Goal: Task Accomplishment & Management: Use online tool/utility

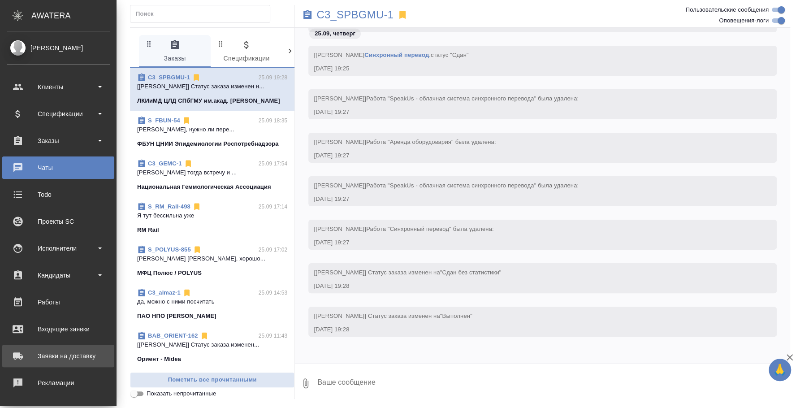
scroll to position [82, 0]
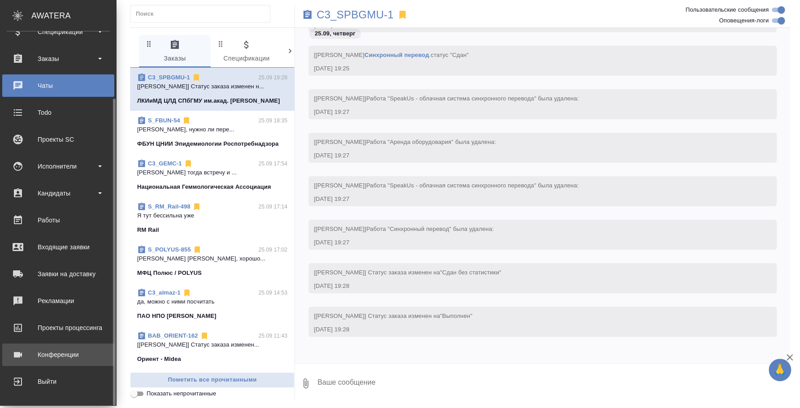
click at [45, 351] on div "Конференции" at bounding box center [58, 354] width 103 height 13
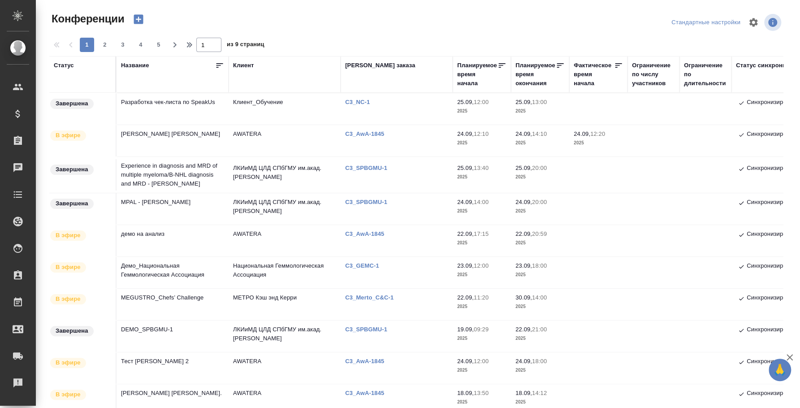
type input "[PERSON_NAME]"
click at [139, 17] on icon "button" at bounding box center [138, 19] width 13 height 13
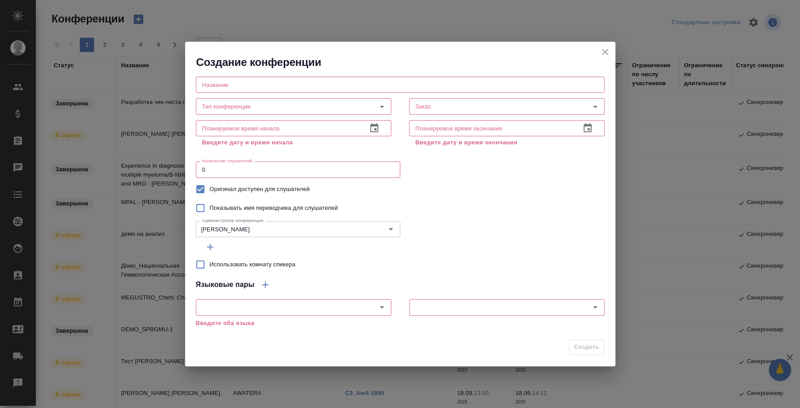
click at [282, 83] on input "text" at bounding box center [400, 85] width 409 height 16
paste input "MEGUSTRO_Chefs’ Challenge"
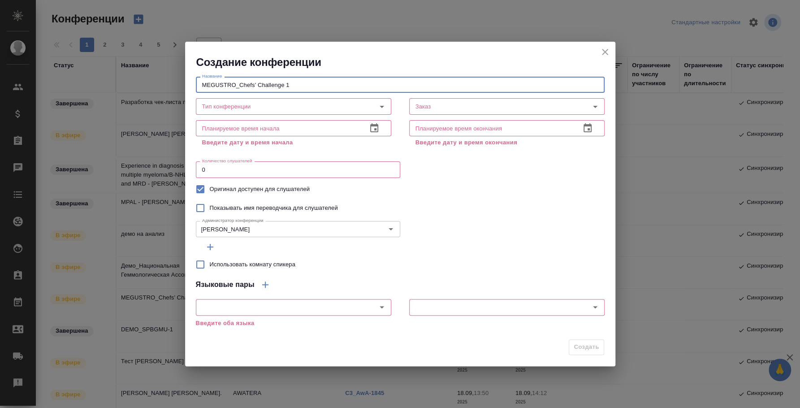
drag, startPoint x: 293, startPoint y: 84, endPoint x: 286, endPoint y: 84, distance: 7.2
click at [286, 84] on input "MEGUSTRO_Chefs’ Challenge 1" at bounding box center [400, 85] width 409 height 16
paste input "October 1"
type input "MEGUSTRO_Chefs’ Challenge [DATE]"
click at [288, 117] on div "Планируемое время начала Планируемое время начала Введите дату и время начала" at bounding box center [293, 133] width 213 height 50
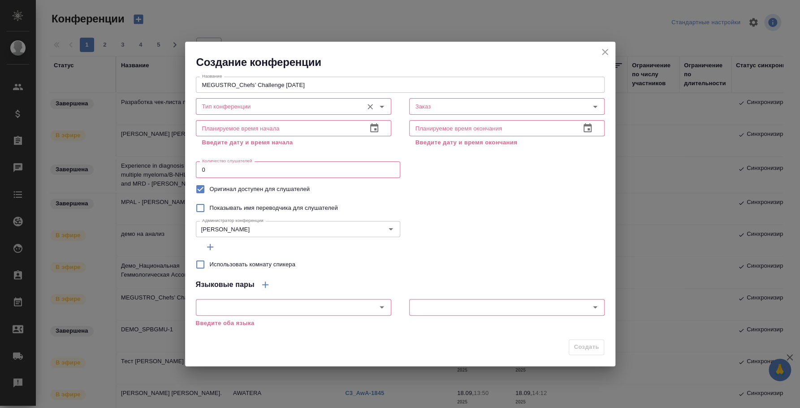
click at [287, 111] on input "Тип конференции" at bounding box center [279, 106] width 160 height 11
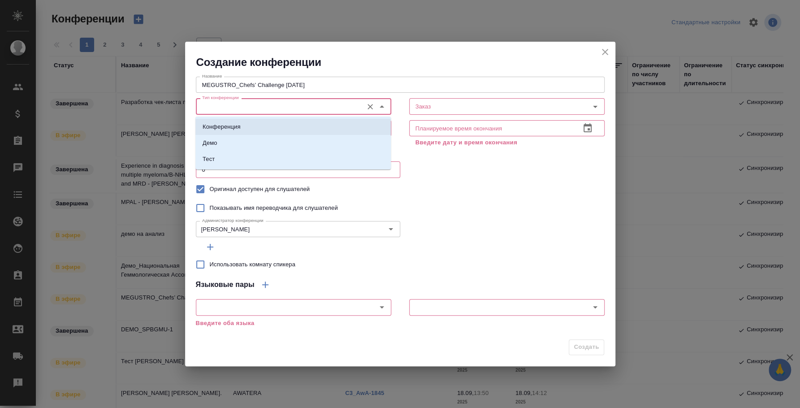
click at [277, 124] on li "Конференция" at bounding box center [292, 127] width 195 height 16
type input "Конференция"
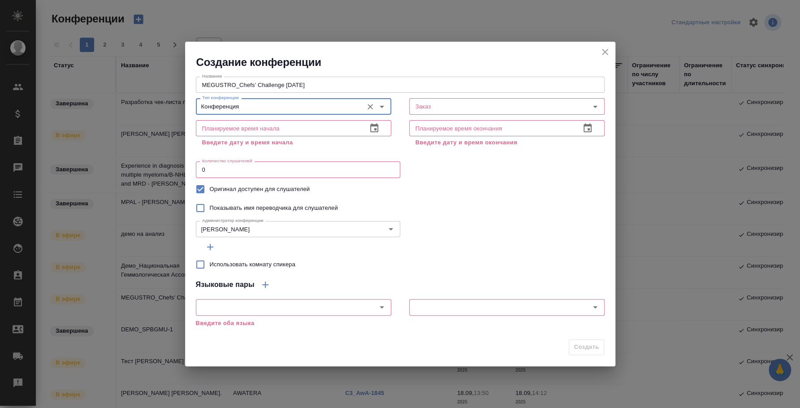
click at [277, 130] on input "text" at bounding box center [278, 128] width 164 height 16
click at [376, 128] on icon "button" at bounding box center [374, 128] width 11 height 11
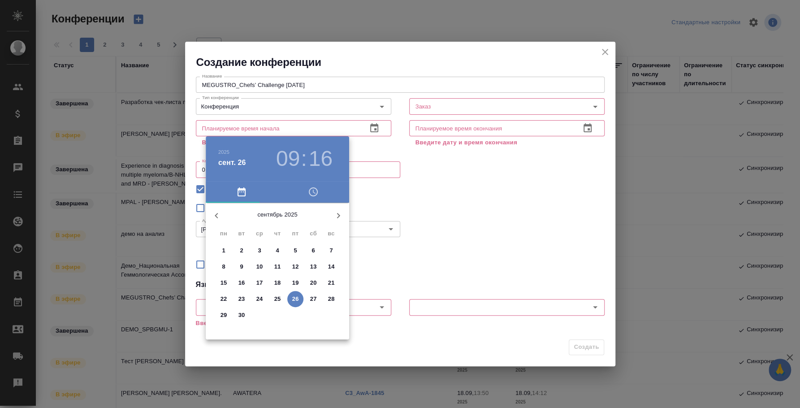
click at [342, 213] on icon "button" at bounding box center [338, 215] width 11 height 11
click at [260, 248] on p "1" at bounding box center [259, 250] width 3 height 9
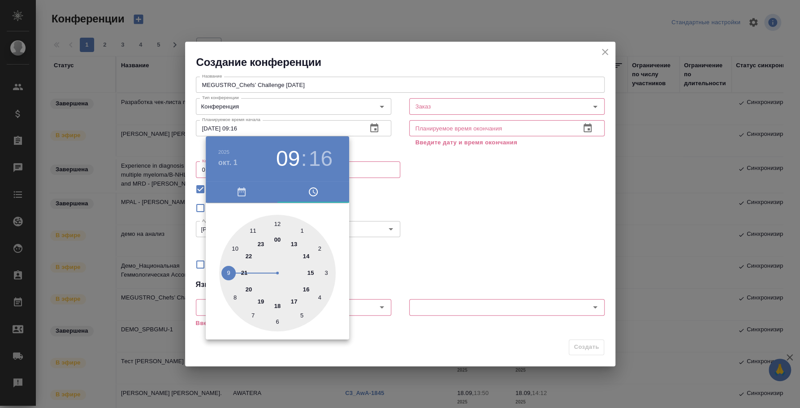
click at [438, 224] on div at bounding box center [400, 204] width 800 height 408
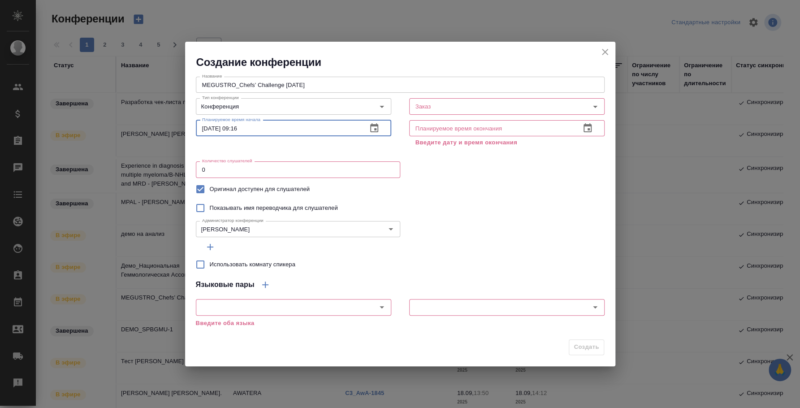
drag, startPoint x: 233, startPoint y: 126, endPoint x: 257, endPoint y: 130, distance: 24.1
click at [257, 130] on input "01.10.2025 09:16" at bounding box center [278, 128] width 164 height 16
type input "01.10.2025 17:00"
click at [585, 131] on icon "button" at bounding box center [587, 128] width 11 height 11
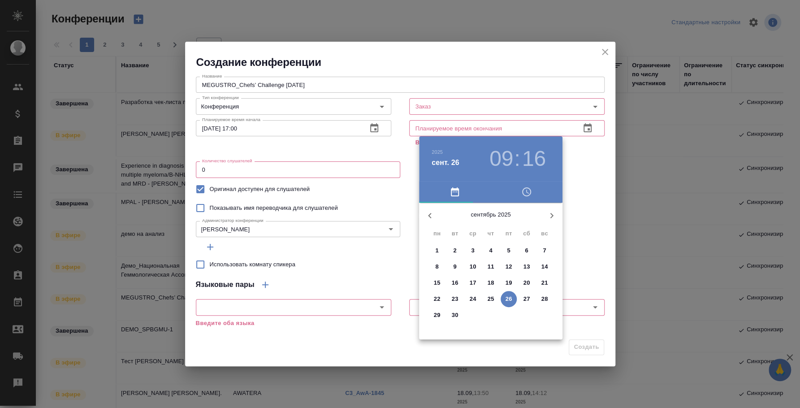
click at [551, 214] on icon "button" at bounding box center [551, 215] width 11 height 11
click at [472, 249] on p "1" at bounding box center [472, 250] width 3 height 9
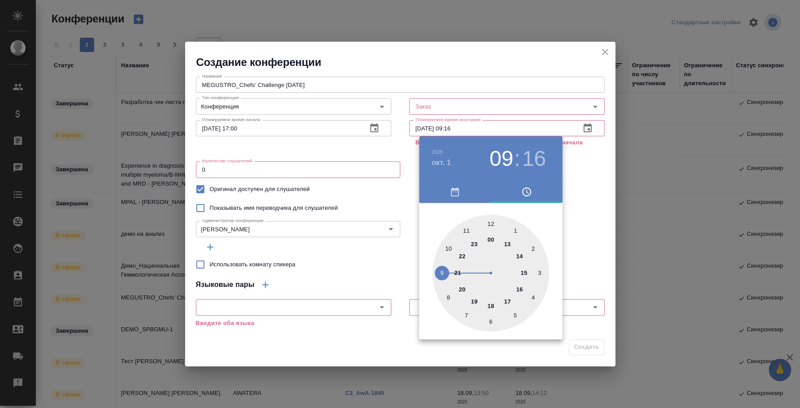
click at [587, 202] on div at bounding box center [400, 204] width 800 height 408
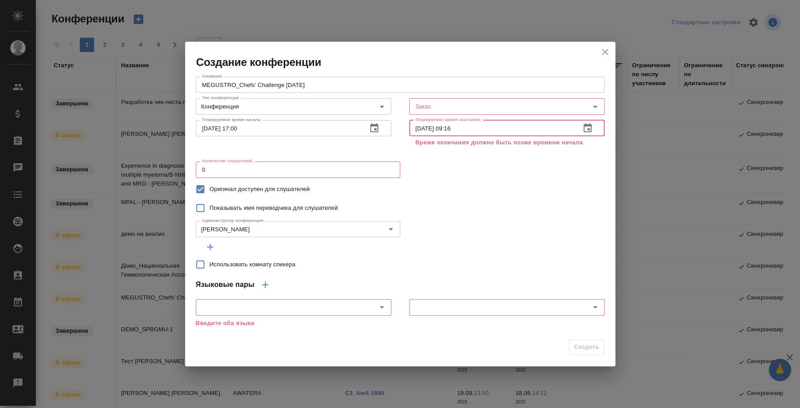
drag, startPoint x: 446, startPoint y: 126, endPoint x: 481, endPoint y: 127, distance: 35.4
click at [481, 127] on input "01.10.2025 09:16" at bounding box center [491, 128] width 164 height 16
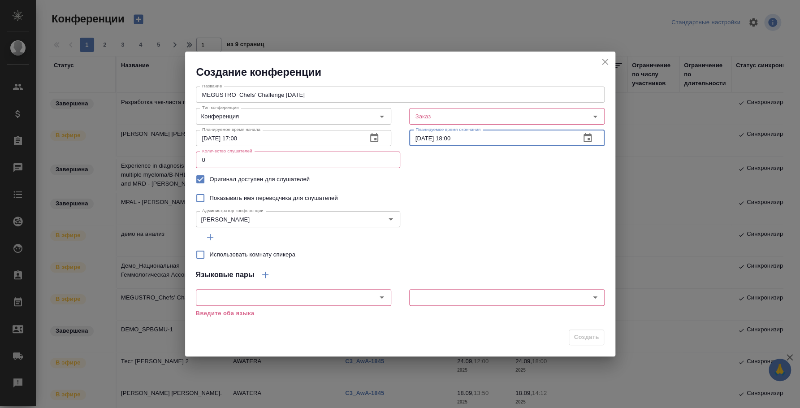
type input "01.10.2025 18:00"
click at [462, 208] on div "Администратор конференции Федотова Ирина Администратор конференции" at bounding box center [400, 219] width 409 height 22
click at [440, 115] on input "Заказ" at bounding box center [485, 116] width 147 height 11
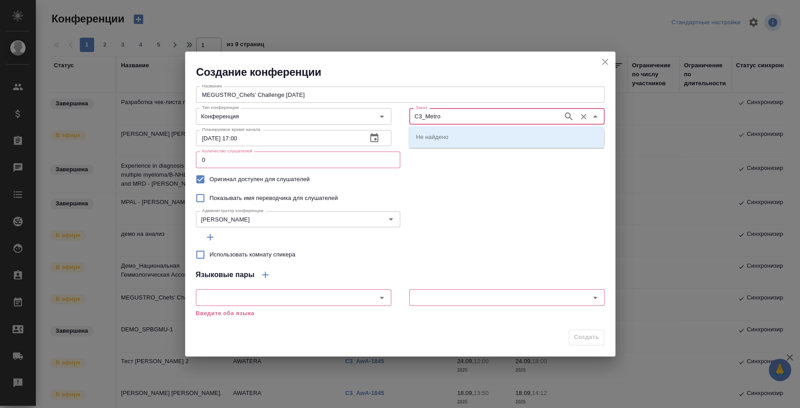
type input "C3_Metro"
type input "C3_Merto"
type input "C3_"
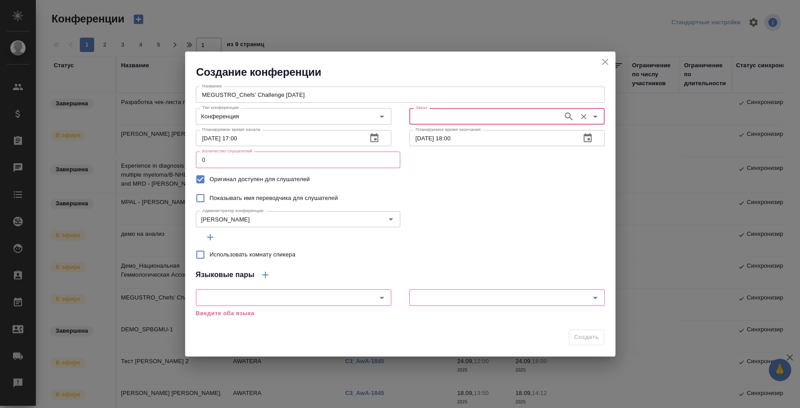
click at [427, 115] on input "Заказ" at bounding box center [485, 116] width 147 height 11
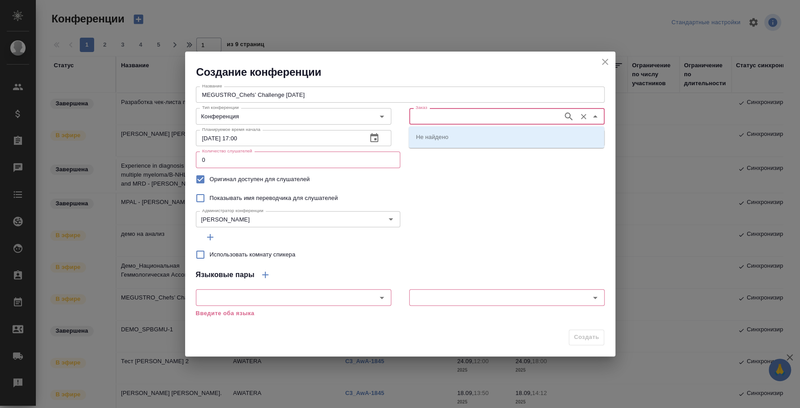
paste input "C3_Merto_C&C-1"
type input "C3_Merto_C&C-1"
click at [449, 142] on li "C3_Merto_C&C-1" at bounding box center [506, 137] width 195 height 16
type input "C3_Merto_C&C-1"
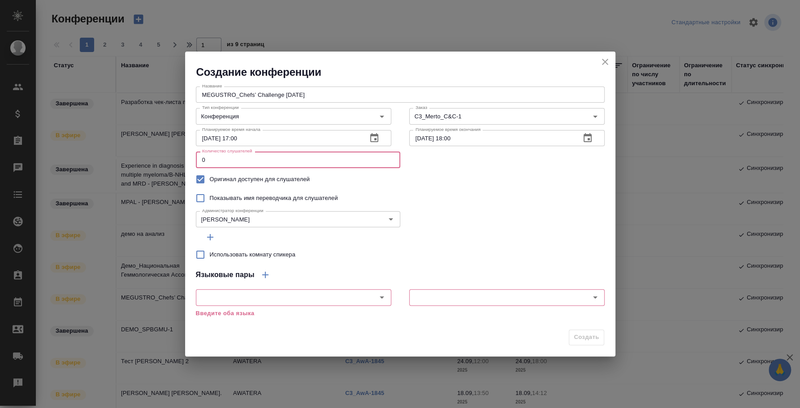
drag, startPoint x: 324, startPoint y: 159, endPoint x: 140, endPoint y: 148, distance: 183.7
click at [140, 148] on div "Создание конференции Название MEGUSTRO_Chefs’ Challenge October 1 Название Тип …" at bounding box center [400, 204] width 800 height 408
type input "400"
click at [209, 238] on icon "button" at bounding box center [210, 237] width 11 height 11
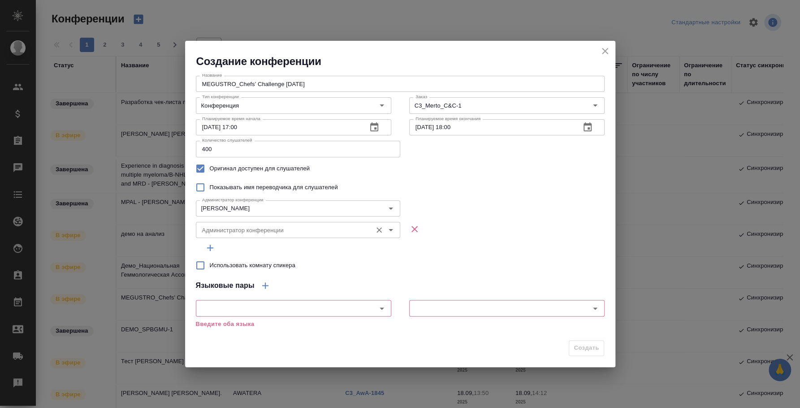
click at [247, 234] on input "Администратор конференции" at bounding box center [283, 230] width 169 height 11
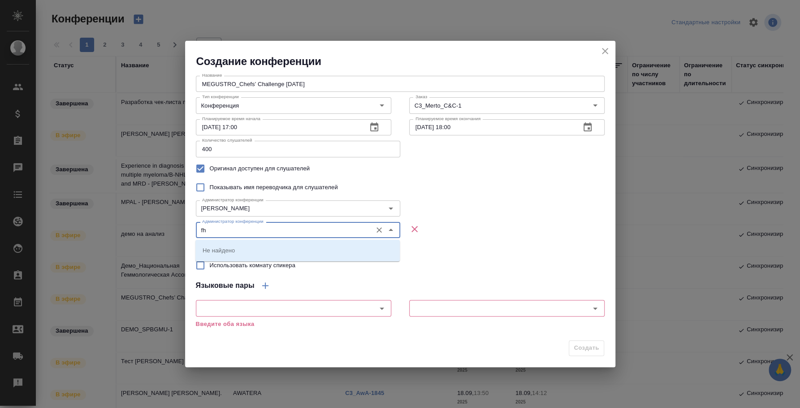
type input "f"
click at [264, 250] on li "Баданян Артак" at bounding box center [297, 250] width 204 height 16
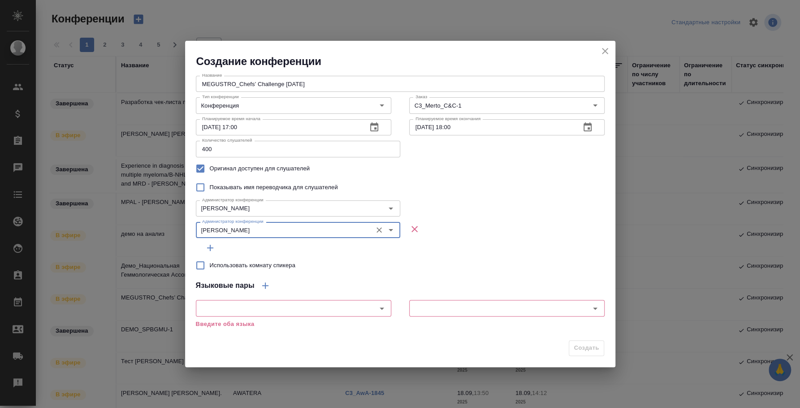
type input "Баданян Артак"
click at [215, 248] on icon "button" at bounding box center [210, 248] width 11 height 11
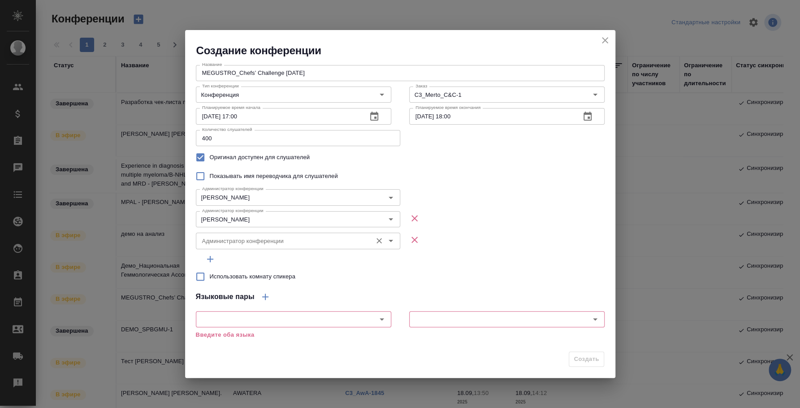
click at [218, 246] on input "Администратор конференции" at bounding box center [283, 240] width 169 height 11
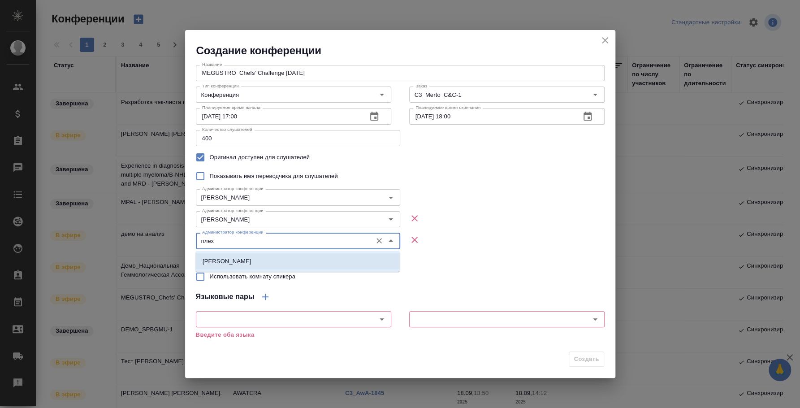
click at [238, 257] on p "Плеханова Мария" at bounding box center [227, 261] width 49 height 9
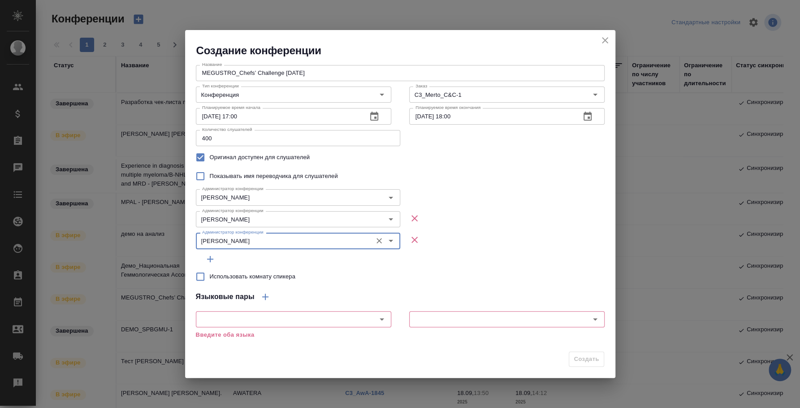
type input "Плеханова Мария"
click at [203, 277] on input "Использовать комнату спикера" at bounding box center [200, 276] width 19 height 19
checkbox input "true"
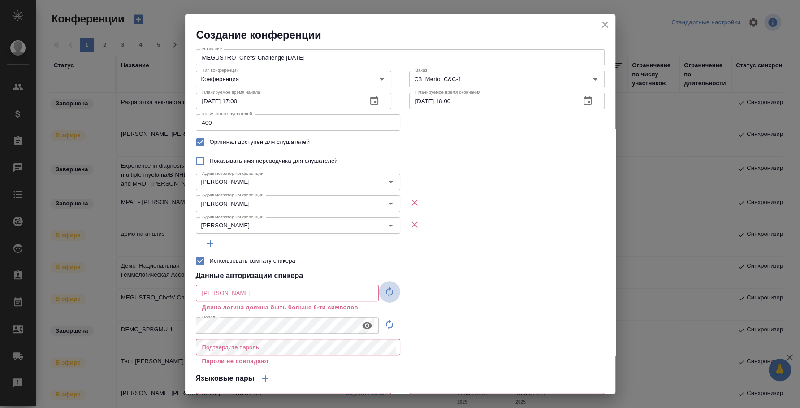
click at [384, 293] on icon "button" at bounding box center [389, 291] width 11 height 11
type input "speaker_FkmSBNeo"
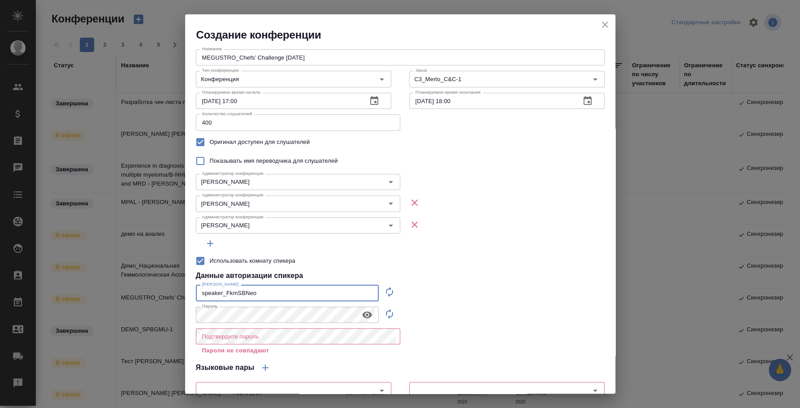
drag, startPoint x: 315, startPoint y: 292, endPoint x: 191, endPoint y: 278, distance: 124.9
click at [191, 278] on div "Название MEGUSTRO_Chefs’ Challenge October 1 Название Тип конференции Конференц…" at bounding box center [400, 230] width 430 height 376
click at [362, 309] on icon "button" at bounding box center [367, 314] width 11 height 11
click at [163, 292] on div "Создание конференции Название MEGUSTRO_Chefs’ Challenge October 1 Название Тип …" at bounding box center [400, 204] width 800 height 408
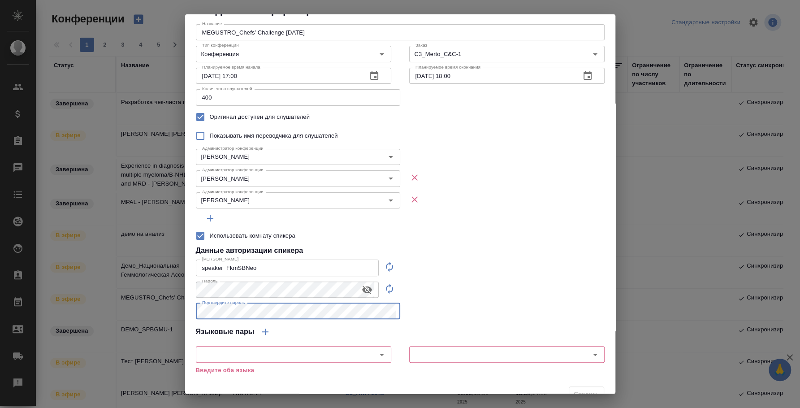
scroll to position [44, 0]
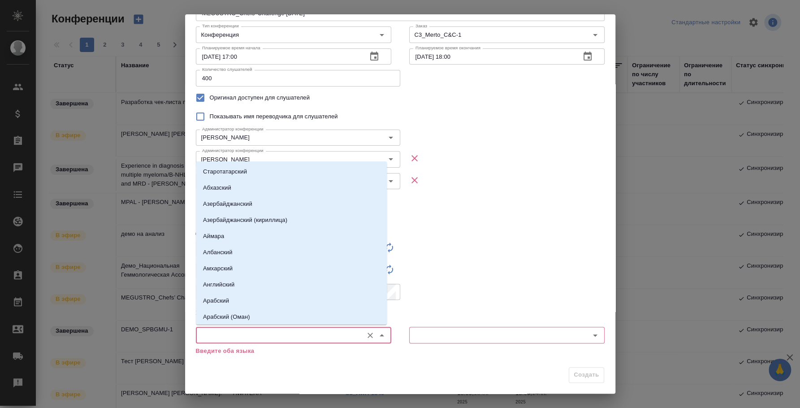
click at [328, 332] on input "text" at bounding box center [279, 334] width 160 height 11
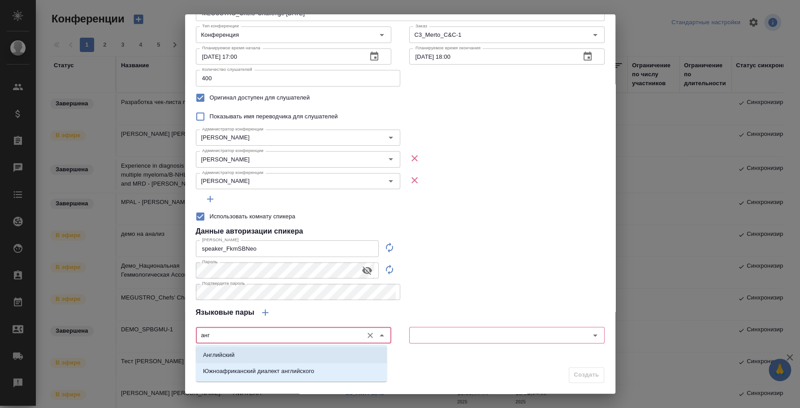
click at [338, 350] on li "Английский" at bounding box center [291, 355] width 191 height 16
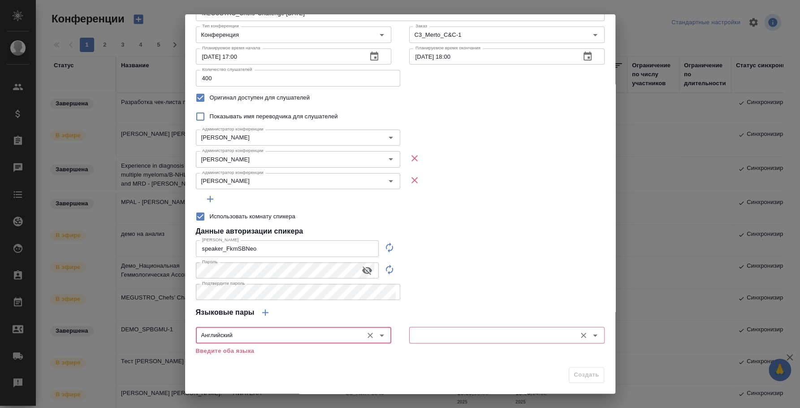
type input "Английский"
click at [429, 332] on input "text" at bounding box center [492, 334] width 160 height 11
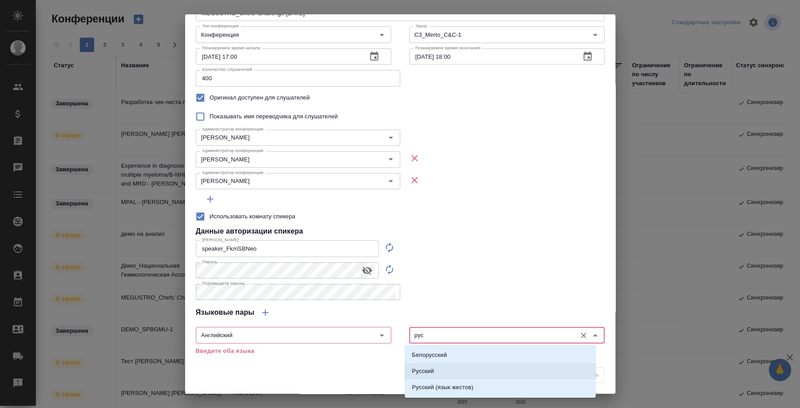
click at [437, 372] on li "Русский" at bounding box center [500, 371] width 191 height 16
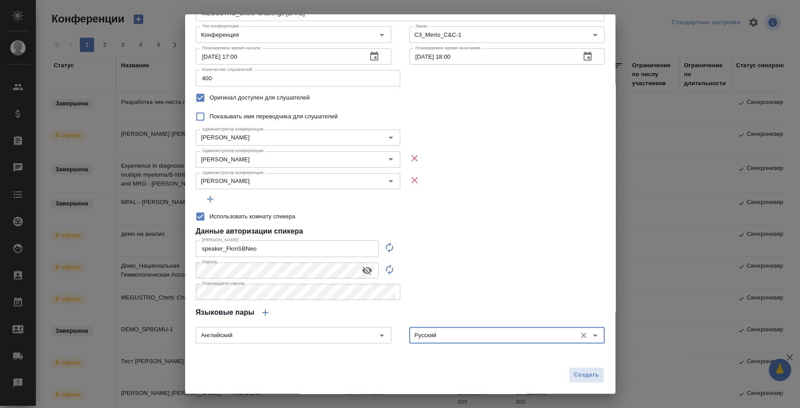
type input "Русский"
click at [503, 251] on div "Название MEGUSTRO_Chefs’ Challenge October 1 Название Тип конференции Конференц…" at bounding box center [400, 180] width 430 height 365
click at [581, 374] on span "Создать" at bounding box center [586, 375] width 25 height 10
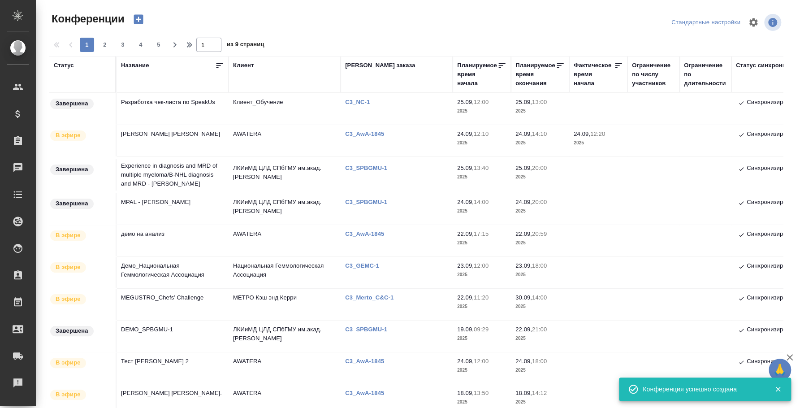
type input "0"
checkbox input "false"
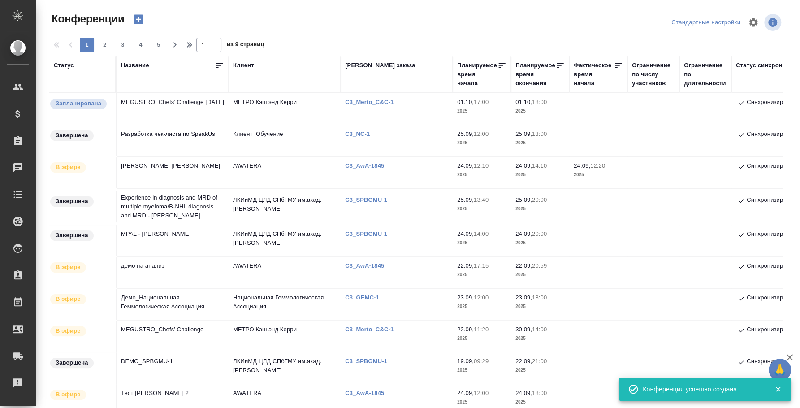
scroll to position [0, 0]
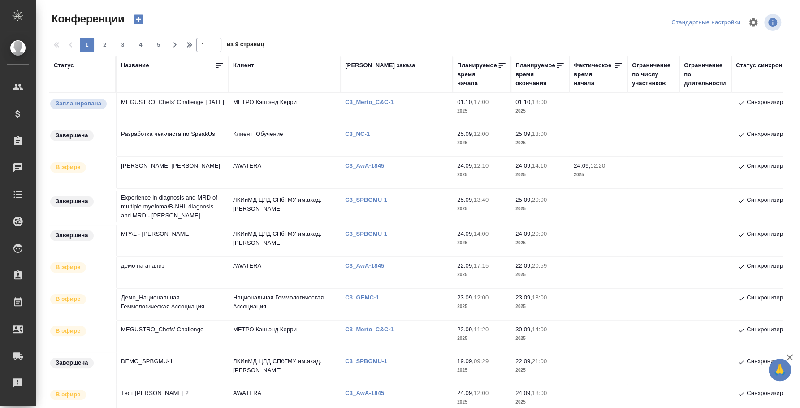
click at [141, 18] on icon "button" at bounding box center [138, 19] width 9 height 9
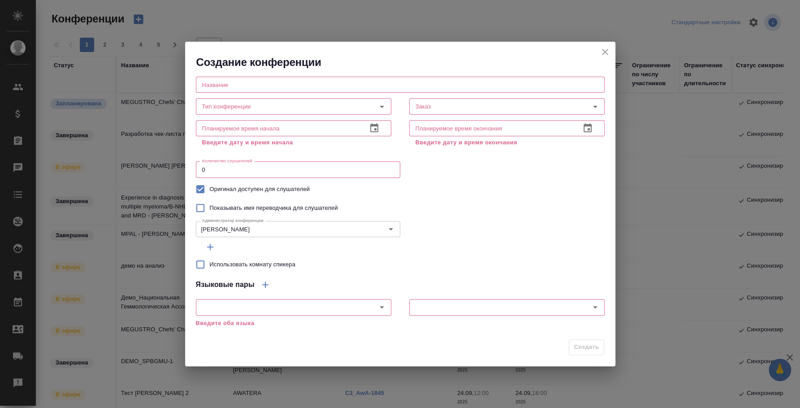
click at [214, 86] on input "text" at bounding box center [400, 85] width 409 height 16
paste input "MEGUSTRO_Chefs’ Challenge October 1"
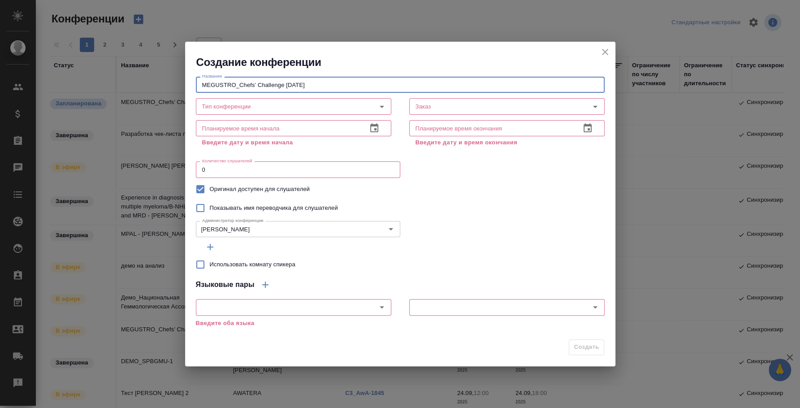
drag, startPoint x: 236, startPoint y: 84, endPoint x: 288, endPoint y: 90, distance: 52.8
click at [282, 89] on input "MEGUSTRO_Chefs’ Challenge October 1" at bounding box center [400, 85] width 409 height 16
click at [316, 85] on input "MEGUSTRO_Chefs’ Challenge October 1" at bounding box center [400, 85] width 409 height 16
type input "MEGUSTRO_Chefs’ Challenge October 2"
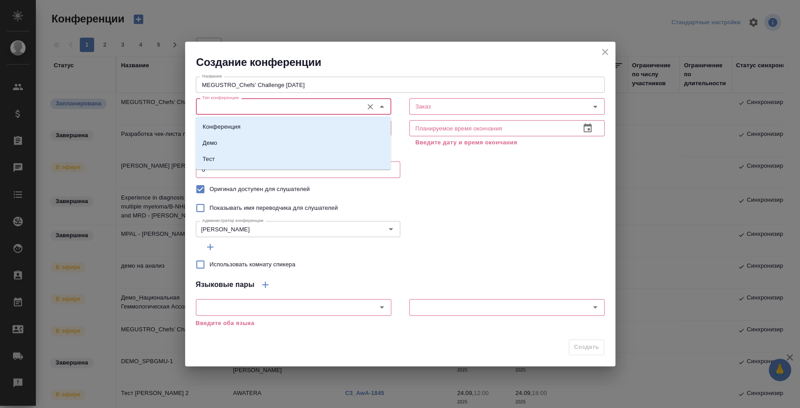
click at [336, 107] on input "Тип конференции" at bounding box center [279, 106] width 160 height 11
click at [316, 131] on li "Конференция" at bounding box center [292, 127] width 195 height 16
type input "Конференция"
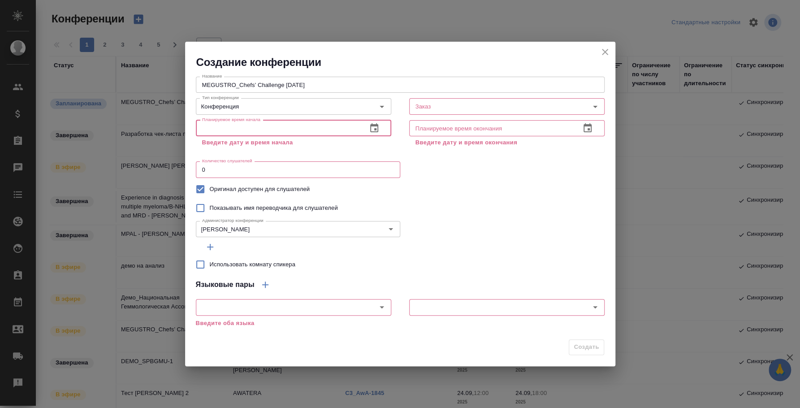
click at [303, 135] on input "text" at bounding box center [278, 128] width 164 height 16
click at [371, 132] on icon "button" at bounding box center [374, 127] width 8 height 9
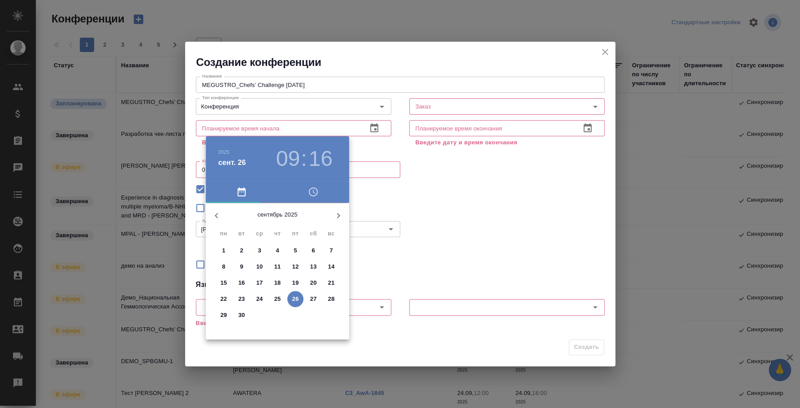
click at [341, 212] on icon "button" at bounding box center [338, 215] width 11 height 11
click at [274, 249] on span "2" at bounding box center [277, 250] width 16 height 9
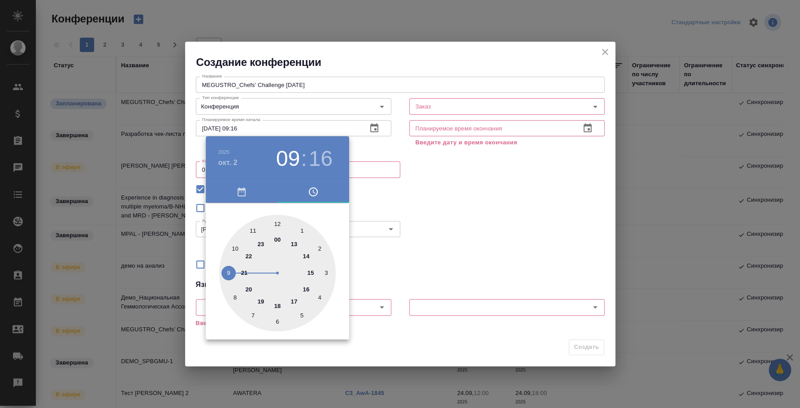
click at [500, 229] on div at bounding box center [400, 204] width 800 height 408
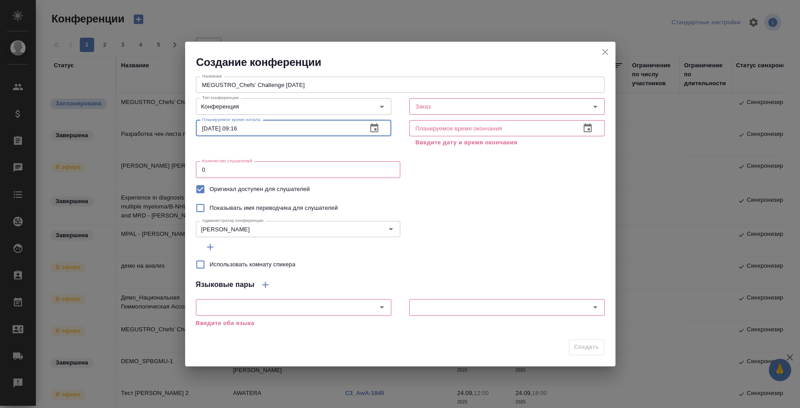
drag, startPoint x: 233, startPoint y: 127, endPoint x: 302, endPoint y: 126, distance: 69.0
click at [301, 127] on input "02.10.2025 09:16" at bounding box center [278, 128] width 164 height 16
type input "02.10.2025 17:00"
click at [583, 131] on icon "button" at bounding box center [587, 128] width 11 height 11
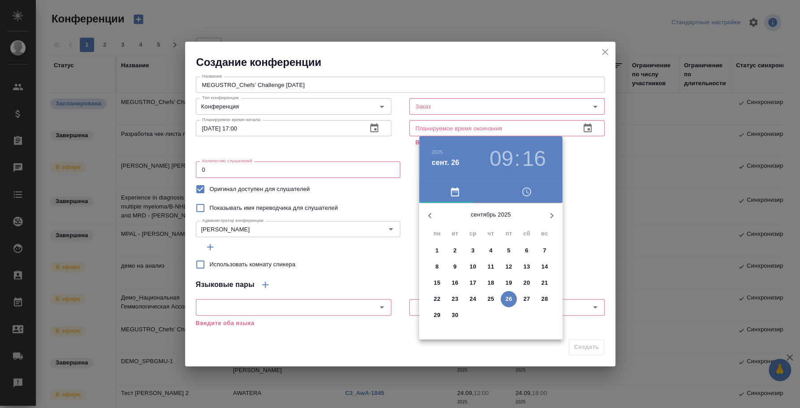
click at [550, 218] on icon "button" at bounding box center [551, 215] width 11 height 11
click at [494, 252] on span "2" at bounding box center [491, 250] width 16 height 9
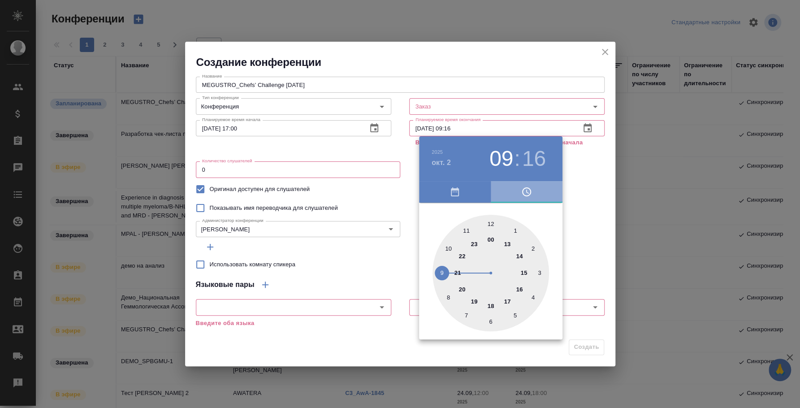
drag, startPoint x: 558, startPoint y: 198, endPoint x: 542, endPoint y: 189, distance: 17.7
click at [559, 198] on button "button" at bounding box center [527, 192] width 72 height 22
click at [459, 134] on div at bounding box center [400, 204] width 800 height 408
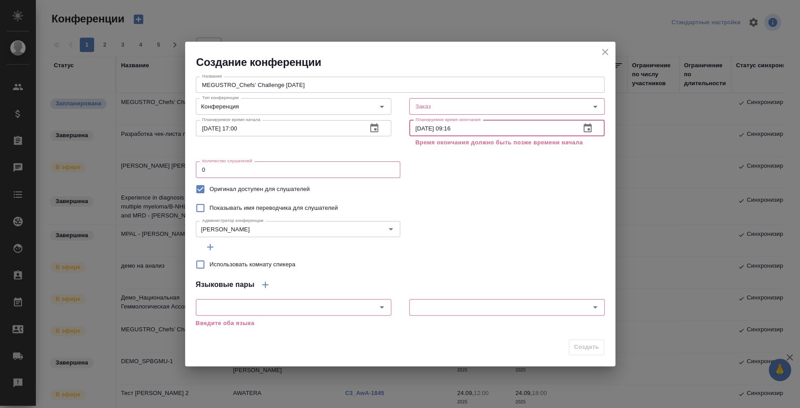
drag, startPoint x: 449, startPoint y: 128, endPoint x: 520, endPoint y: 130, distance: 70.4
click at [520, 130] on input "02.10.2025 09:16" at bounding box center [491, 128] width 164 height 16
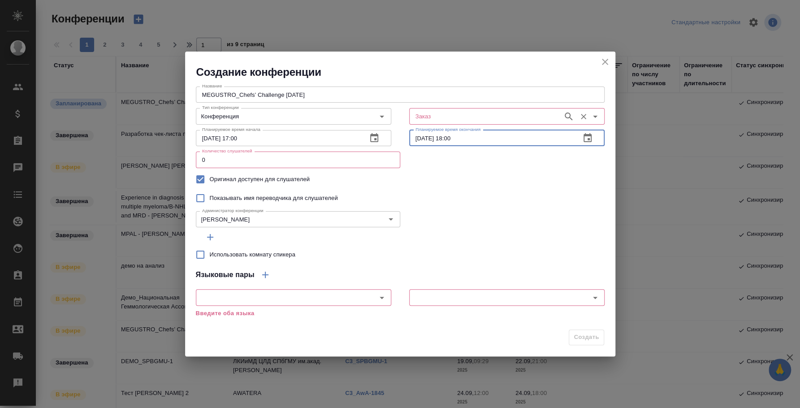
type input "02.10.2025 18:00"
click at [513, 115] on input "Заказ" at bounding box center [485, 116] width 147 height 11
paste input "C3_Merto_C&C-1"
type input "C3_Merto_C&C-1"
drag, startPoint x: 311, startPoint y: 163, endPoint x: 171, endPoint y: 137, distance: 142.3
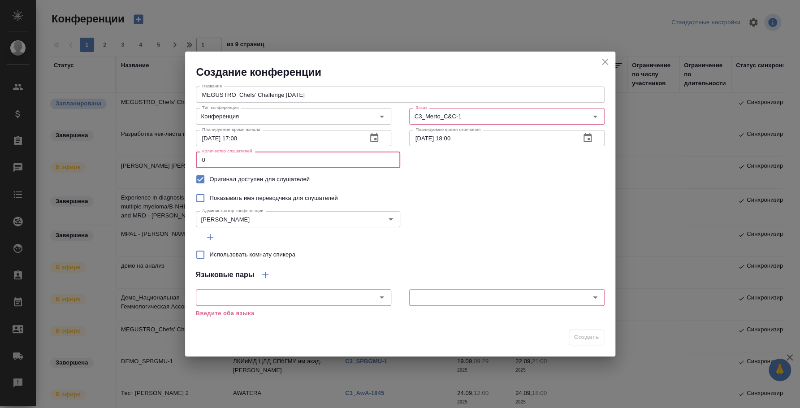
click at [171, 137] on div "Создание конференции Название MEGUSTRO_Chefs’ Challenge October 2 Название Тип …" at bounding box center [400, 204] width 800 height 408
type input "4"
click at [425, 110] on div "Заказ" at bounding box center [506, 116] width 195 height 16
type input "400"
paste input "C3_Merto_C&C-1"
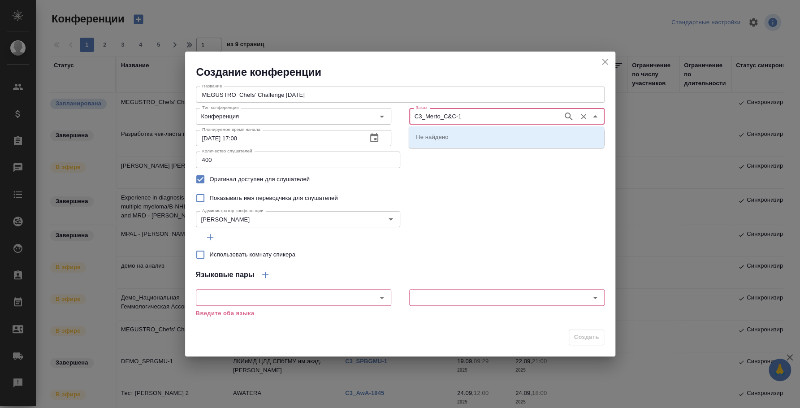
click at [425, 110] on div "C3_Merto_C&C-1 Заказ" at bounding box center [506, 116] width 195 height 16
type input "C3_Merto_C&C-1"
click at [464, 140] on li "C3_Merto_C&C-1" at bounding box center [506, 137] width 195 height 16
type input "C3_Merto_C&C-1"
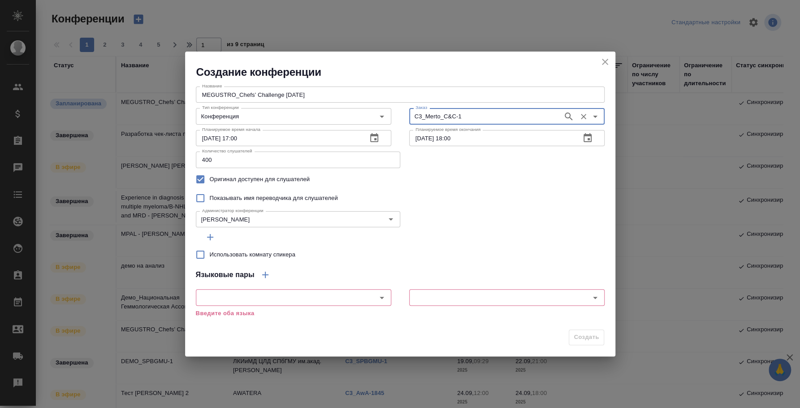
click at [200, 251] on input "Использовать комнату спикера" at bounding box center [200, 254] width 19 height 19
checkbox input "true"
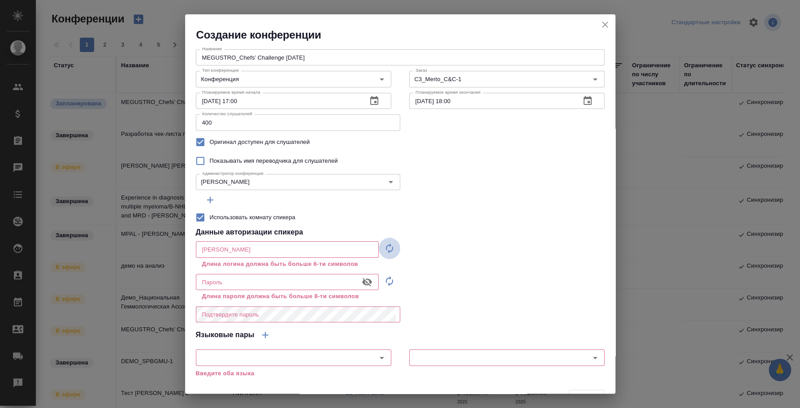
click at [387, 251] on icon "button" at bounding box center [389, 248] width 7 height 10
type input "speaker_1Pm7mlT9"
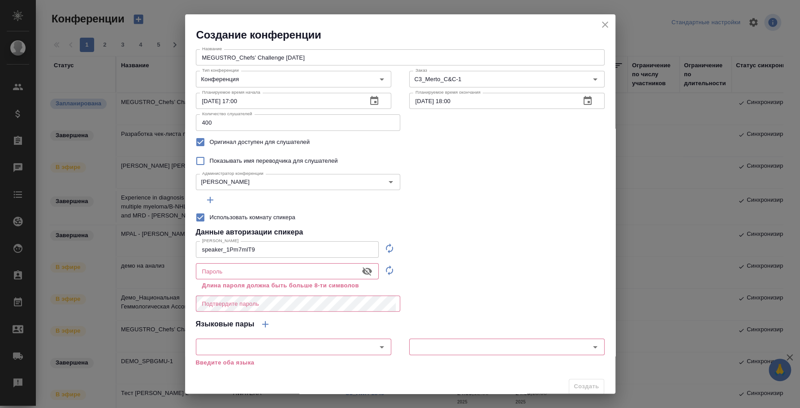
click at [384, 271] on icon "button" at bounding box center [389, 270] width 11 height 11
type input "PBiVWx94(ivs"
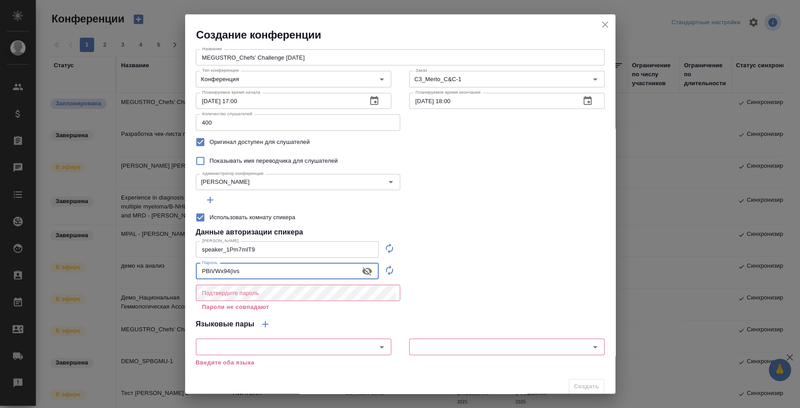
drag, startPoint x: 332, startPoint y: 273, endPoint x: 126, endPoint y: 247, distance: 207.8
click at [126, 247] on div "Создание конференции Название MEGUSTRO_Chefs’ Challenge October 2 Название Тип …" at bounding box center [400, 204] width 800 height 408
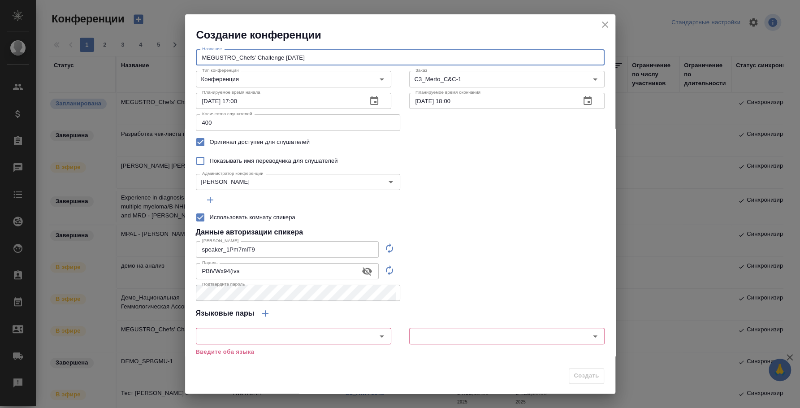
drag, startPoint x: 330, startPoint y: 62, endPoint x: 134, endPoint y: 48, distance: 196.4
click at [134, 48] on div "Создание конференции Название MEGUSTRO_Chefs’ Challenge October 2 Название Тип …" at bounding box center [400, 204] width 800 height 408
drag, startPoint x: 265, startPoint y: 253, endPoint x: 168, endPoint y: 248, distance: 96.9
click at [168, 248] on div "Создание конференции Название MEGUSTRO_Chefs’ Challenge October 2 Название Тип …" at bounding box center [400, 204] width 800 height 408
drag, startPoint x: 273, startPoint y: 272, endPoint x: 186, endPoint y: 266, distance: 87.2
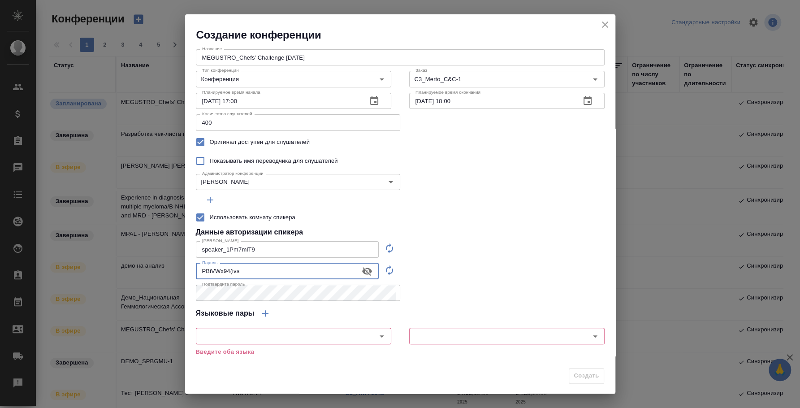
click at [186, 266] on div "Название MEGUSTRO_Chefs’ Challenge October 2 Название Тип конференции Конференц…" at bounding box center [400, 202] width 430 height 321
click at [338, 333] on input "text" at bounding box center [279, 335] width 160 height 11
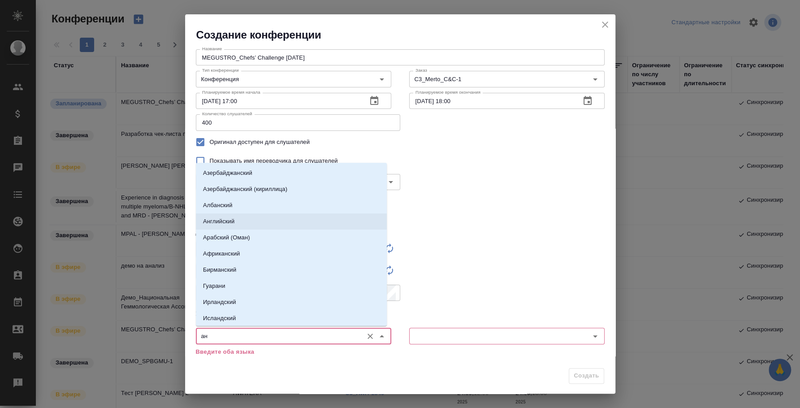
click at [258, 217] on li "Английский" at bounding box center [291, 221] width 191 height 16
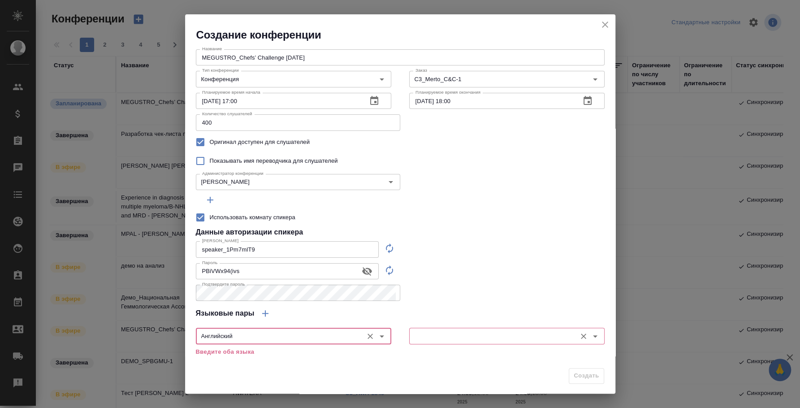
click at [416, 342] on div "​" at bounding box center [506, 336] width 195 height 16
type input "Английский"
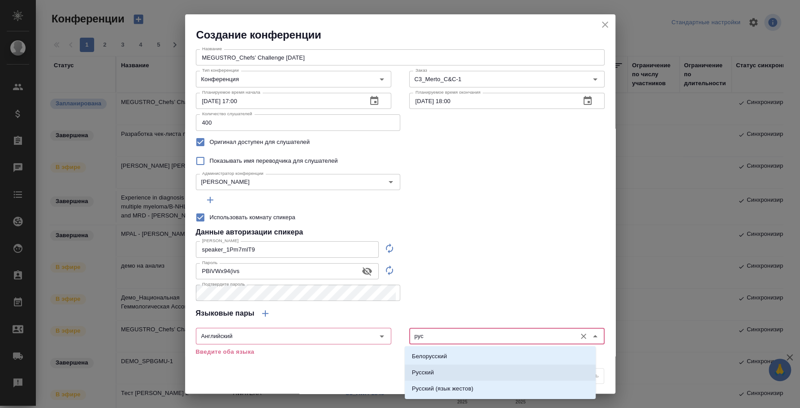
click at [430, 367] on li "Русский" at bounding box center [500, 372] width 191 height 16
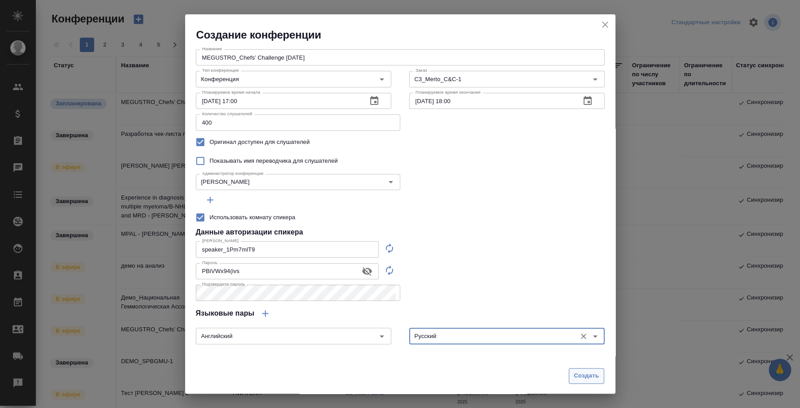
type input "Русский"
click at [581, 372] on span "Создать" at bounding box center [586, 376] width 25 height 10
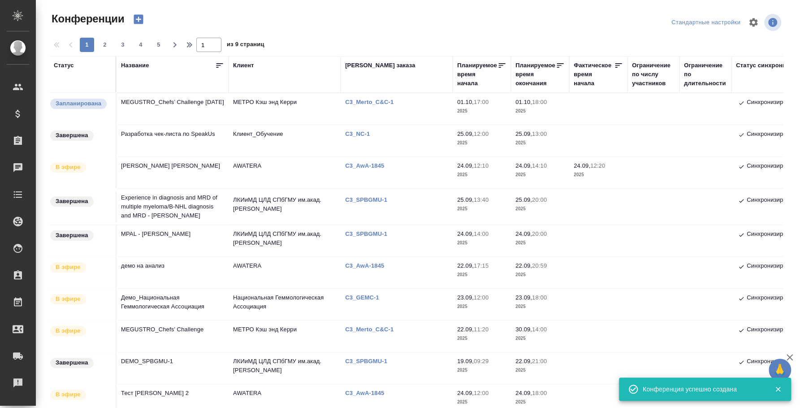
type input "0"
checkbox input "false"
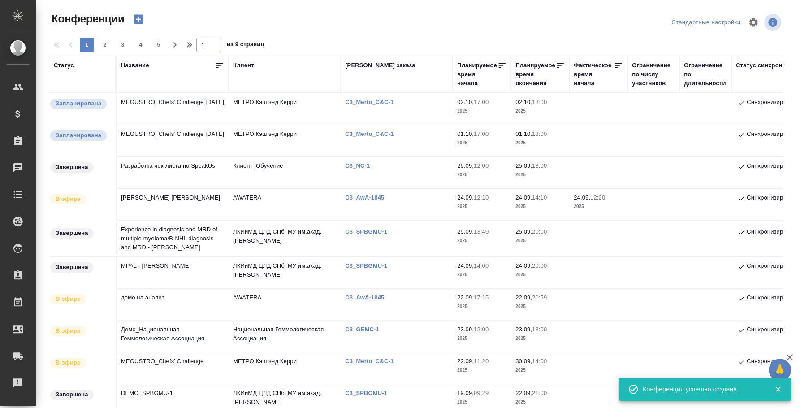
click at [166, 102] on td "MEGUSTRO_Chefs’ Challenge October 2" at bounding box center [173, 108] width 112 height 31
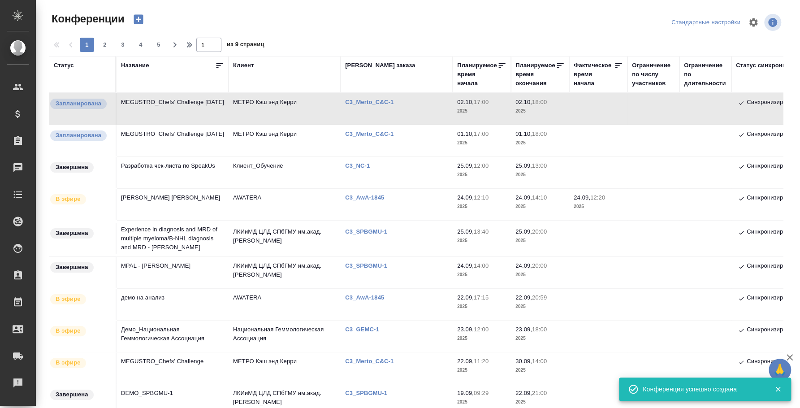
click at [136, 17] on icon "button" at bounding box center [138, 19] width 9 height 9
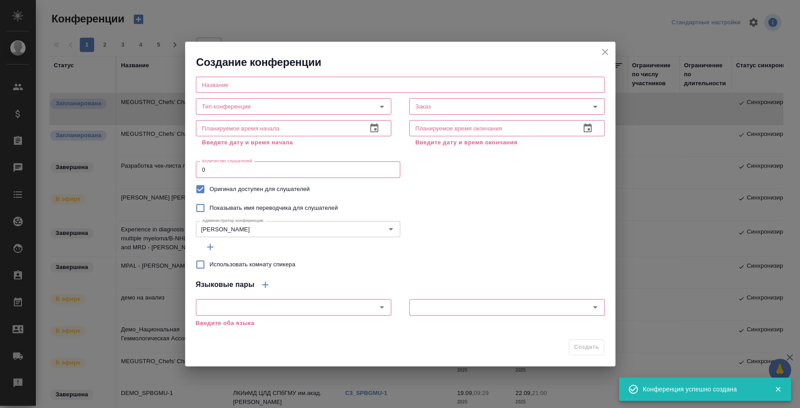
click at [255, 78] on input "text" at bounding box center [400, 85] width 409 height 16
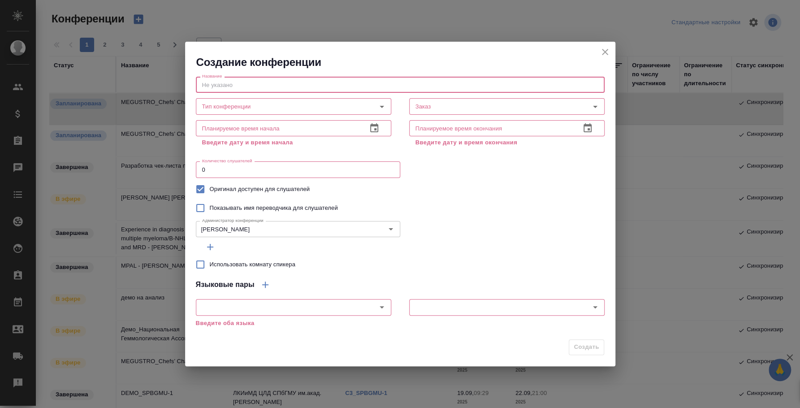
click at [254, 81] on input "text" at bounding box center [400, 85] width 409 height 16
paste input "MEGUSTRO_Chefs’ Challenge October 2"
click at [254, 81] on input "MEGUSTRO_Chefs’ Challenge October 2" at bounding box center [400, 85] width 409 height 16
click at [315, 81] on input "MEGUSTRO_Chefs’ Challenge October 2" at bounding box center [400, 85] width 409 height 16
drag, startPoint x: 318, startPoint y: 83, endPoint x: 116, endPoint y: 79, distance: 202.7
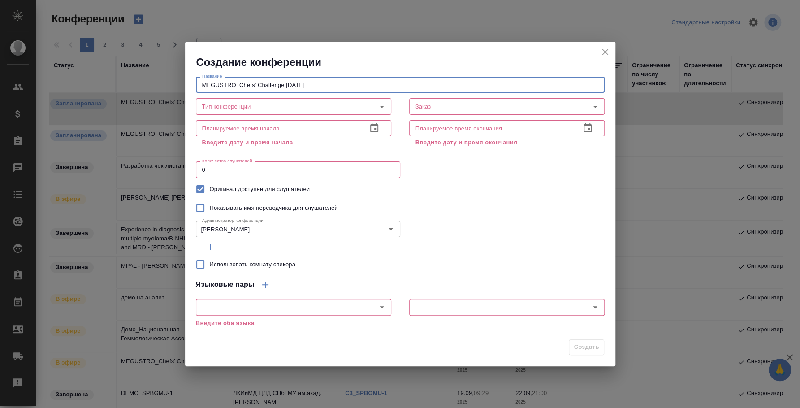
click at [116, 79] on div "Создание конференции Название MEGUSTRO_Chefs’ Challenge October 3 Название Тип …" at bounding box center [400, 204] width 800 height 408
type input "MEGUSTRO_Chefs’ Challenge October 3"
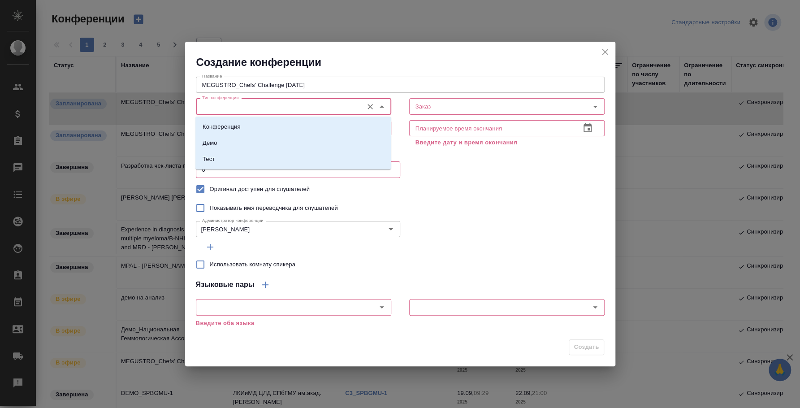
click at [313, 101] on input "Тип конференции" at bounding box center [279, 106] width 160 height 11
click at [262, 125] on li "Конференция" at bounding box center [292, 127] width 195 height 16
type input "Конференция"
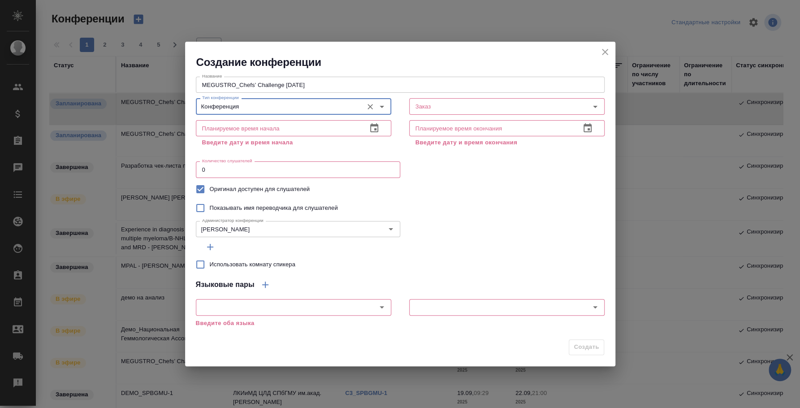
click at [325, 129] on input "text" at bounding box center [278, 128] width 164 height 16
click at [374, 126] on icon "button" at bounding box center [374, 127] width 8 height 9
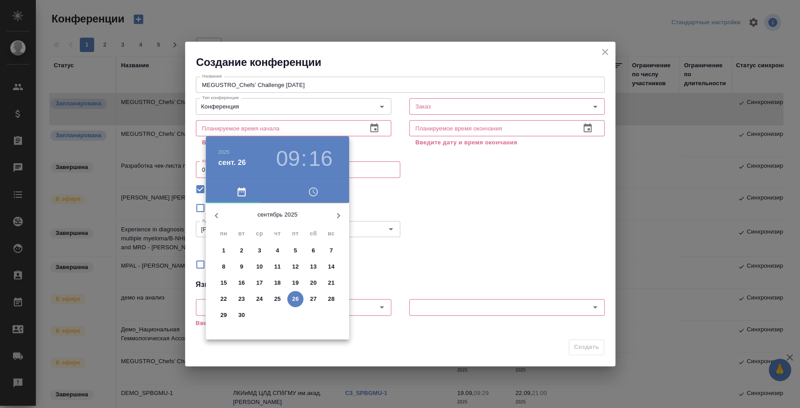
click at [339, 217] on icon "button" at bounding box center [338, 215] width 11 height 11
click at [274, 247] on span "2" at bounding box center [277, 250] width 16 height 9
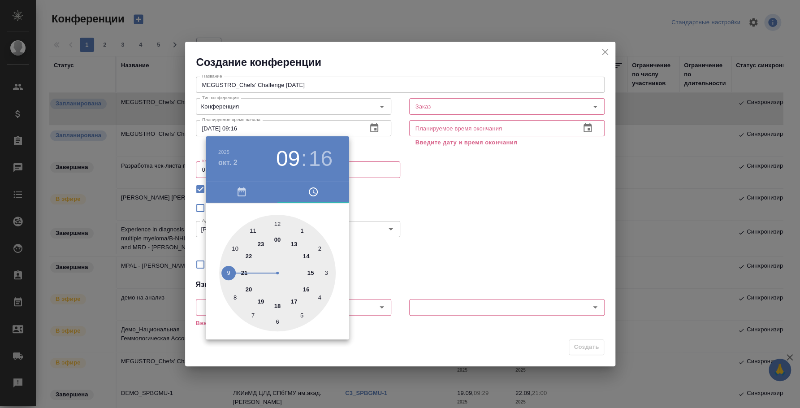
click at [398, 195] on div at bounding box center [400, 204] width 800 height 408
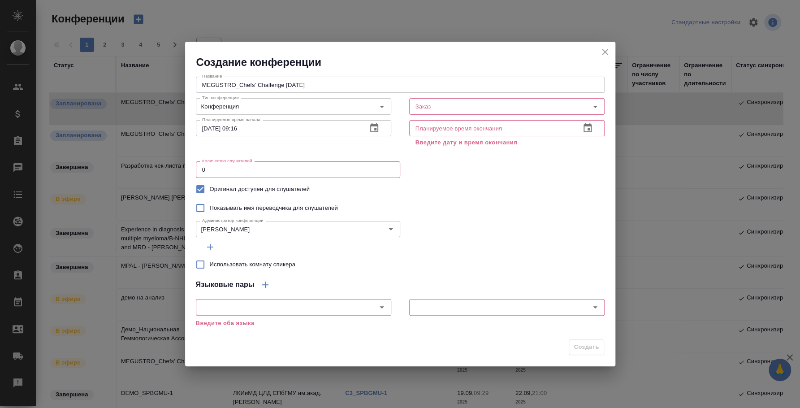
click at [372, 129] on icon "button" at bounding box center [374, 128] width 11 height 11
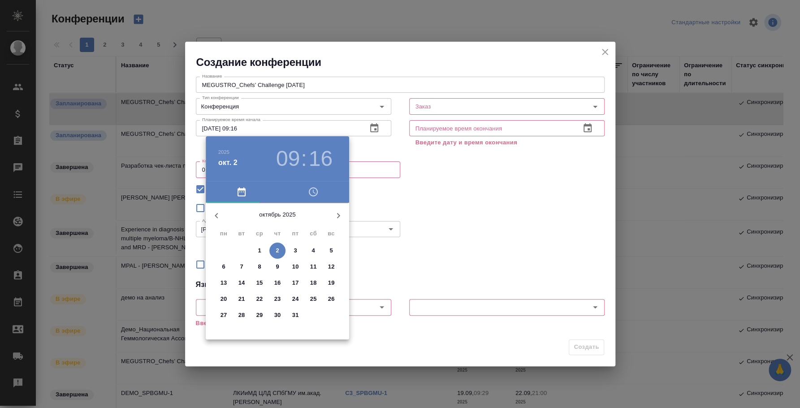
click at [335, 216] on icon "button" at bounding box center [338, 215] width 11 height 11
click at [217, 212] on icon "button" at bounding box center [216, 215] width 11 height 11
click at [293, 247] on span "3" at bounding box center [295, 250] width 16 height 9
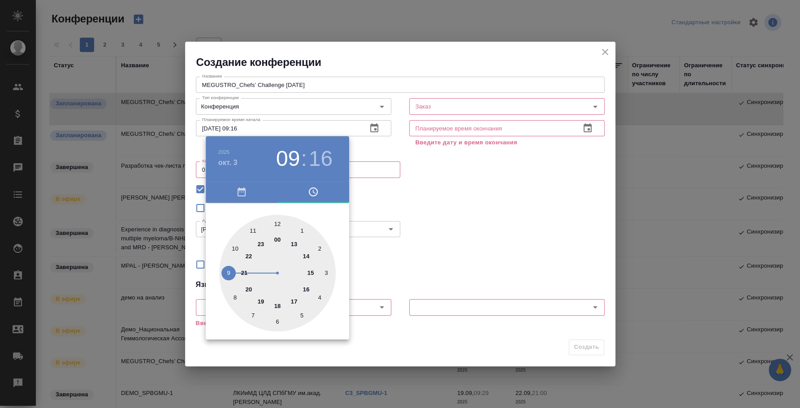
click at [433, 230] on div at bounding box center [400, 204] width 800 height 408
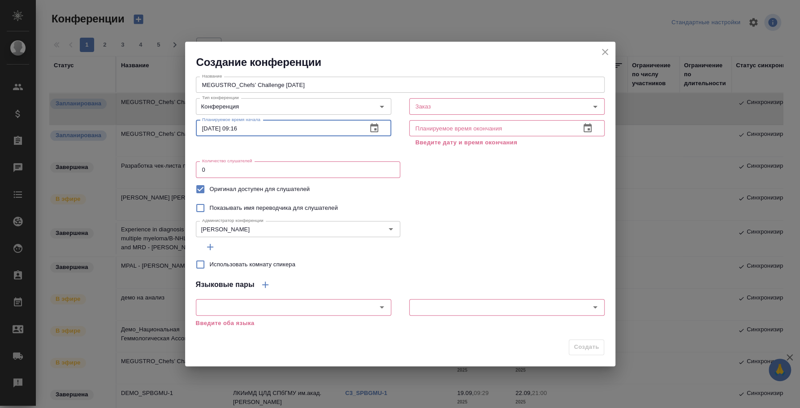
drag, startPoint x: 232, startPoint y: 126, endPoint x: 270, endPoint y: 130, distance: 38.4
click at [270, 130] on input "03.10.2025 09:16" at bounding box center [278, 128] width 164 height 16
type input "03.10.2025 14:30"
click at [591, 125] on icon "button" at bounding box center [587, 128] width 11 height 11
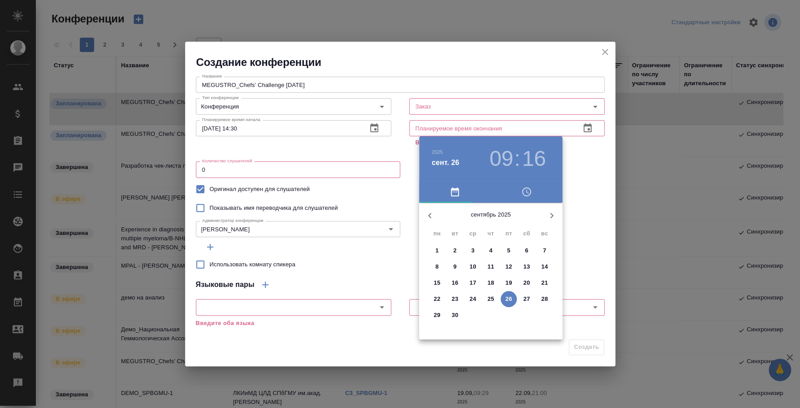
drag, startPoint x: 552, startPoint y: 215, endPoint x: 520, endPoint y: 224, distance: 33.4
click at [551, 215] on icon "button" at bounding box center [551, 215] width 11 height 11
click at [504, 250] on span "3" at bounding box center [509, 250] width 16 height 9
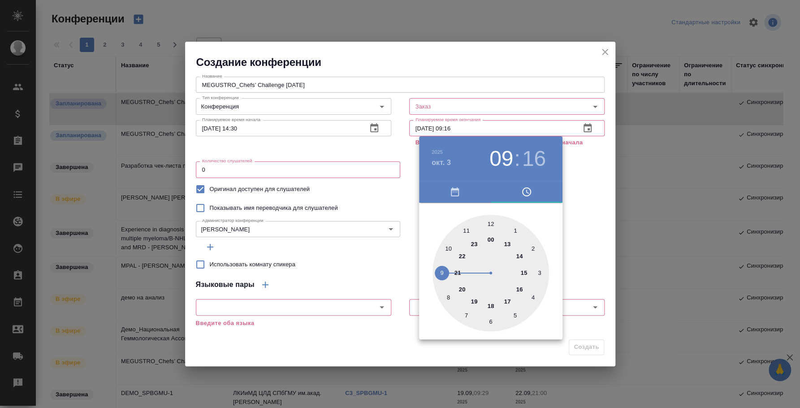
click at [448, 129] on div at bounding box center [400, 204] width 800 height 408
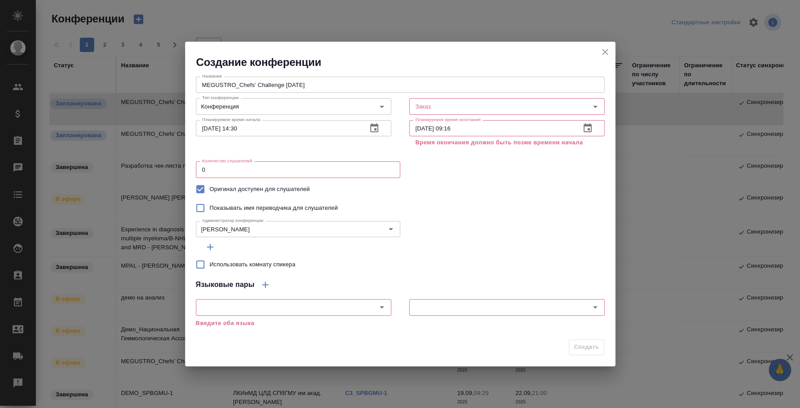
click at [447, 128] on input "03.10.2025 09:16" at bounding box center [491, 128] width 164 height 16
drag, startPoint x: 447, startPoint y: 128, endPoint x: 501, endPoint y: 127, distance: 53.4
click at [501, 127] on input "03.10.2025 09:16" at bounding box center [491, 128] width 164 height 16
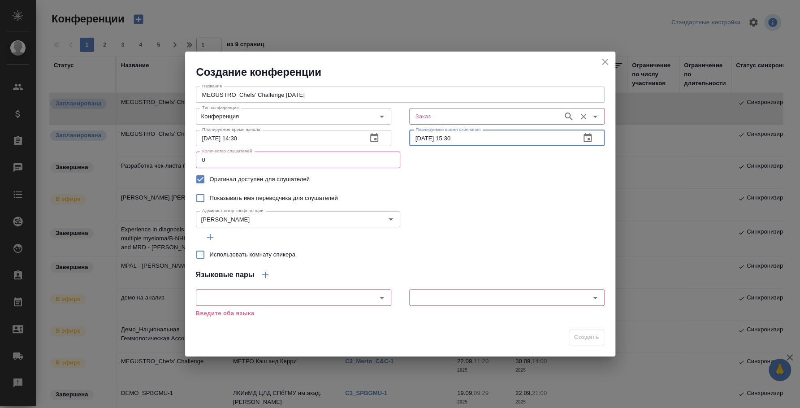
type input "03.10.2025 15:30"
click at [500, 119] on input "Заказ" at bounding box center [485, 116] width 147 height 11
click at [494, 210] on div "Администратор конференции Федотова Ирина Администратор конференции" at bounding box center [400, 219] width 409 height 22
click at [453, 124] on div "Заказ" at bounding box center [506, 116] width 195 height 16
paste input "C3_Merto_C&C-1"
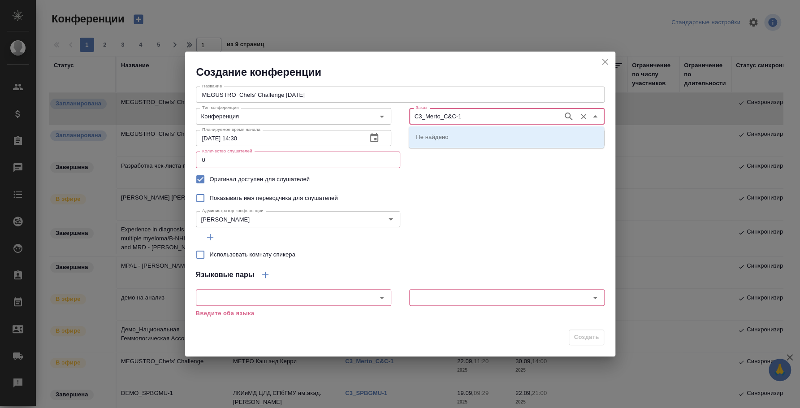
type input "C3_Merto_C&C-1"
click at [482, 137] on li "C3_Merto_C&C-1" at bounding box center [506, 137] width 195 height 16
type input "C3_Merto_C&C-1"
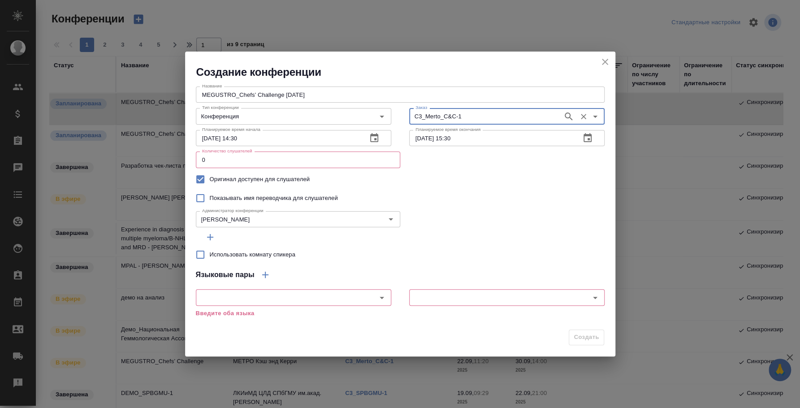
click at [493, 191] on div "Показывать имя переводчика для слушателей" at bounding box center [400, 198] width 409 height 19
drag, startPoint x: 216, startPoint y: 161, endPoint x: 81, endPoint y: 129, distance: 138.3
click at [81, 129] on div "Создание конференции Название MEGUSTRO_Chefs’ Challenge October 3 Название Тип …" at bounding box center [400, 204] width 800 height 408
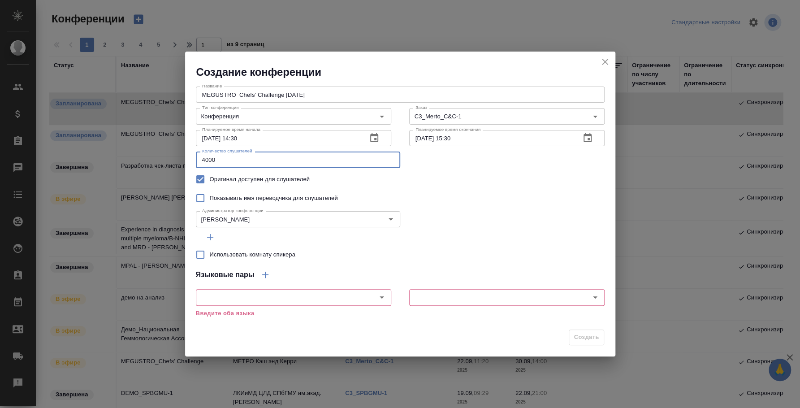
type input "4000"
click at [486, 258] on div "Использовать комнату спикера" at bounding box center [400, 254] width 409 height 19
click at [212, 237] on icon "button" at bounding box center [210, 237] width 6 height 6
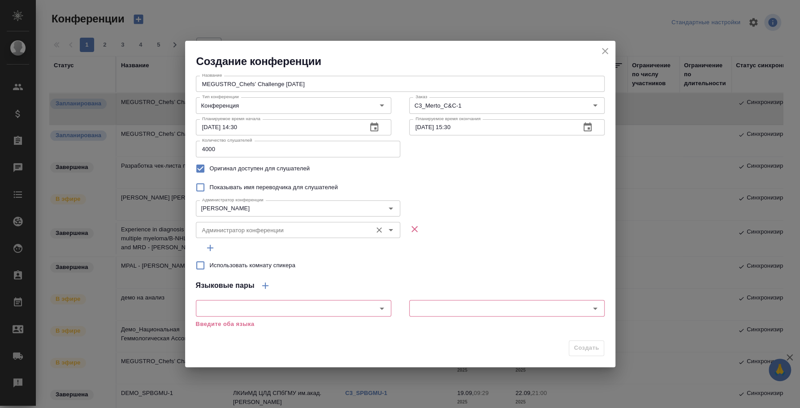
click at [231, 231] on input "Администратор конференции" at bounding box center [283, 230] width 169 height 11
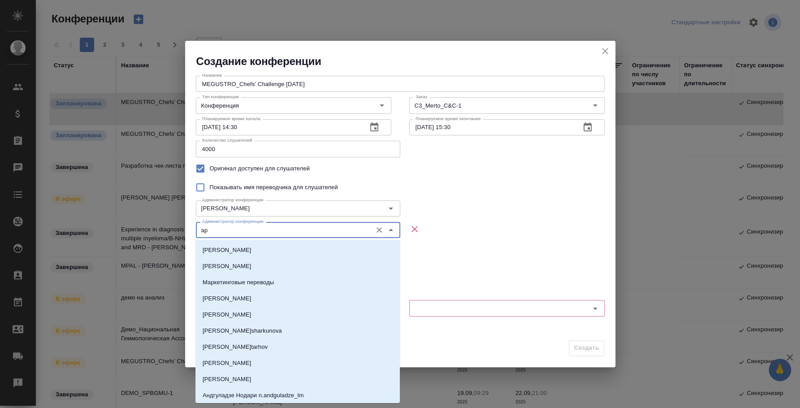
type input "а"
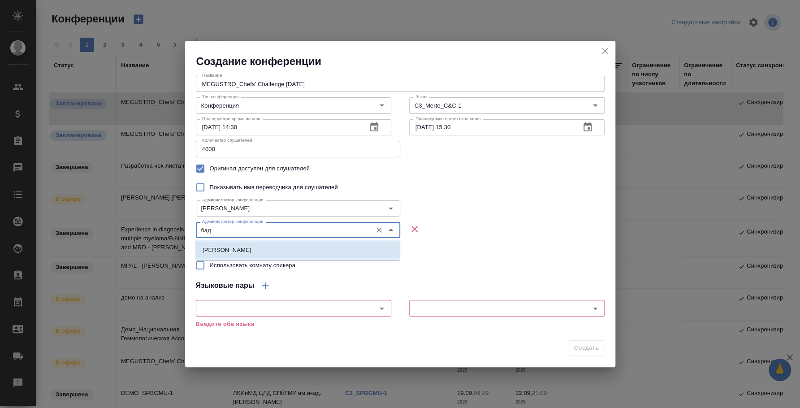
click at [243, 253] on p "[PERSON_NAME]" at bounding box center [227, 250] width 49 height 9
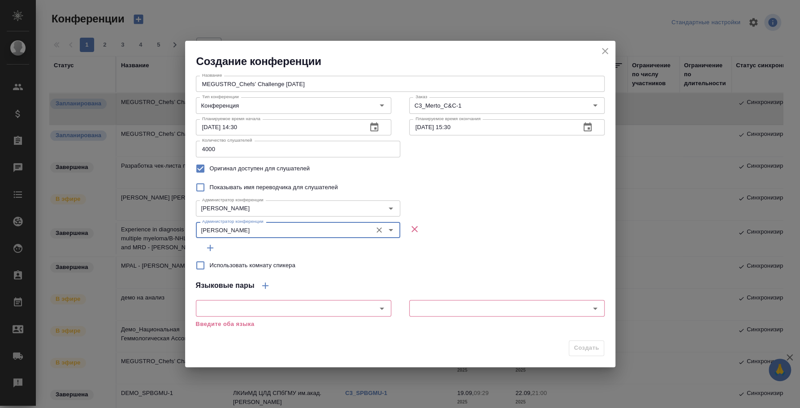
type input "[PERSON_NAME]"
click at [214, 245] on icon "button" at bounding box center [210, 248] width 11 height 11
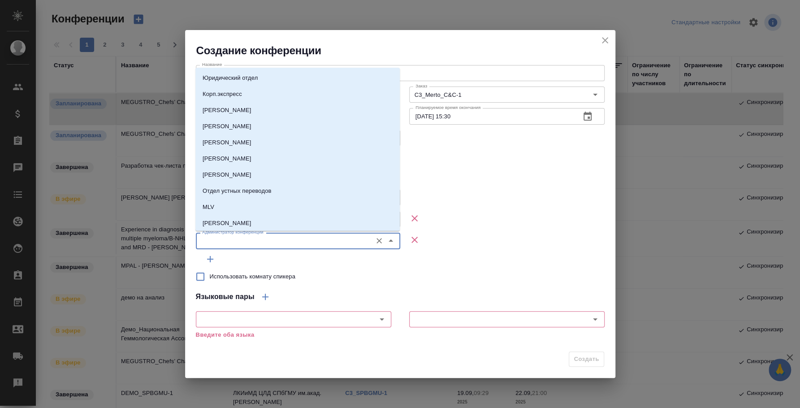
click at [233, 245] on input "Администратор конференции" at bounding box center [283, 240] width 169 height 11
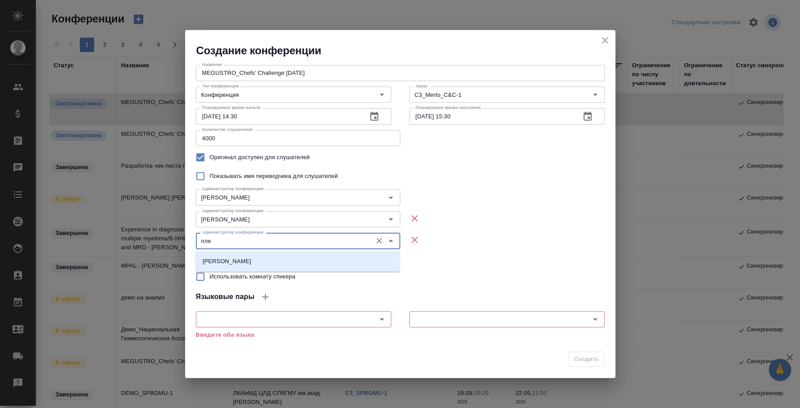
click at [238, 252] on div "[PERSON_NAME]" at bounding box center [297, 261] width 204 height 21
click at [242, 258] on p "[PERSON_NAME]" at bounding box center [227, 261] width 49 height 9
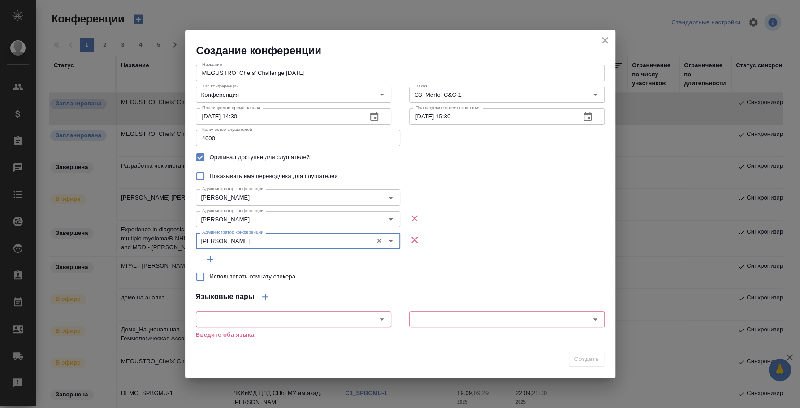
type input "[PERSON_NAME]"
click at [201, 276] on input "Использовать комнату спикера" at bounding box center [200, 276] width 19 height 19
checkbox input "true"
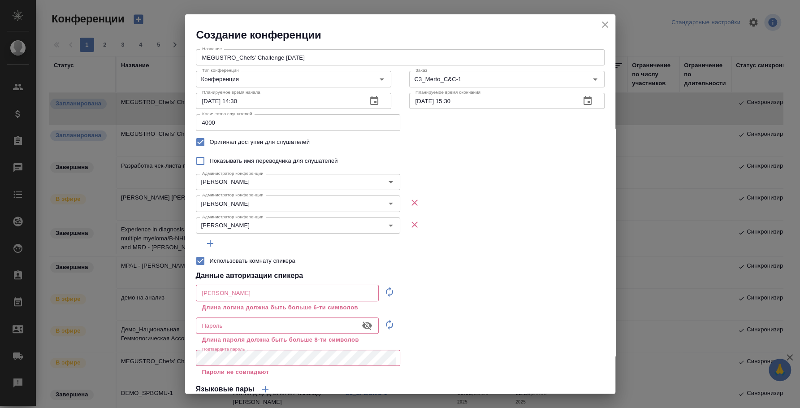
click at [387, 295] on icon "button" at bounding box center [389, 291] width 11 height 11
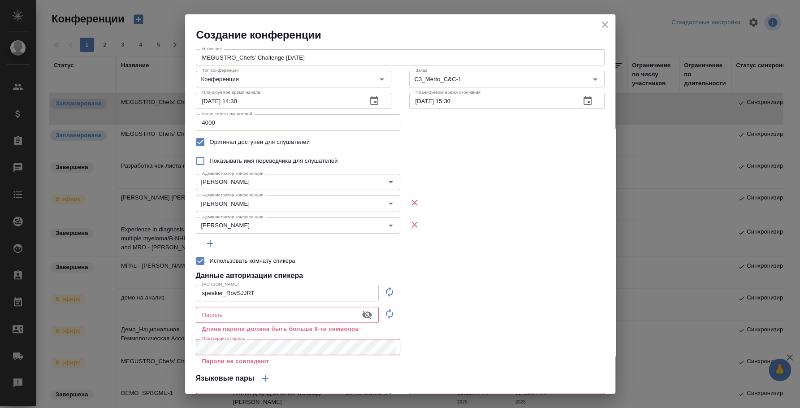
type input "speaker_RovSJJRT"
click at [385, 319] on icon "button" at bounding box center [389, 313] width 11 height 11
type input "!@Hw}3L)]W-_"
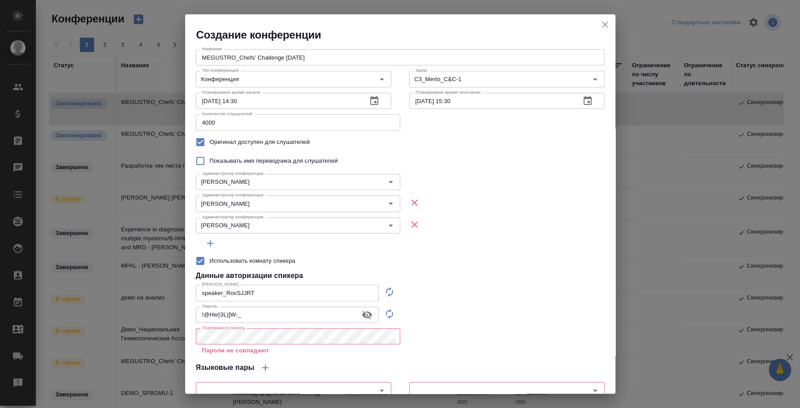
scroll to position [55, 0]
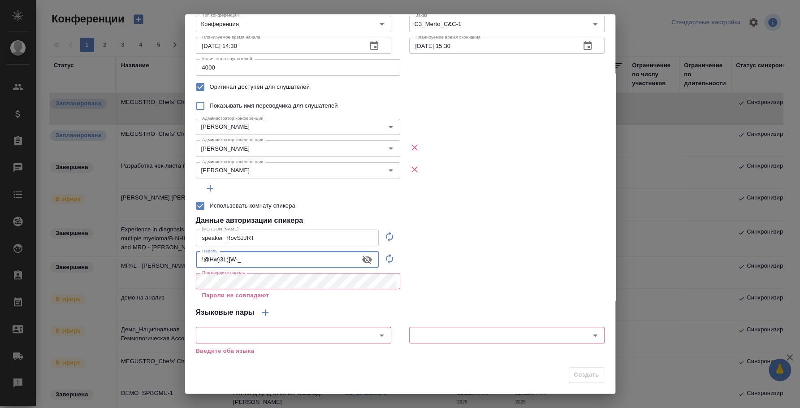
drag, startPoint x: 341, startPoint y: 259, endPoint x: 139, endPoint y: 238, distance: 203.7
click at [139, 238] on div "Создание конференции Название MEGUSTRO_Chefs’ Challenge October 3 Название Тип …" at bounding box center [400, 204] width 800 height 408
click at [127, 264] on div "Создание конференции Название MEGUSTRO_Chefs’ Challenge October 3 Название Тип …" at bounding box center [400, 204] width 800 height 408
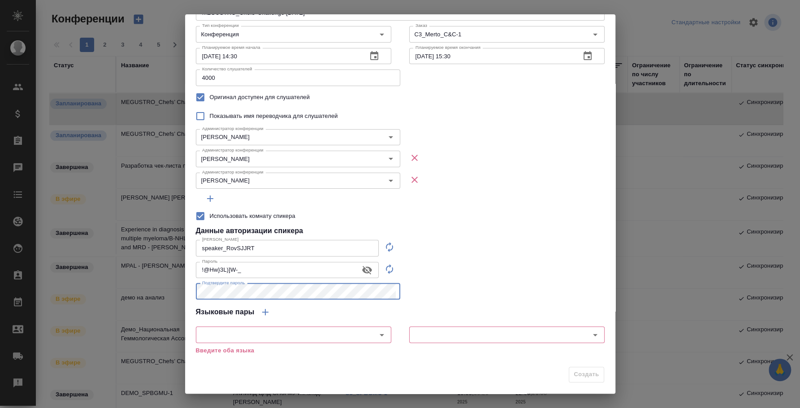
scroll to position [44, 0]
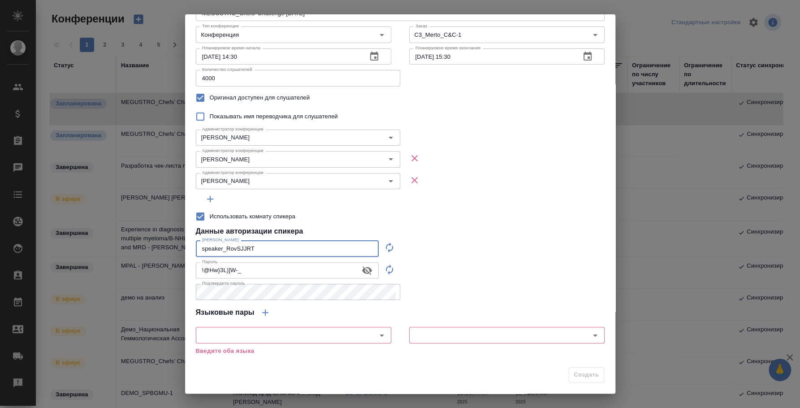
drag, startPoint x: 273, startPoint y: 248, endPoint x: 137, endPoint y: 237, distance: 136.8
click at [137, 237] on div "Создание конференции Название MEGUSTRO_Chefs’ Challenge October 3 Название Тип …" at bounding box center [400, 204] width 800 height 408
drag, startPoint x: 250, startPoint y: 268, endPoint x: 141, endPoint y: 260, distance: 109.6
click at [141, 260] on div "Создание конференции Название MEGUSTRO_Chefs’ Challenge October 3 Название Тип …" at bounding box center [400, 204] width 800 height 408
click at [377, 335] on icon "Open" at bounding box center [382, 335] width 11 height 11
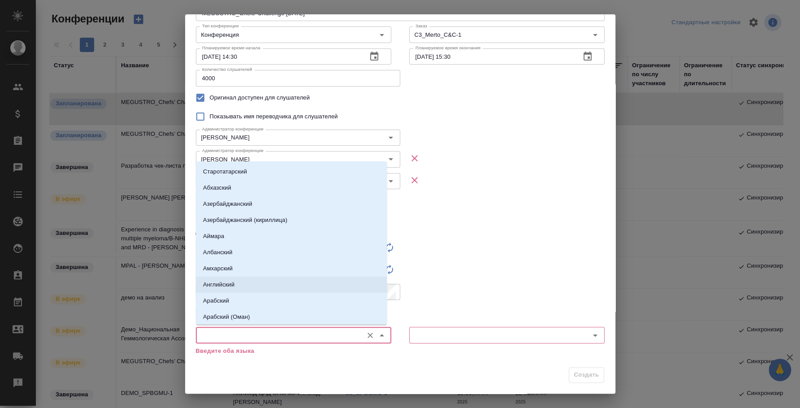
click at [243, 280] on li "Английский" at bounding box center [291, 285] width 191 height 16
type input "Английский"
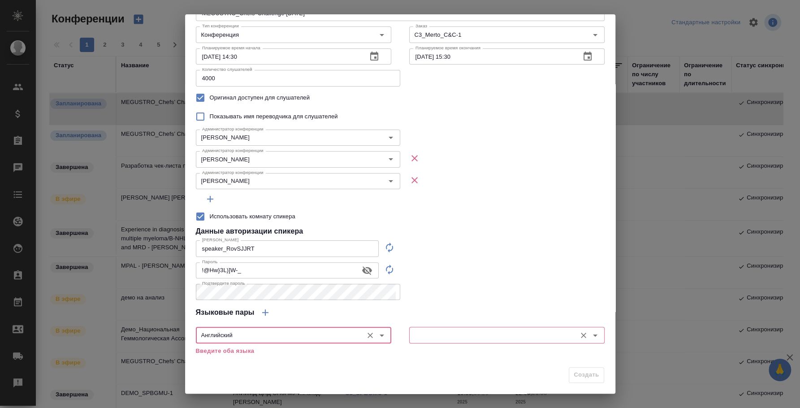
click at [439, 334] on input "text" at bounding box center [492, 334] width 160 height 11
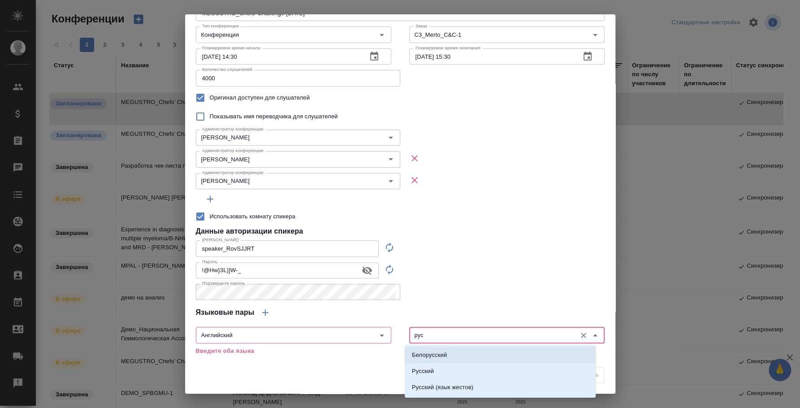
click at [446, 354] on p "Белорусский" at bounding box center [429, 355] width 35 height 9
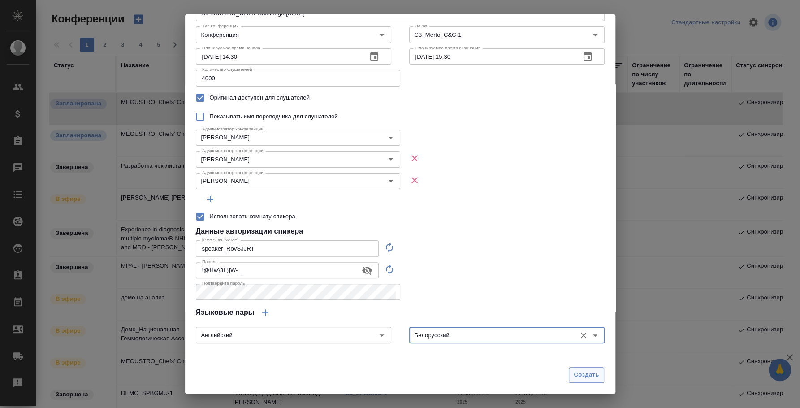
type input "Белорусский"
click at [578, 377] on span "Создать" at bounding box center [586, 375] width 25 height 10
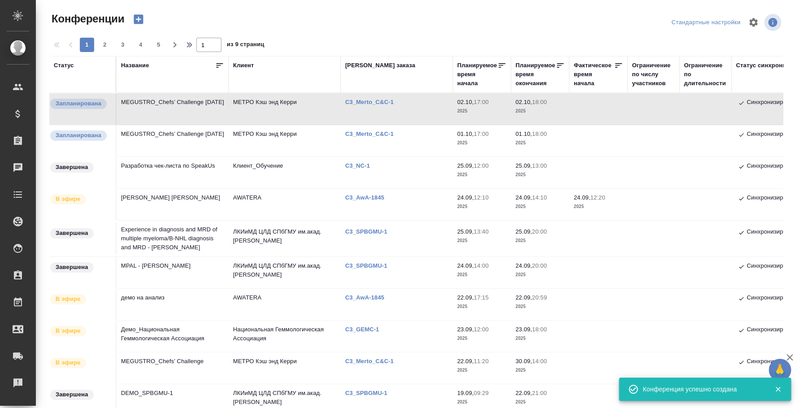
type input "0"
checkbox input "false"
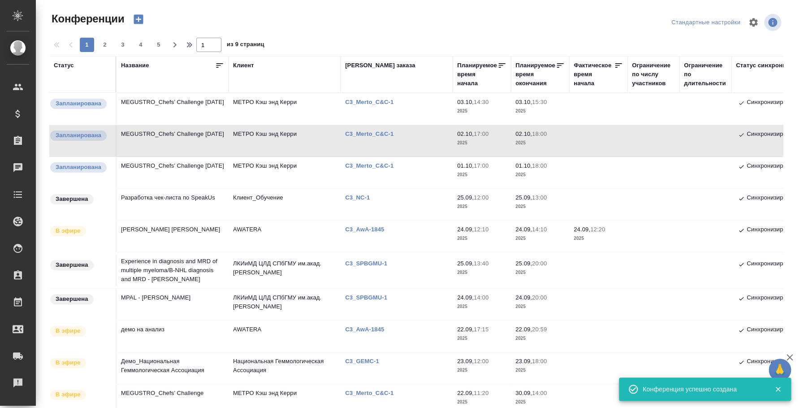
scroll to position [0, 0]
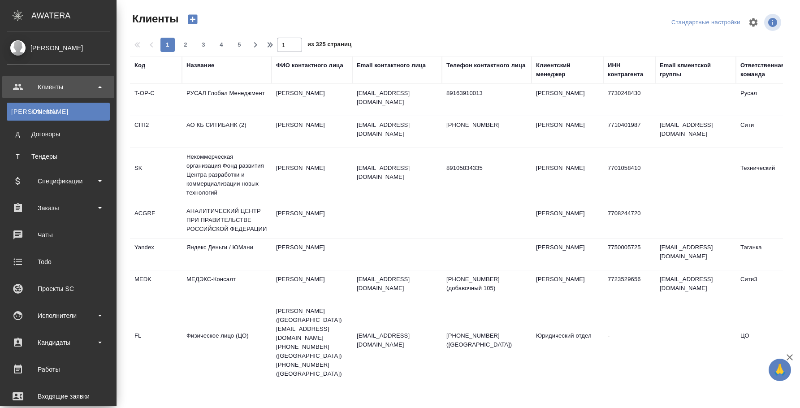
select select "RU"
click at [47, 202] on div "Заказы" at bounding box center [58, 207] width 103 height 13
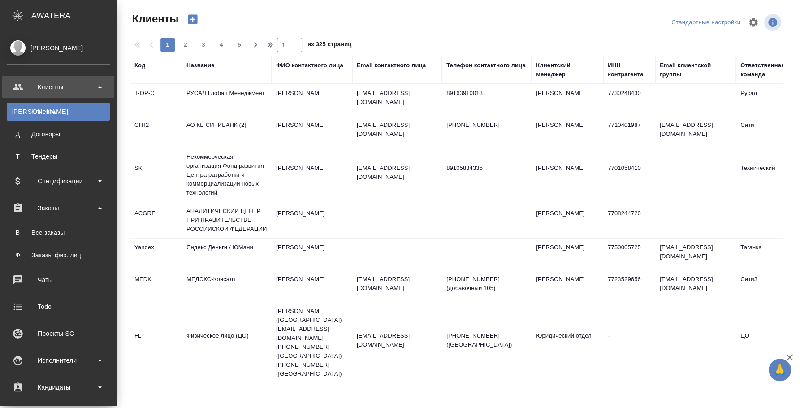
click at [59, 243] on ul "В Все заказы Ф Заказы физ. лиц" at bounding box center [58, 241] width 117 height 45
click at [58, 227] on link "В Все заказы" at bounding box center [58, 233] width 103 height 18
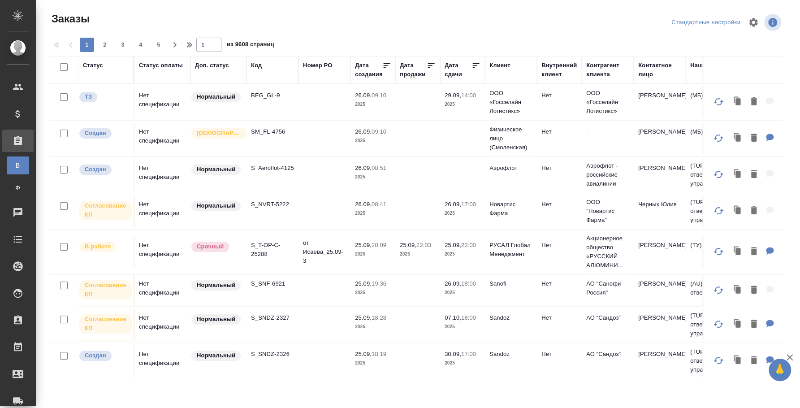
click at [257, 64] on div "Код" at bounding box center [256, 65] width 11 height 9
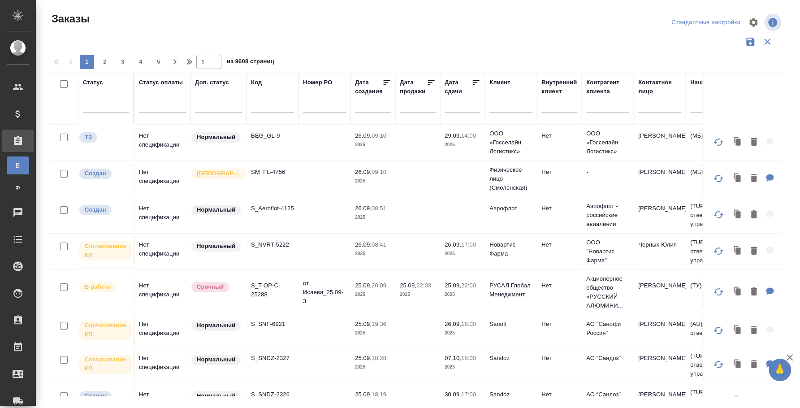
click at [264, 106] on input "text" at bounding box center [272, 107] width 43 height 11
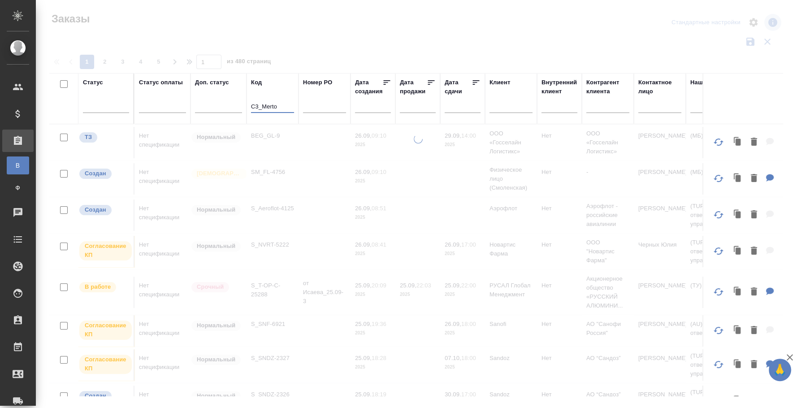
type input "C3_Merto"
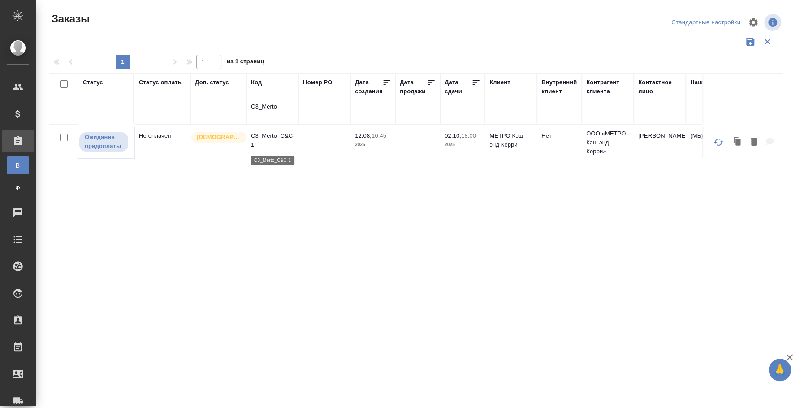
click at [270, 133] on p "C3_Merto_C&C-1" at bounding box center [272, 140] width 43 height 18
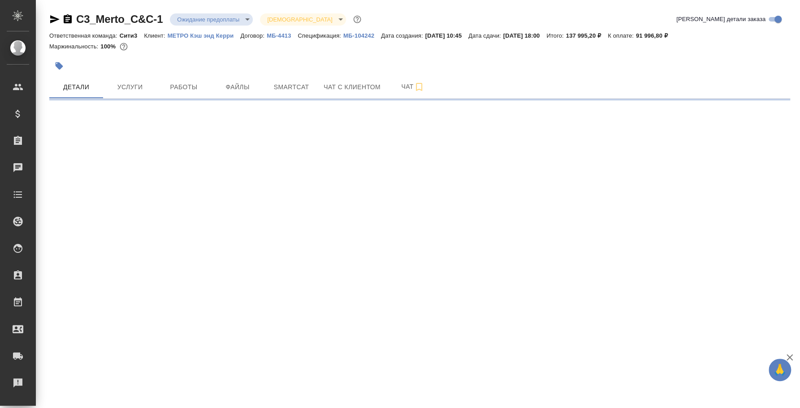
select select "RU"
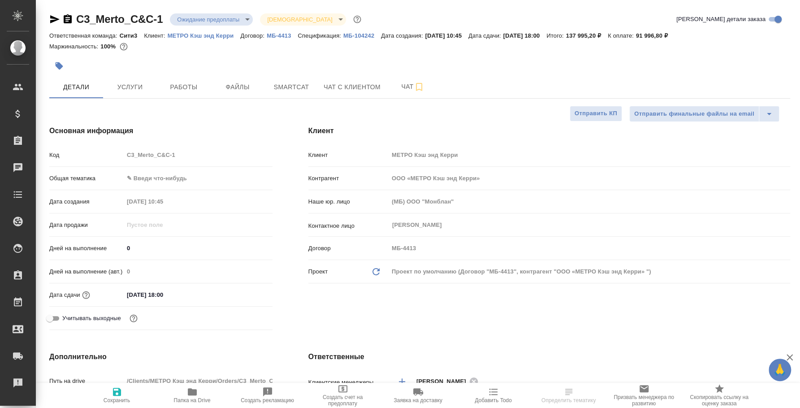
type textarea "x"
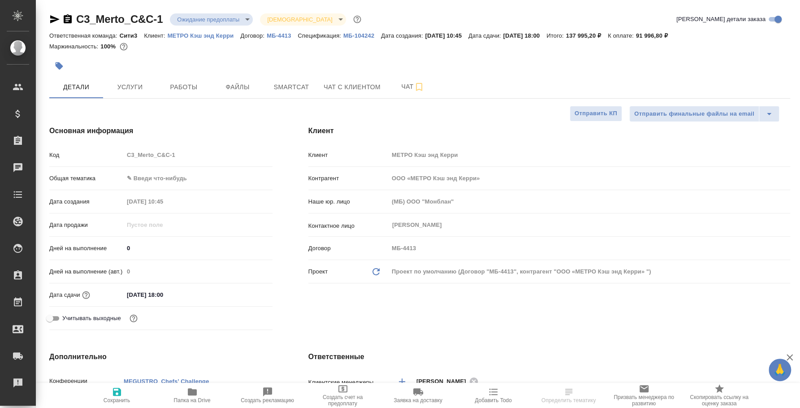
type textarea "x"
click at [69, 19] on icon "button" at bounding box center [67, 19] width 11 height 11
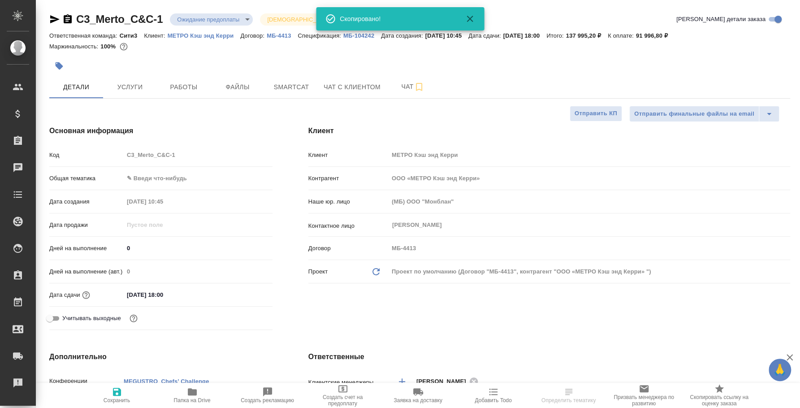
type textarea "x"
select select "RU"
type textarea "x"
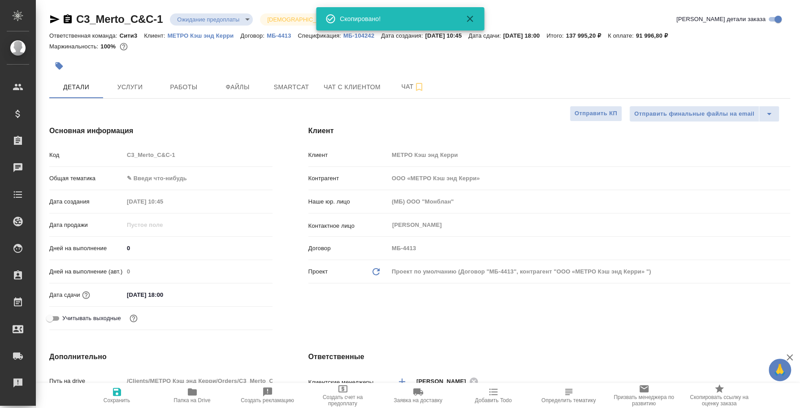
type textarea "x"
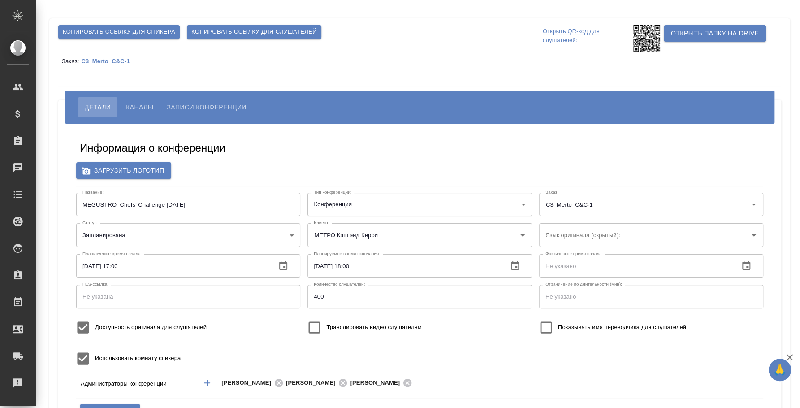
type input "Плеханова Мария"
click at [311, 325] on input "Транслировать видео слушателям" at bounding box center [315, 328] width 24 height 24
checkbox input "true"
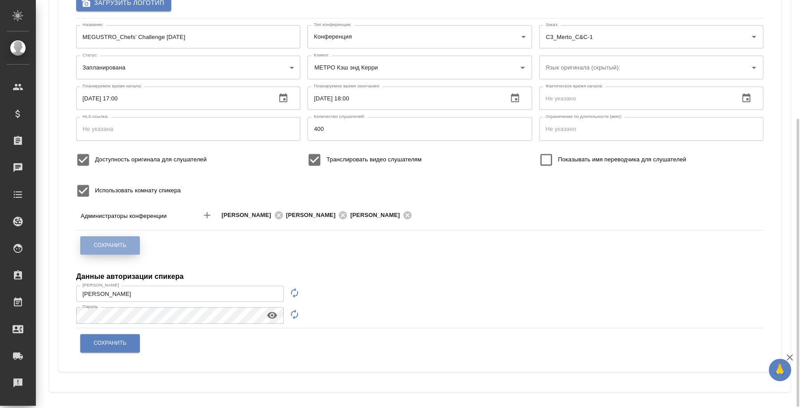
click at [128, 245] on button "Сохранить" at bounding box center [110, 245] width 60 height 18
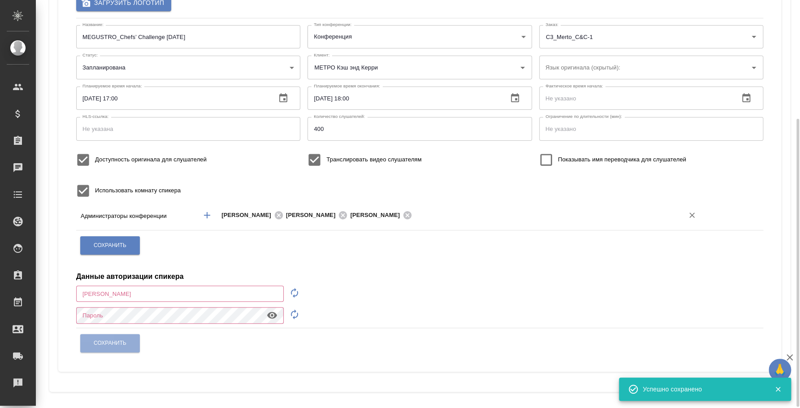
type input "[PERSON_NAME]"
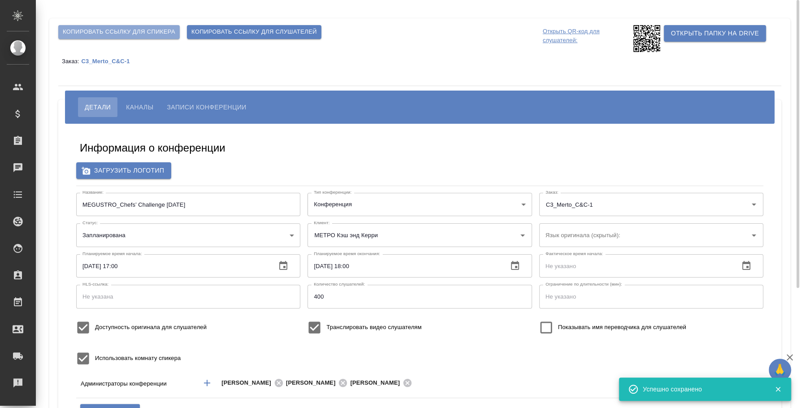
click at [173, 30] on span "Копировать ссылку для спикера" at bounding box center [119, 32] width 113 height 10
click at [563, 35] on p "Открыть QR-код для слушателей:" at bounding box center [587, 38] width 88 height 27
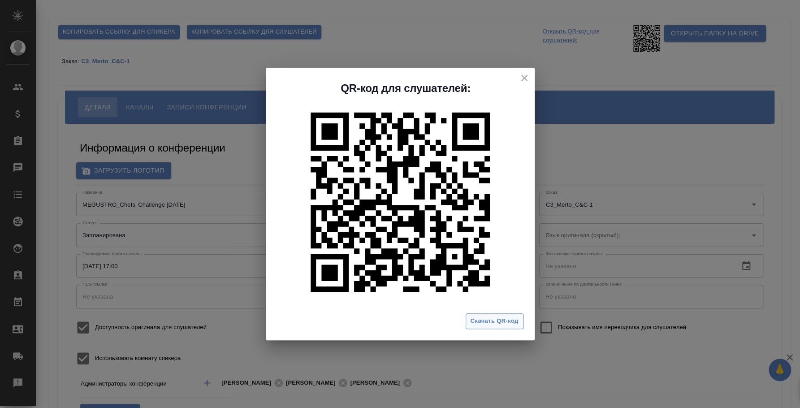
click at [500, 316] on span "Скачать QR-код" at bounding box center [495, 321] width 48 height 10
click at [242, 29] on div "QR-код для слушателей: Скачать QR-код" at bounding box center [400, 204] width 800 height 408
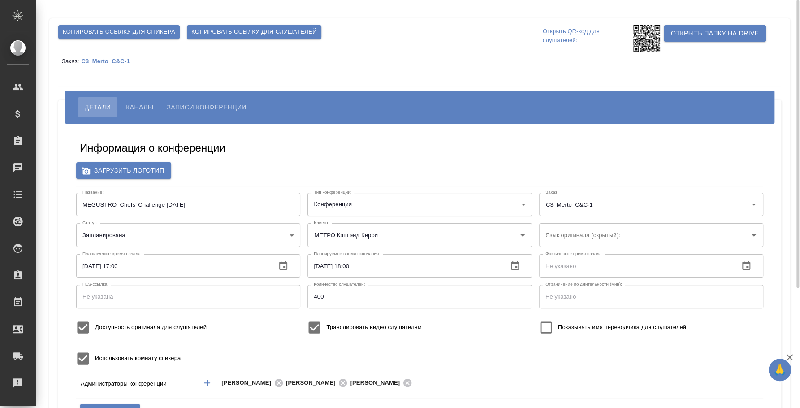
click at [238, 33] on span "Копировать ссылку для слушателей" at bounding box center [254, 32] width 126 height 10
drag, startPoint x: 166, startPoint y: 204, endPoint x: 73, endPoint y: 198, distance: 93.4
click at [73, 198] on div "Название: MEGUSTRO_Chefs’ Challenge October 1 Название:" at bounding box center [188, 204] width 231 height 30
drag, startPoint x: 198, startPoint y: 208, endPoint x: 45, endPoint y: 186, distance: 154.4
click at [45, 186] on div "Копировать ссылку для спикера Копировать ссылку для слушателей Открыть QR-код д…" at bounding box center [419, 289] width 751 height 578
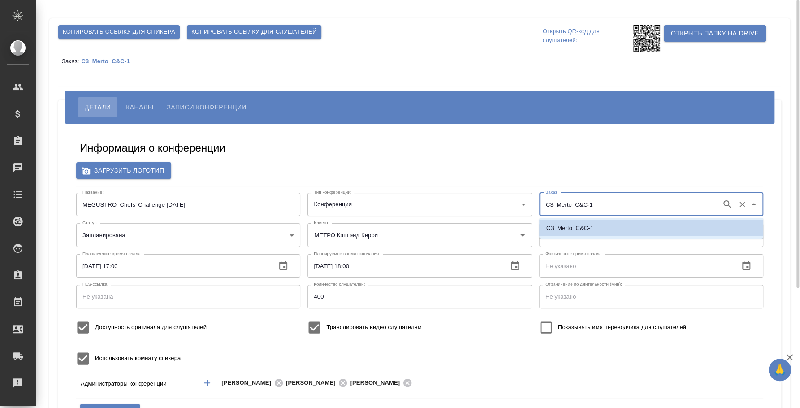
drag, startPoint x: 621, startPoint y: 204, endPoint x: 457, endPoint y: 185, distance: 165.6
click at [457, 185] on div "Информация о конференции Загрузить логотип Название: MEGUSTRO_Chefs’ Challenge …" at bounding box center [419, 331] width 705 height 402
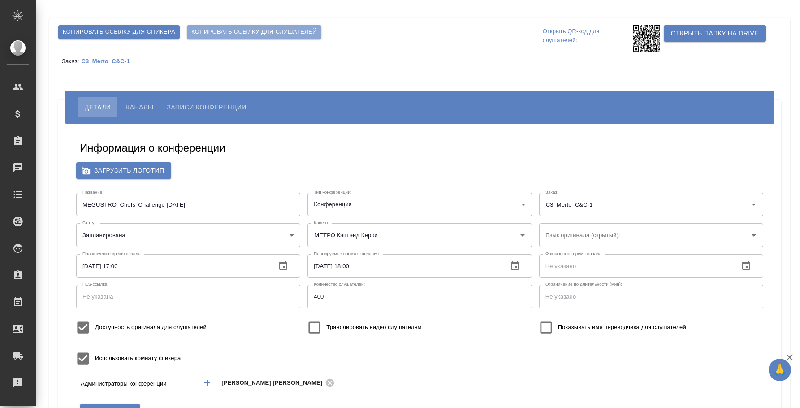
click at [212, 31] on span "Копировать ссылку для слушателей" at bounding box center [254, 32] width 126 height 10
click at [131, 30] on span "Копировать ссылку для спикера" at bounding box center [119, 32] width 113 height 10
click at [231, 34] on span "Копировать ссылку для слушателей" at bounding box center [254, 32] width 126 height 10
click at [575, 29] on p "Открыть QR-код для слушателей:" at bounding box center [587, 38] width 88 height 27
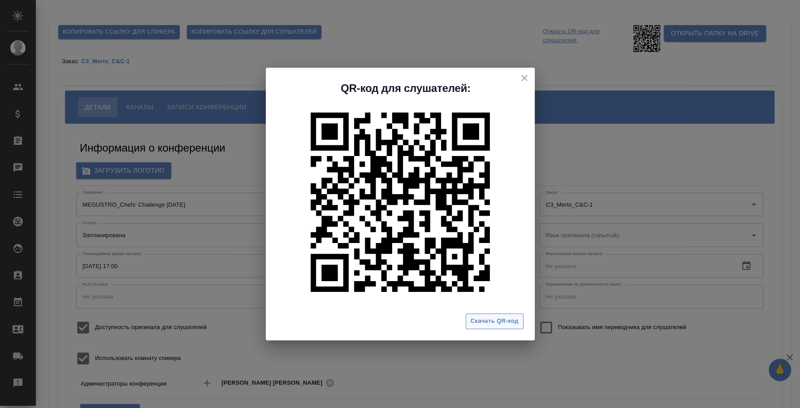
click at [481, 323] on span "Скачать QR-код" at bounding box center [495, 321] width 48 height 10
click at [212, 63] on div "QR-код для слушателей: Скачать QR-код" at bounding box center [400, 204] width 800 height 408
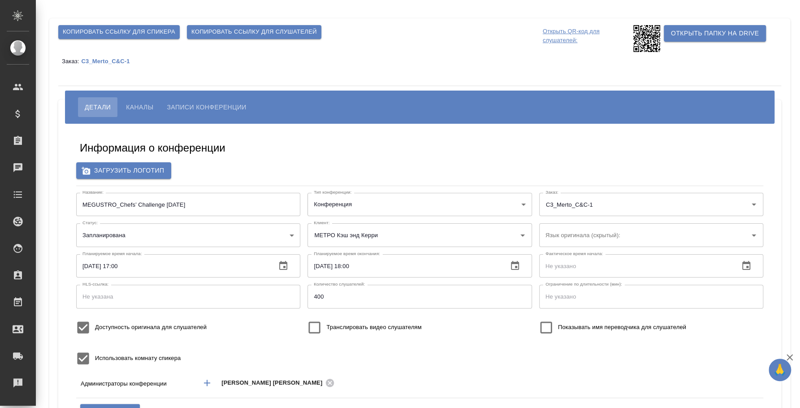
click at [186, 208] on input "MEGUSTRO_Chefs’ Challenge [DATE]" at bounding box center [188, 204] width 224 height 23
click at [186, 208] on input "MEGUSTRO_Chefs’ Challenge October 2" at bounding box center [188, 204] width 224 height 23
type input "МЕТРО Кэш энд Керри"
type input "400"
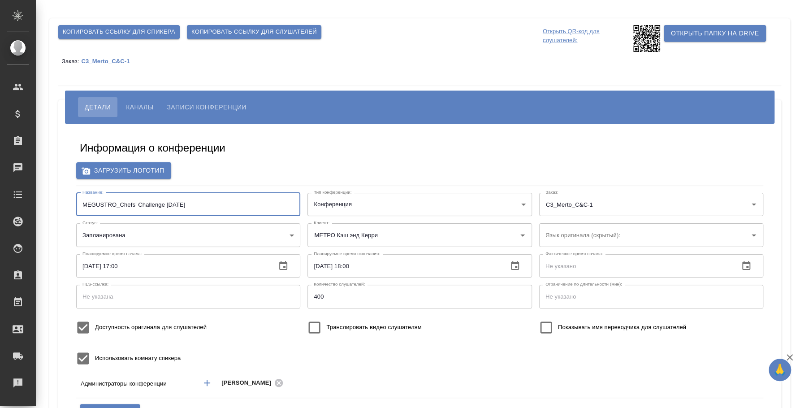
drag, startPoint x: 199, startPoint y: 202, endPoint x: 66, endPoint y: 188, distance: 134.3
click at [66, 188] on div "Информация о конференции Загрузить логотип Название: MEGUSTRO_Chefs’ Challenge …" at bounding box center [419, 337] width 723 height 426
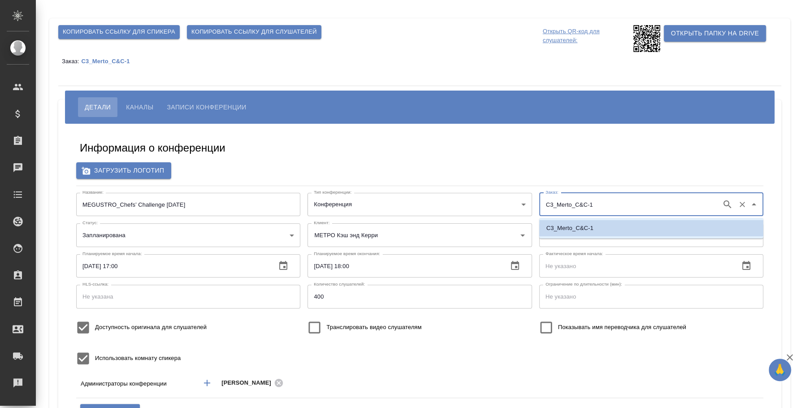
click at [500, 199] on div "Название: MEGUSTRO_Chefs’ Challenge October 2 Название: Тип конференции: Конфер…" at bounding box center [420, 281] width 694 height 185
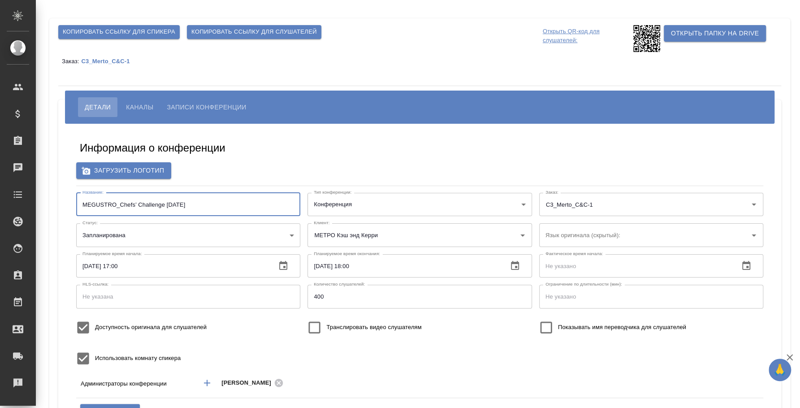
click at [194, 201] on input "MEGUSTRO_Chefs’ Challenge October 2" at bounding box center [188, 204] width 224 height 23
type input "400"
click at [256, 27] on span "Копировать ссылку для слушателей" at bounding box center [254, 32] width 126 height 10
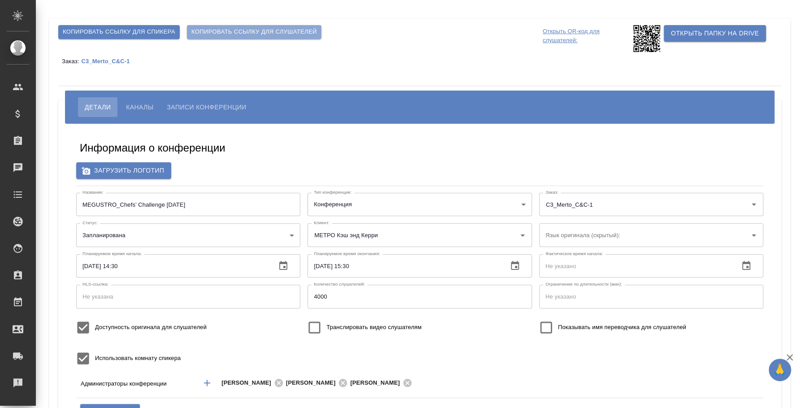
click at [256, 27] on span "Копировать ссылку для слушателей" at bounding box center [254, 32] width 126 height 10
click at [170, 32] on span "Копировать ссылку для спикера" at bounding box center [119, 32] width 113 height 10
click at [559, 36] on p "Открыть QR-код для слушателей:" at bounding box center [587, 38] width 88 height 27
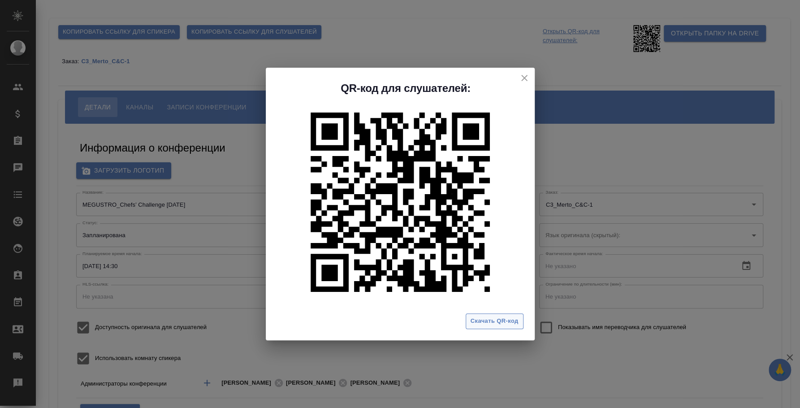
click at [488, 319] on span "Скачать QR-код" at bounding box center [495, 321] width 48 height 10
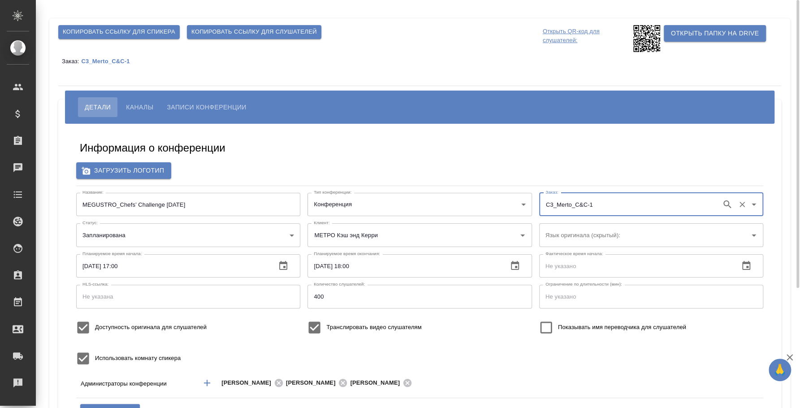
click at [121, 58] on p "C3_Merto_C&C-1" at bounding box center [108, 61] width 55 height 7
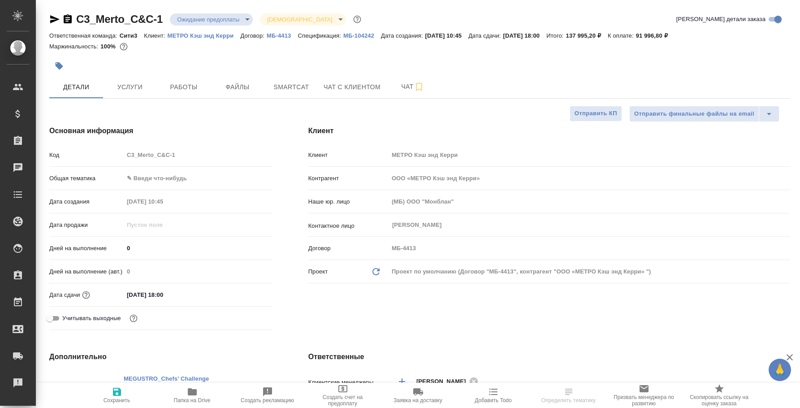
select select "RU"
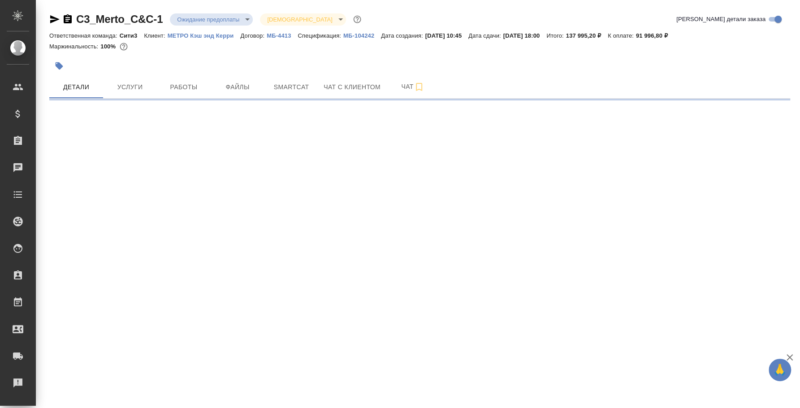
select select "RU"
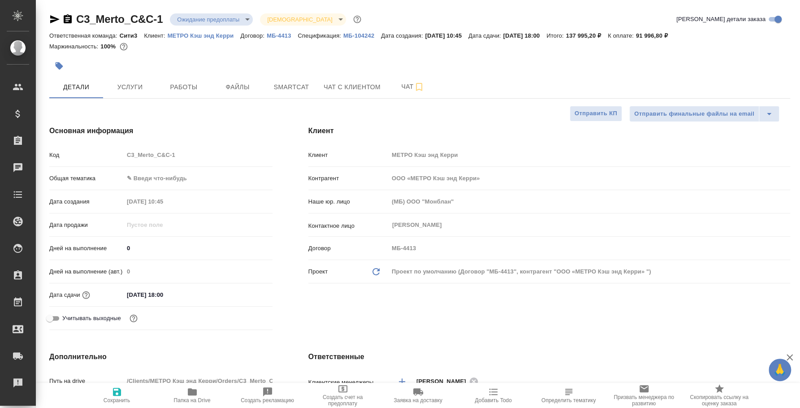
type textarea "x"
click at [416, 95] on button "Чат" at bounding box center [413, 87] width 54 height 22
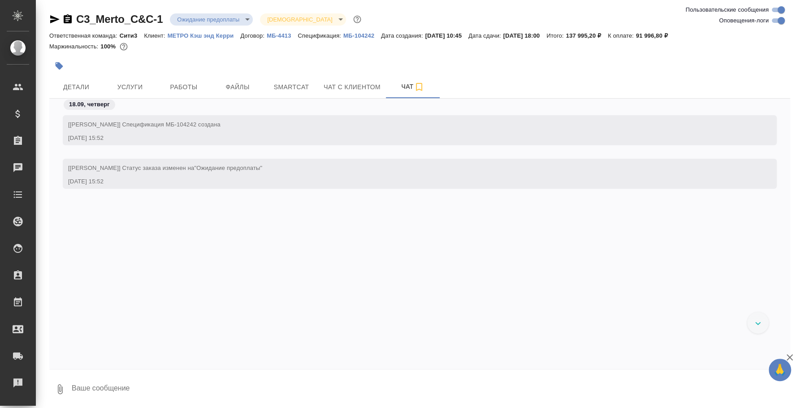
click at [400, 377] on textarea at bounding box center [430, 389] width 719 height 30
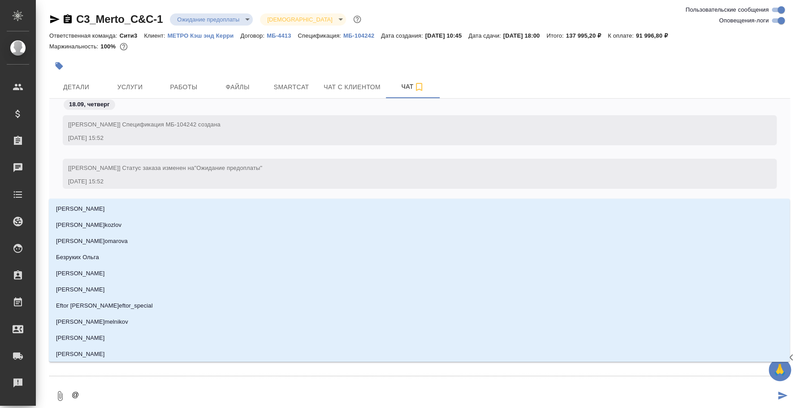
type textarea "@y"
type input "y"
type textarea "@y'b"
type input "y'b"
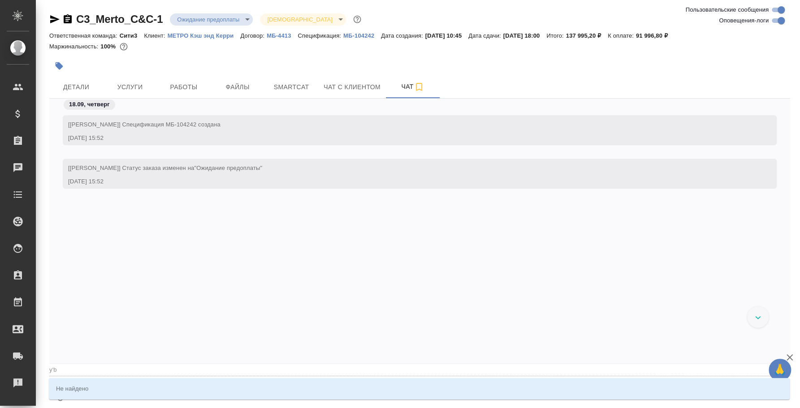
type textarea "@y"
type input "y"
type textarea "@"
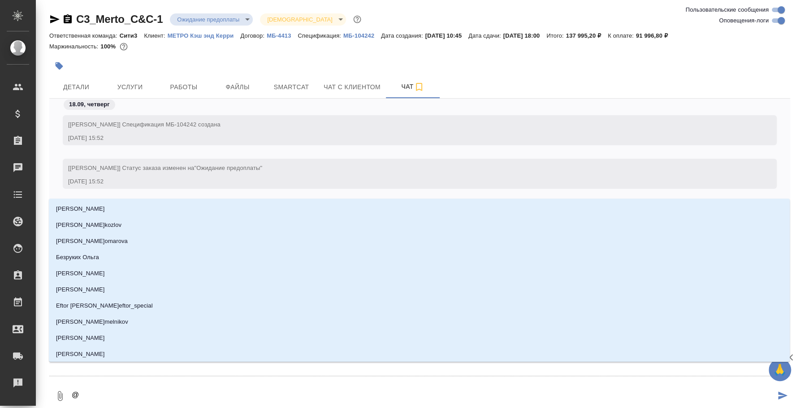
type textarea "@н"
type input "н"
type textarea "@ни"
type input "ни"
type textarea "@ник"
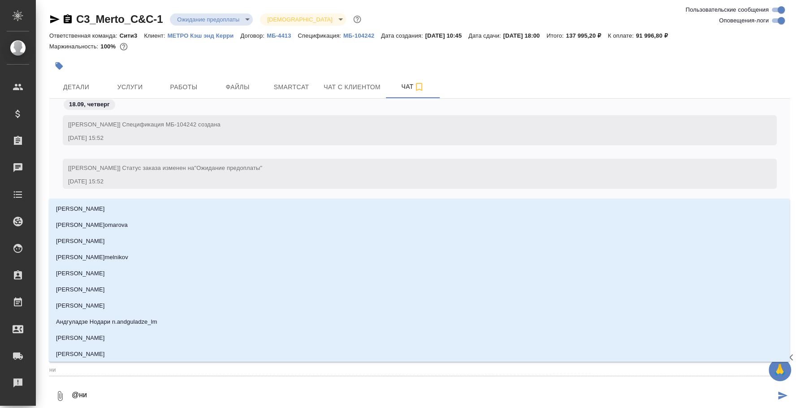
type input "ник"
type textarea "@ники"
type input "ники"
type textarea "@никит"
type input "никит"
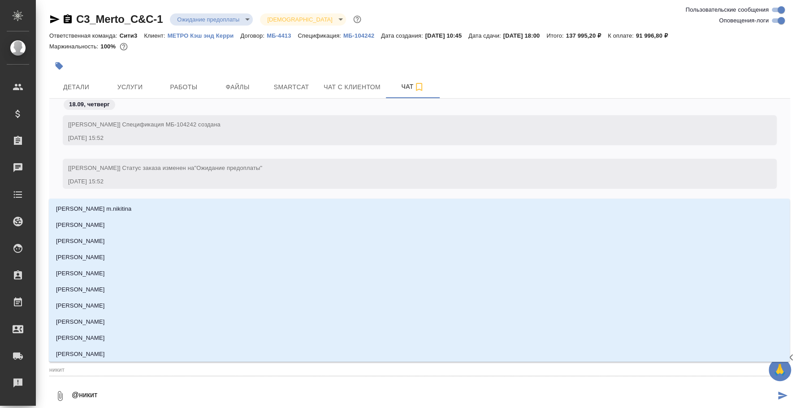
type textarea "@никити"
type input "никити"
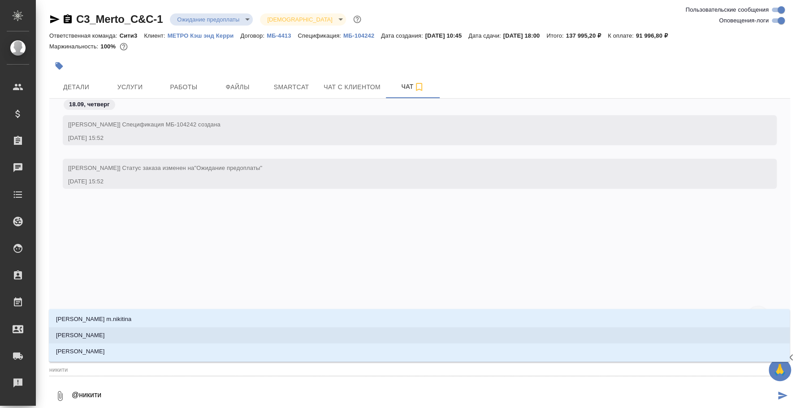
click at [306, 329] on li "[PERSON_NAME]" at bounding box center [419, 335] width 741 height 16
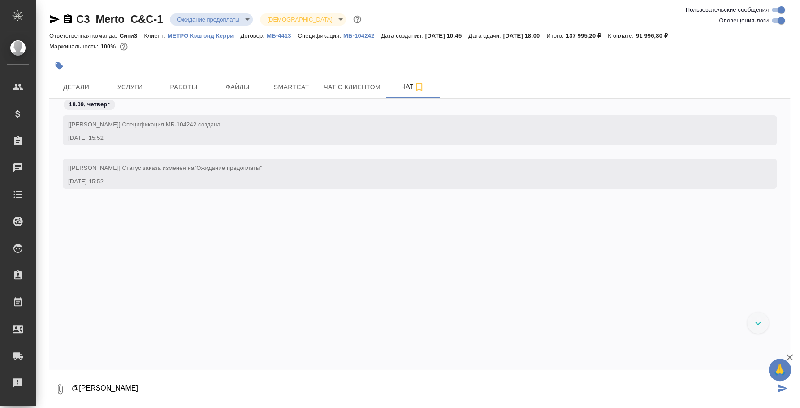
paste textarea "Таня, ссылка на доступы к конференциям и инструкциям: https://disk.360.yandex.r…"
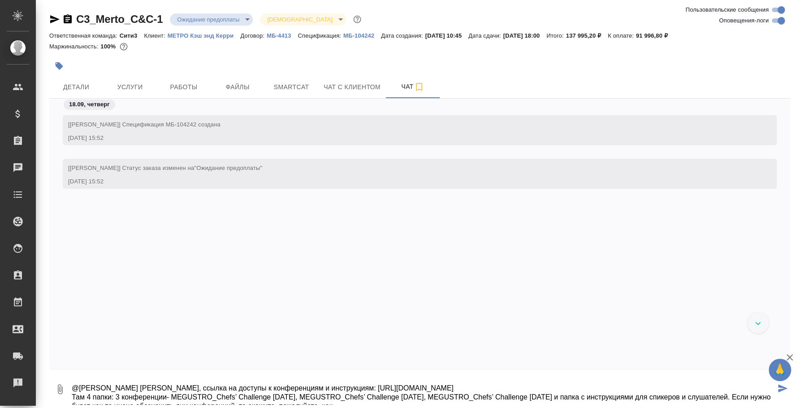
scroll to position [5, 0]
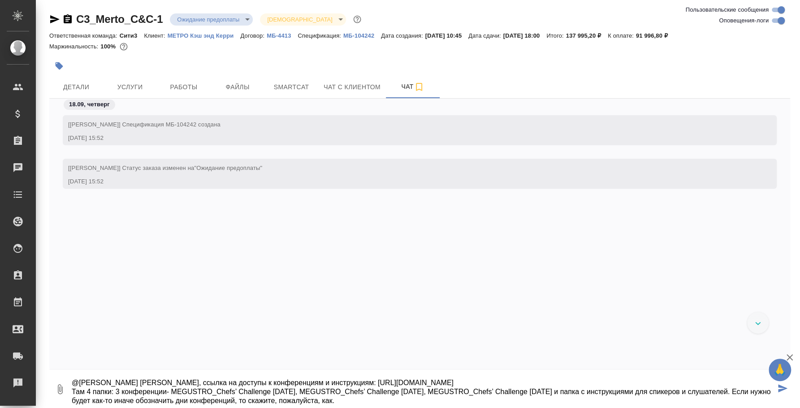
click at [161, 377] on textarea "@Никитина Татьяна Таня, ссылка на доступы к конференциям и инструкциям: https:/…" at bounding box center [423, 389] width 705 height 30
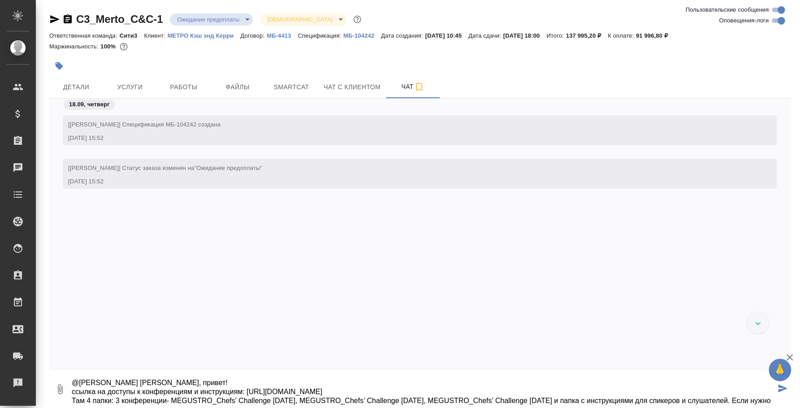
scroll to position [14, 0]
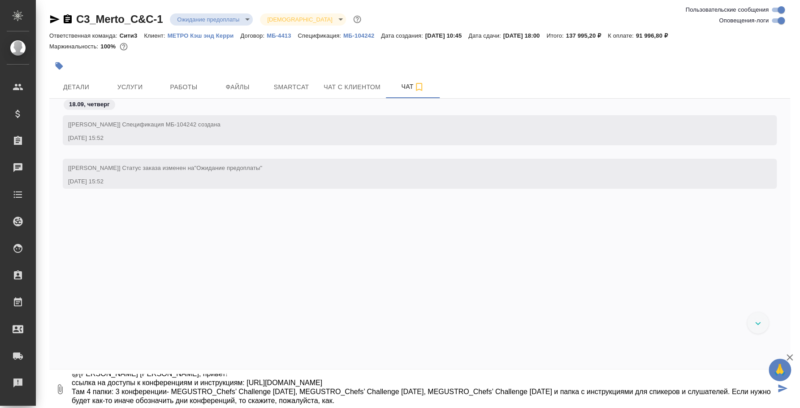
type textarea "@Никитина Татьяна Таня, привет! ссылка на доступы к конференциям и инструкциям:…"
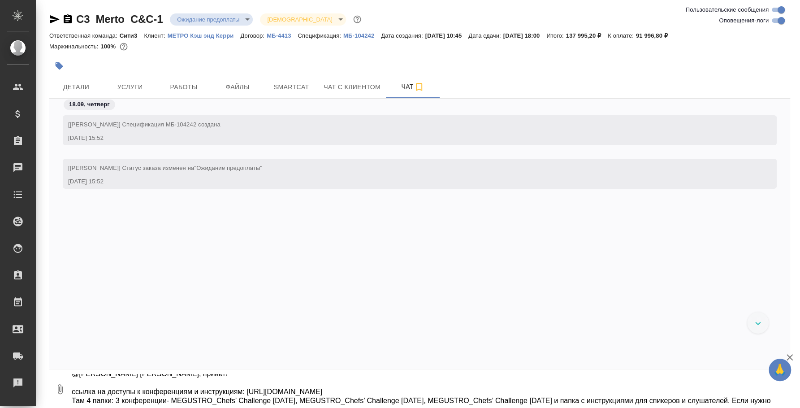
scroll to position [0, 0]
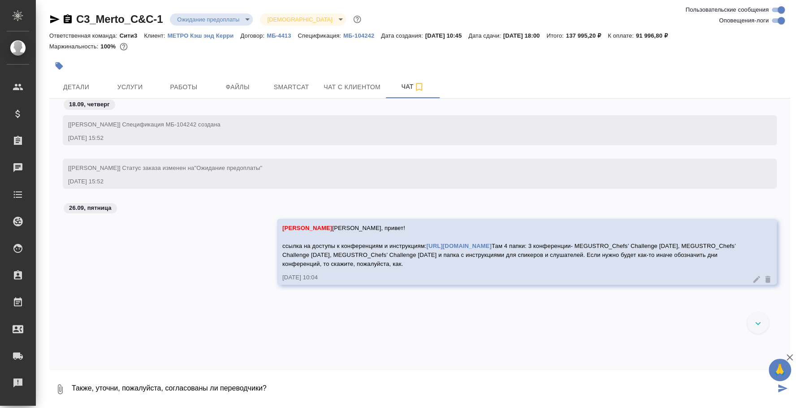
type textarea "Также, уточни, пожалуйста, согласованы ли переводчики?"
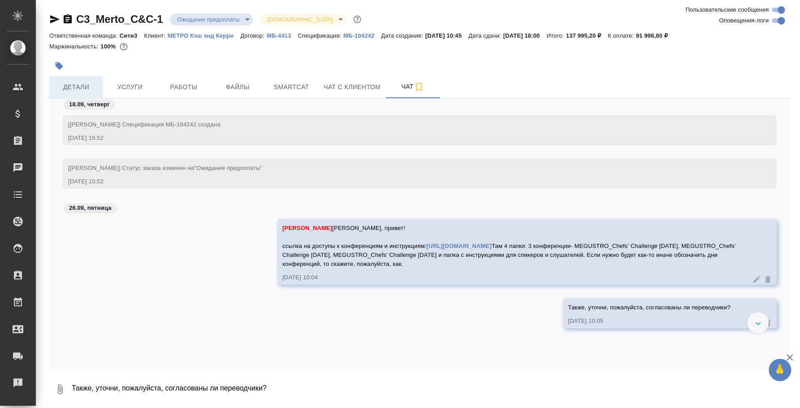
click at [80, 88] on span "Детали" at bounding box center [76, 87] width 43 height 11
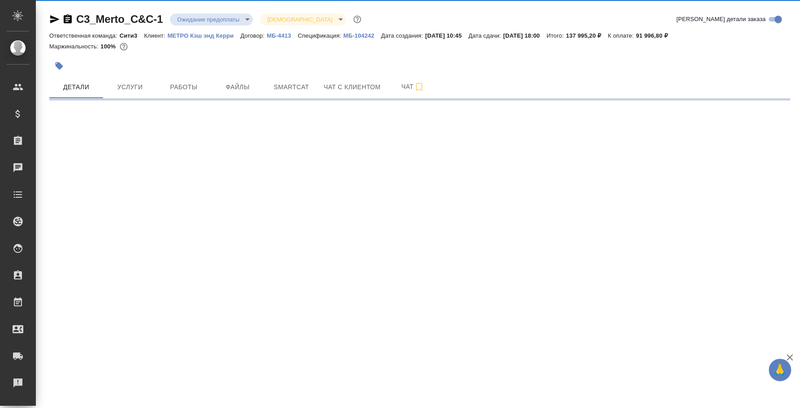
select select "RU"
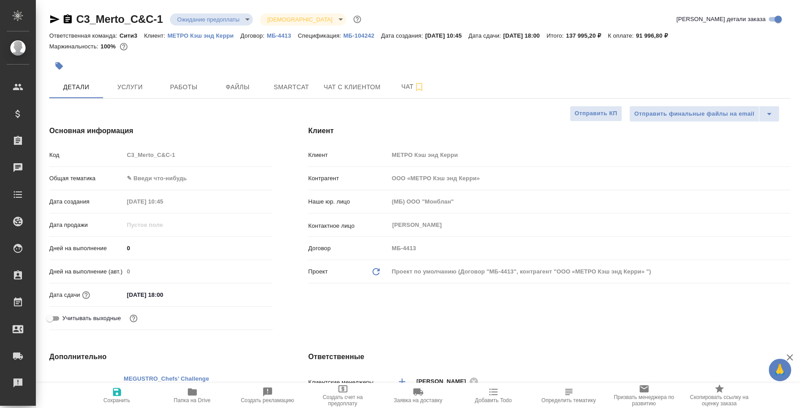
type textarea "x"
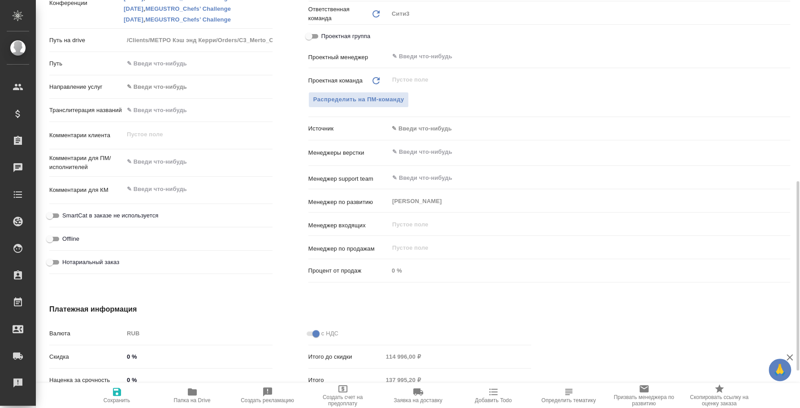
scroll to position [224, 0]
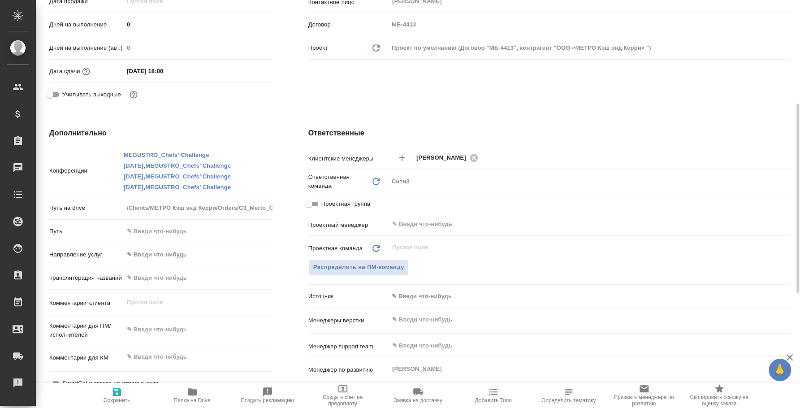
click at [198, 188] on p "MEGUSTRO_Chefs’ Challenge" at bounding box center [188, 187] width 86 height 7
type textarea "x"
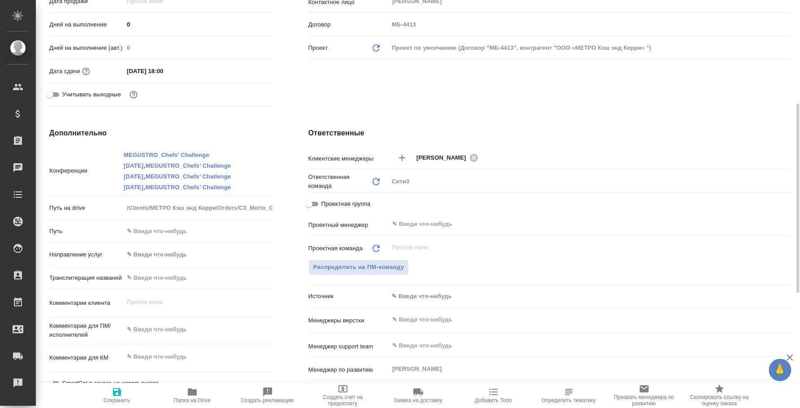
type textarea "x"
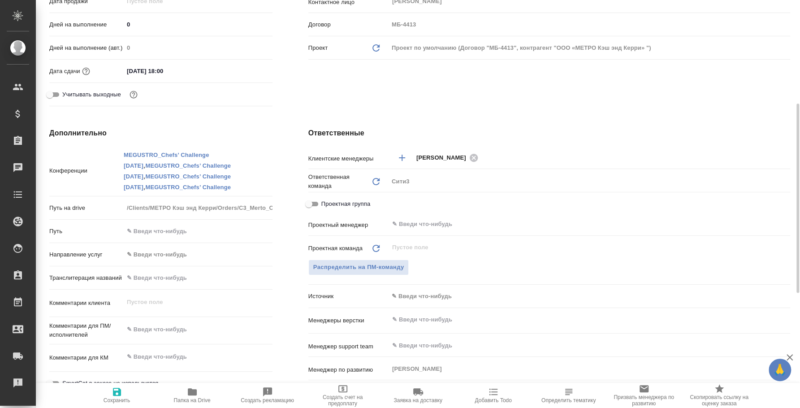
type textarea "x"
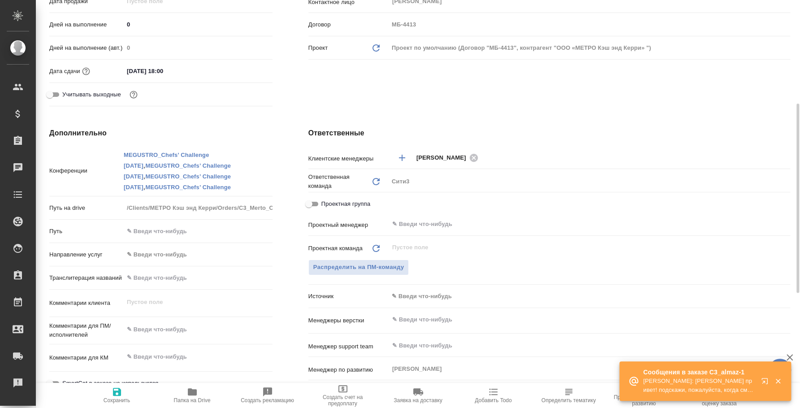
type textarea "x"
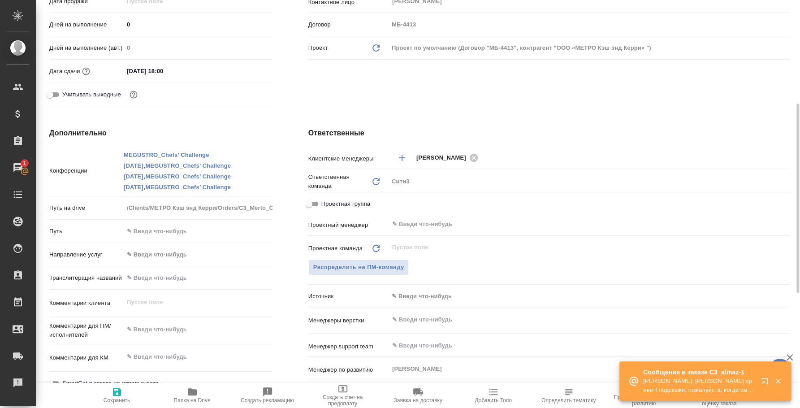
type textarea "x"
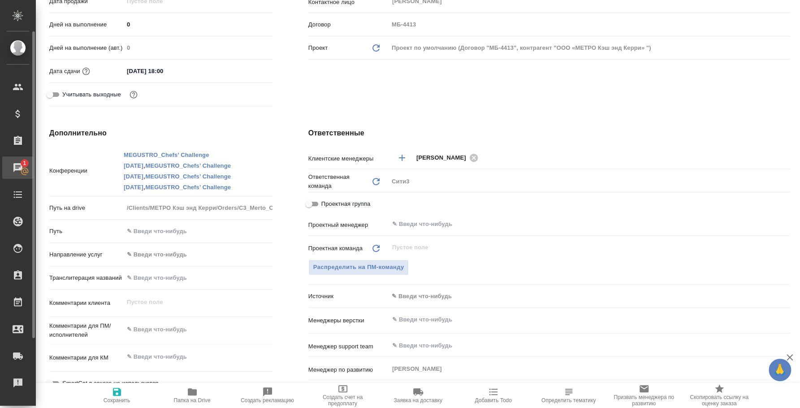
type textarea "x"
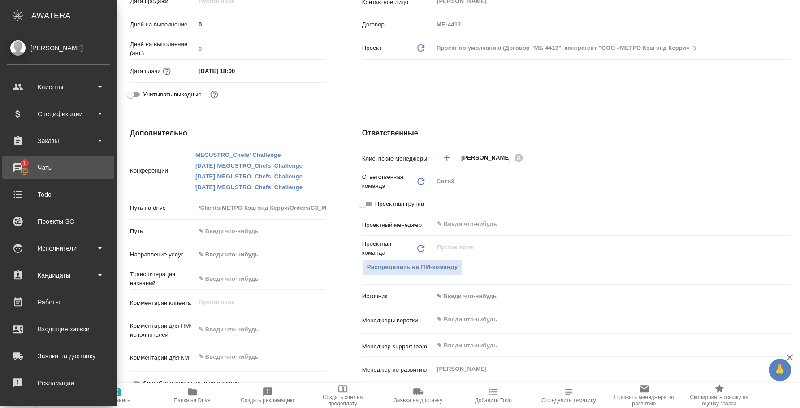
click at [22, 159] on span "1" at bounding box center [24, 163] width 14 height 9
type textarea "x"
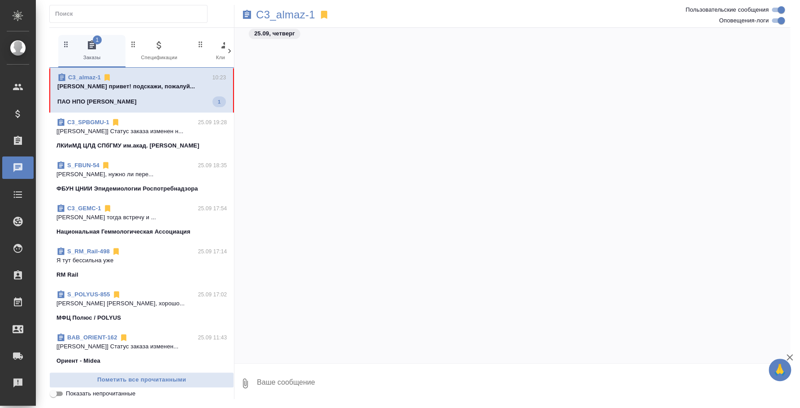
scroll to position [567, 0]
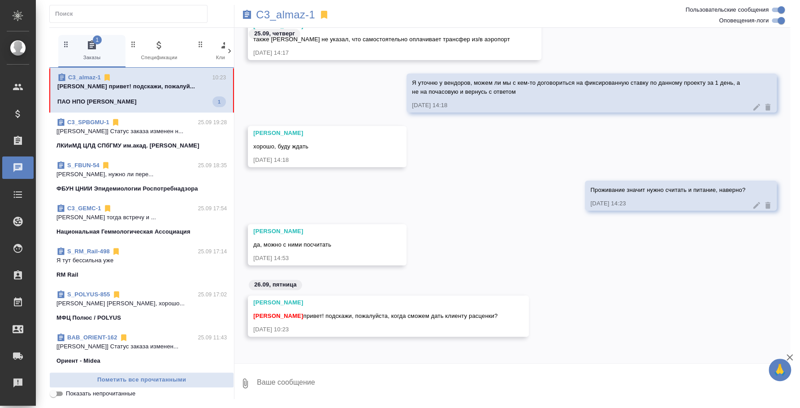
click at [372, 377] on textarea at bounding box center [523, 383] width 534 height 30
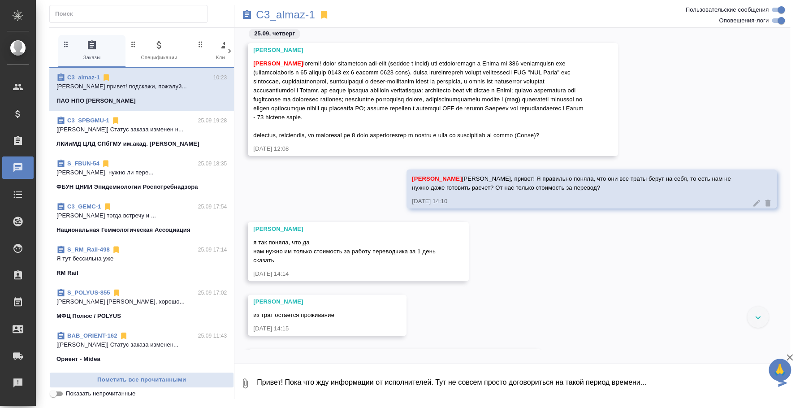
scroll to position [0, 0]
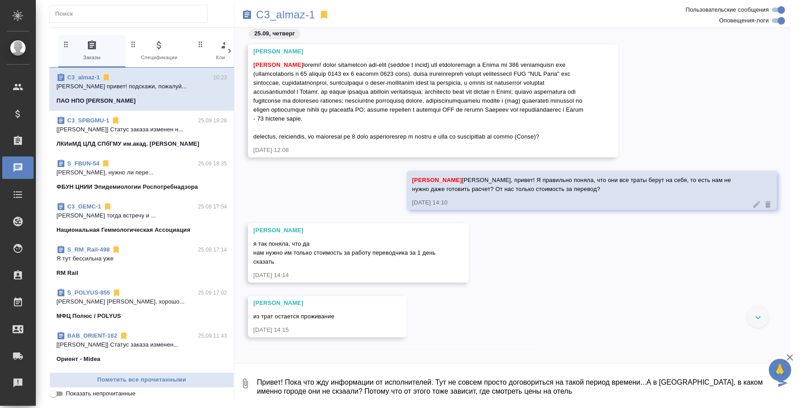
type textarea "Привет! Пока что жду информации от исполнителей. Тут не совсем просто договорит…"
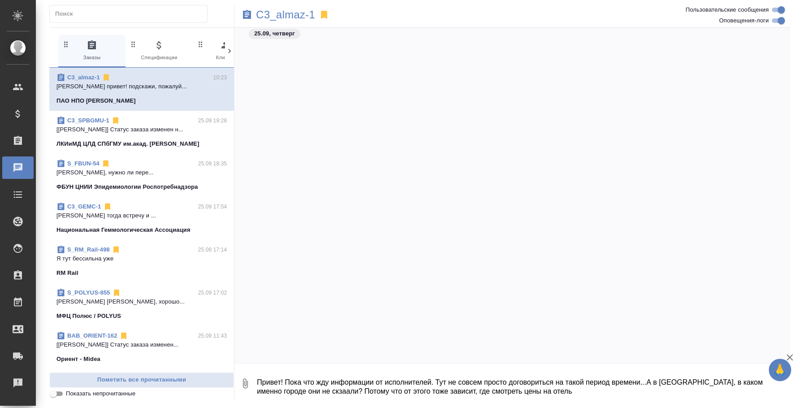
scroll to position [402, 0]
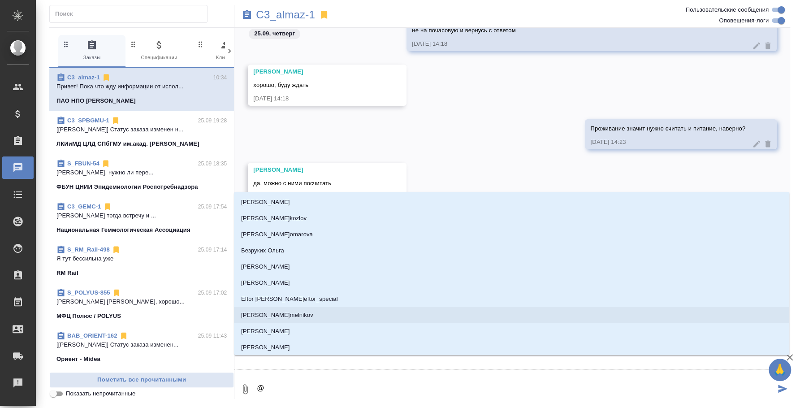
type textarea "@g"
type input "g"
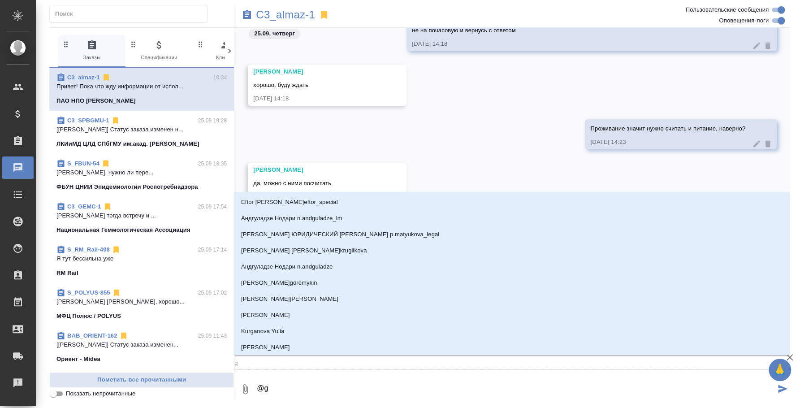
type textarea "@ga"
type input "ga"
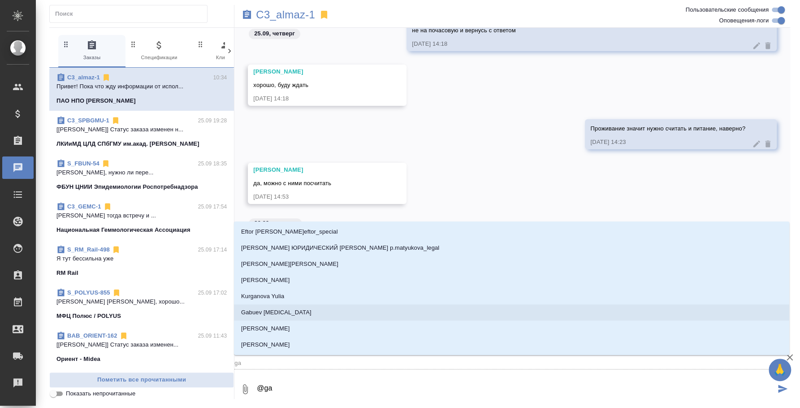
type textarea "@g"
type input "g"
type textarea "@"
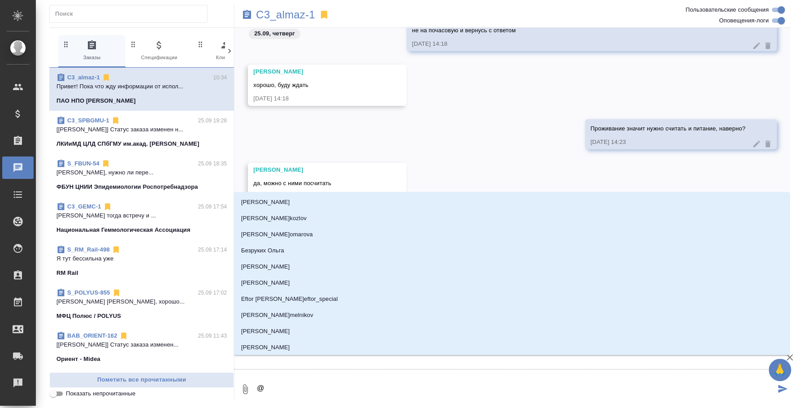
type textarea "@п"
type input "п"
type textarea "@пф"
type input "пф"
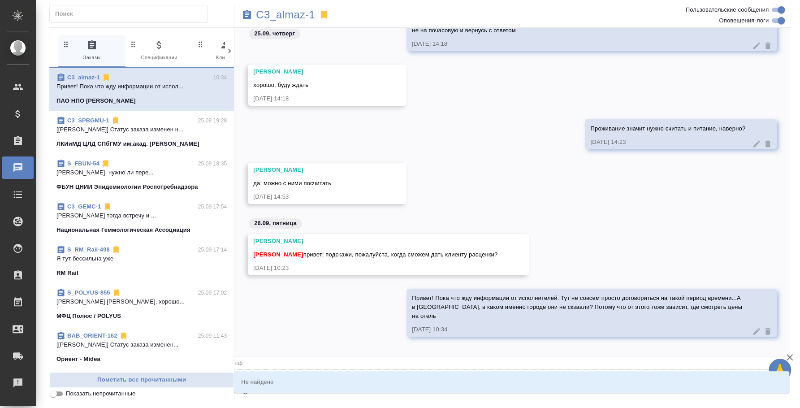
type textarea "@пфд"
type input "пфд"
type textarea "@пф"
type input "пф"
type textarea "@п"
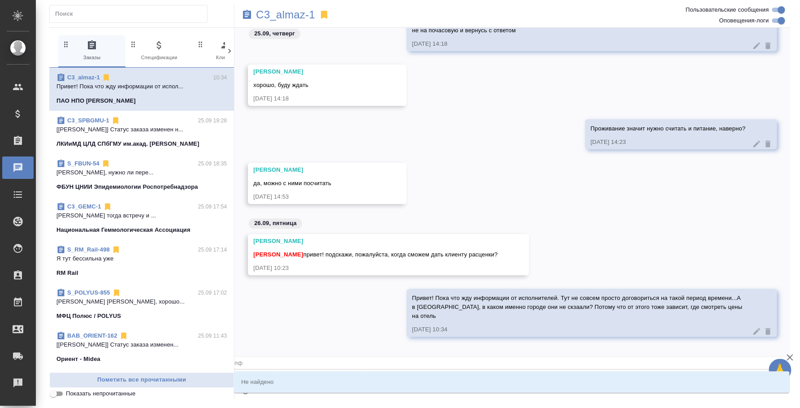
type input "п"
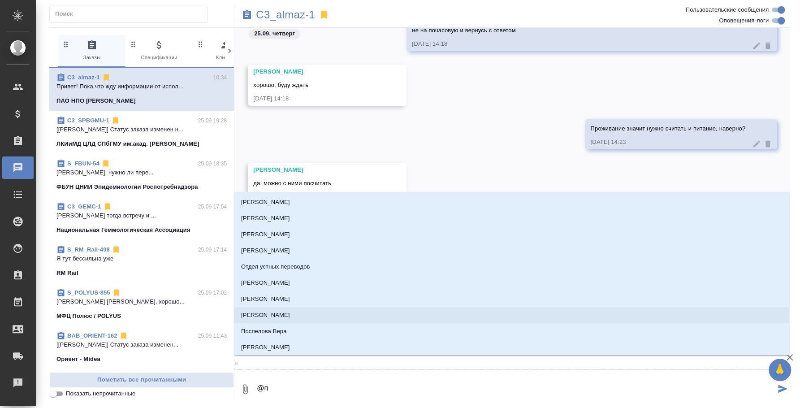
type textarea "@"
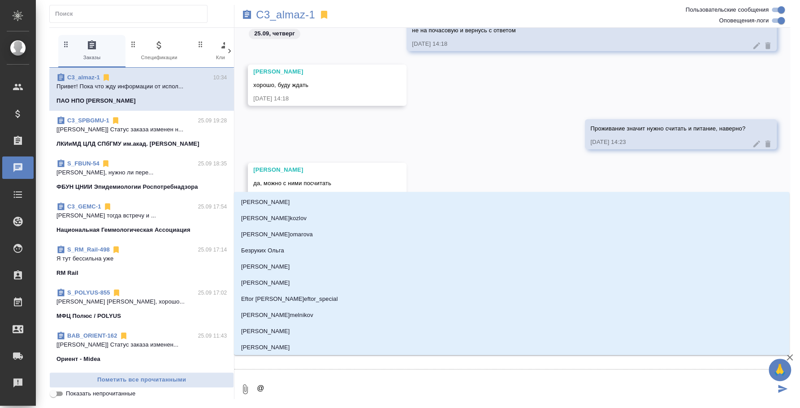
type textarea "@g"
type input "g"
type textarea "@ga"
type input "ga"
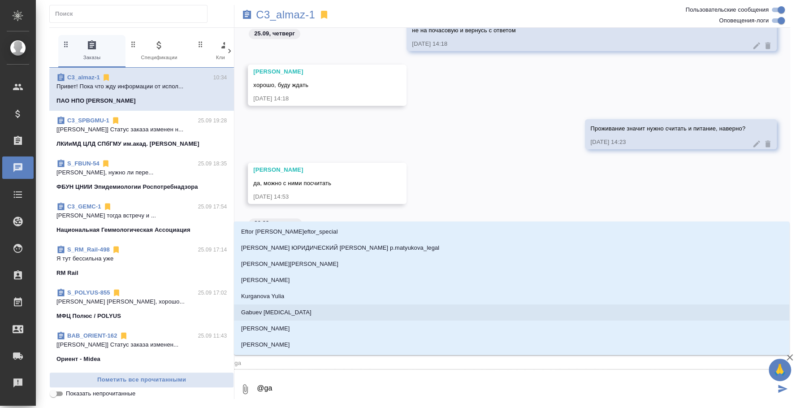
type textarea "@gal"
type input "gal"
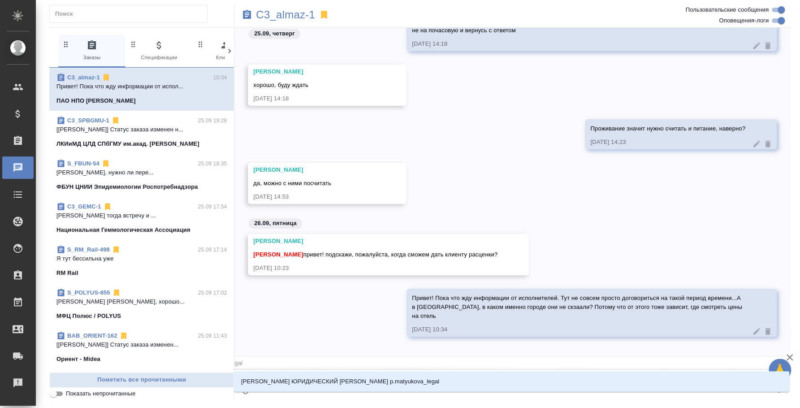
type textarea "@ga"
type input "ga"
type textarea "@g"
type input "g"
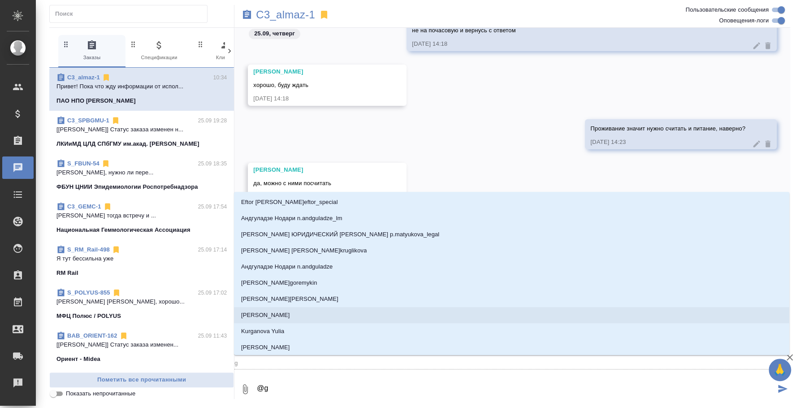
type textarea "@"
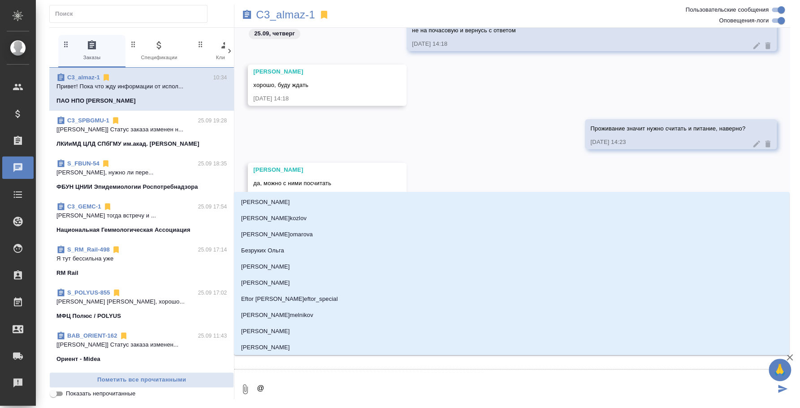
type textarea "@u"
type input "u"
type textarea "@u'f"
type input "u'f"
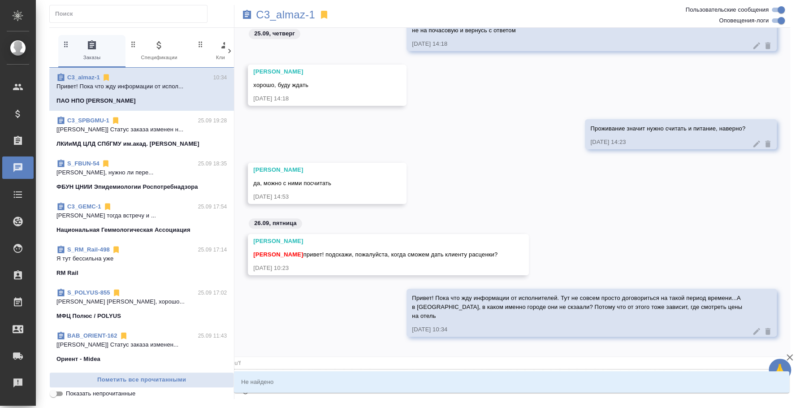
type textarea "@u"
type input "u"
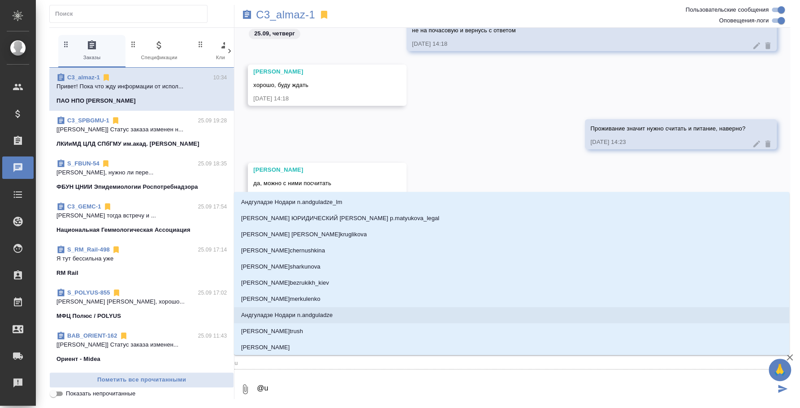
type textarea "@"
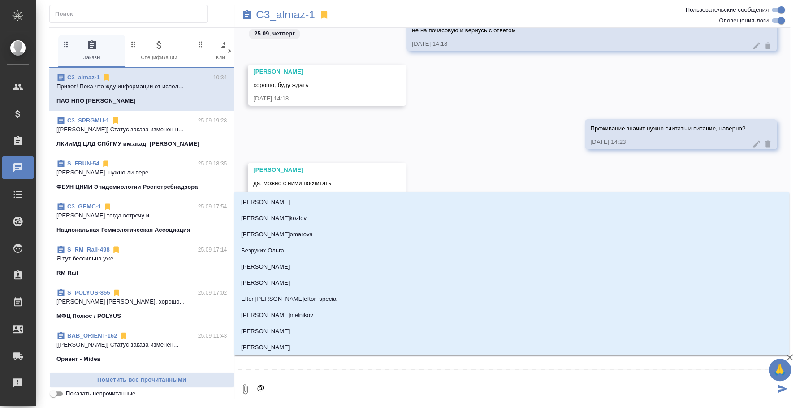
type textarea "@г"
type input "г"
type textarea "@га"
type input "га"
type textarea "@гал"
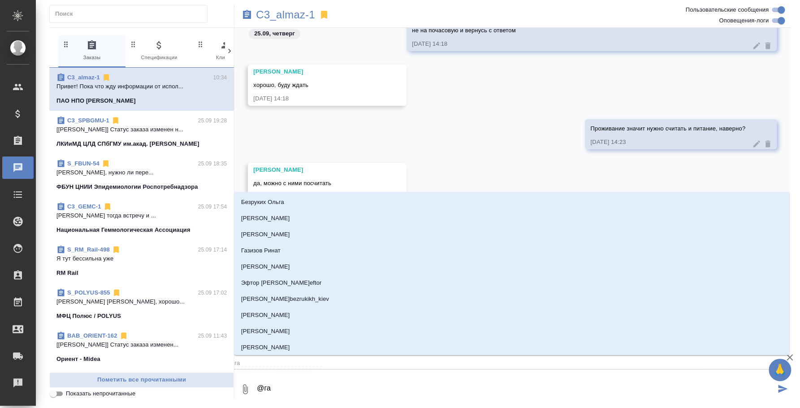
type input "гал"
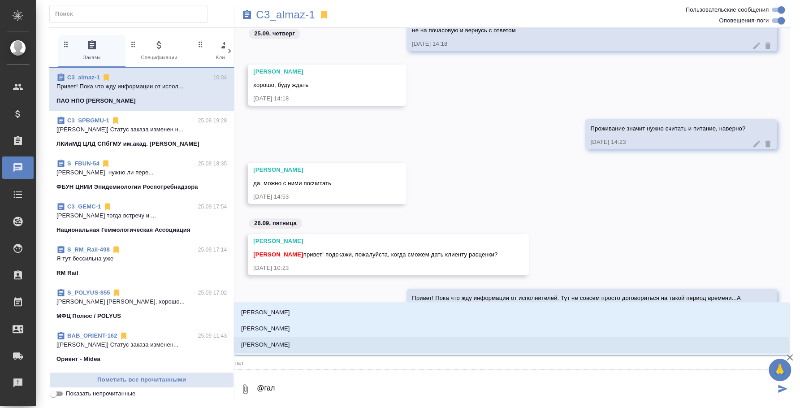
click at [449, 340] on li "Галишева Мария" at bounding box center [511, 345] width 555 height 16
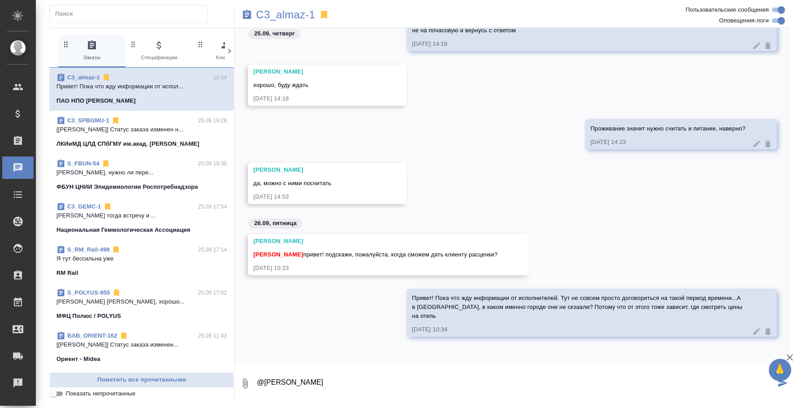
type textarea "@Галишева Мария"
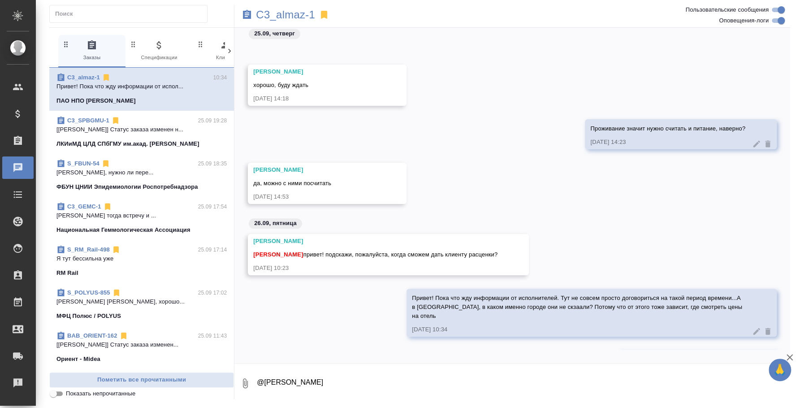
scroll to position [446, 0]
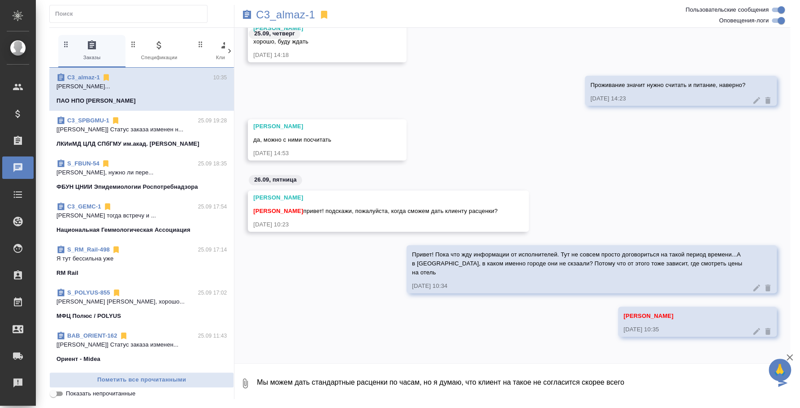
type textarea "Мы можем дать стандартные расценки по часам, но я думаю, что клиент на такое не…"
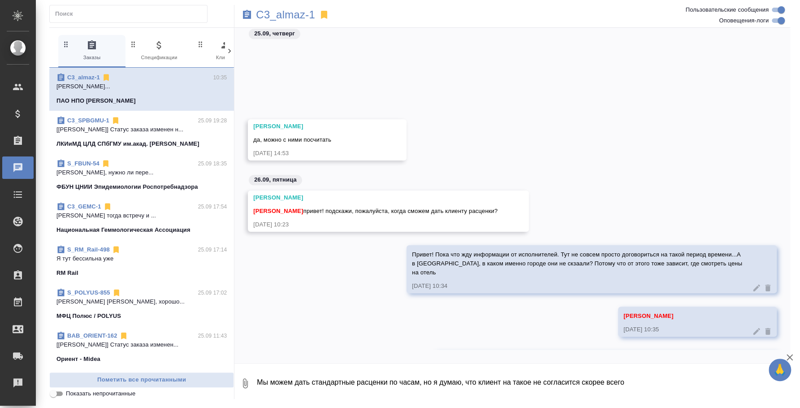
scroll to position [489, 0]
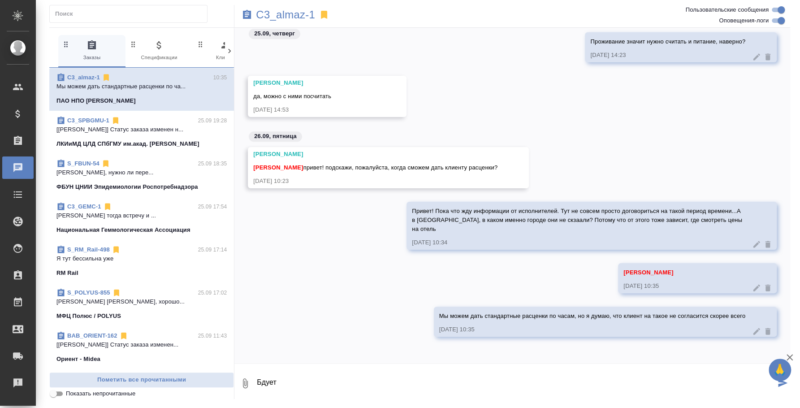
type textarea "Бдует"
click at [752, 329] on icon at bounding box center [756, 331] width 9 height 9
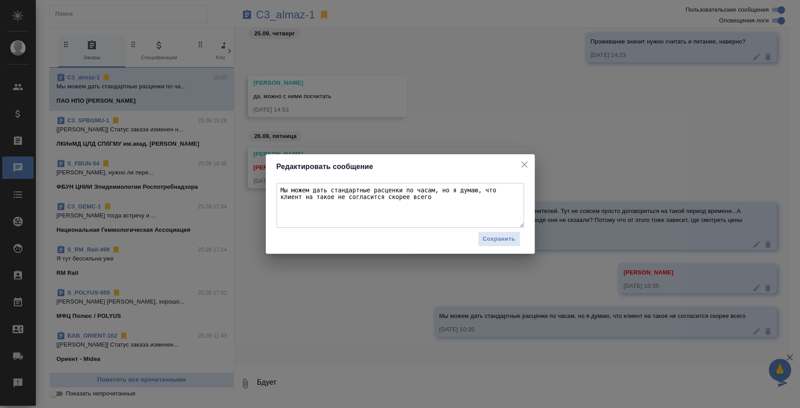
click at [429, 197] on textarea "Мы можем дать стандартные расценки по часам, но я думаю, что клиент на такое не…" at bounding box center [400, 205] width 247 height 45
click at [476, 208] on textarea "Мы можем дать стандартные расценки по часам, но я думаю, что клиент на такое не…" at bounding box center [400, 205] width 247 height 45
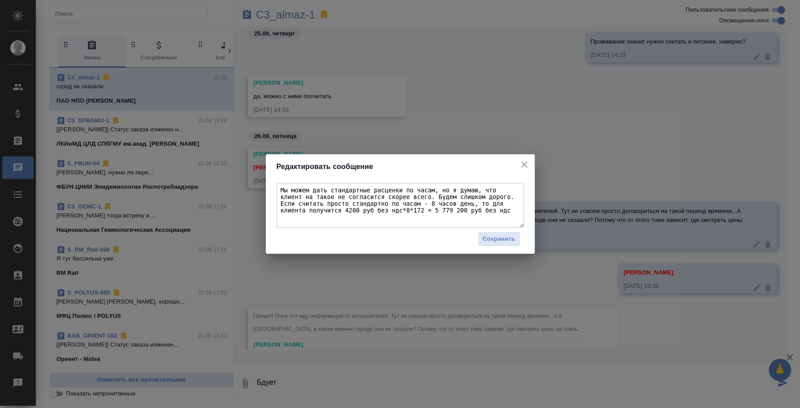
drag, startPoint x: 469, startPoint y: 210, endPoint x: 389, endPoint y: 196, distance: 81.8
click at [389, 196] on textarea "Мы можем дать стандартные расценки по часам, но я думаю, что клиент на такое не…" at bounding box center [400, 205] width 247 height 45
type textarea "Мы можем дать стандартные расценки по часам, но я думаю, что клиент на такое не…"
click at [483, 242] on span "Сохранить" at bounding box center [499, 239] width 33 height 10
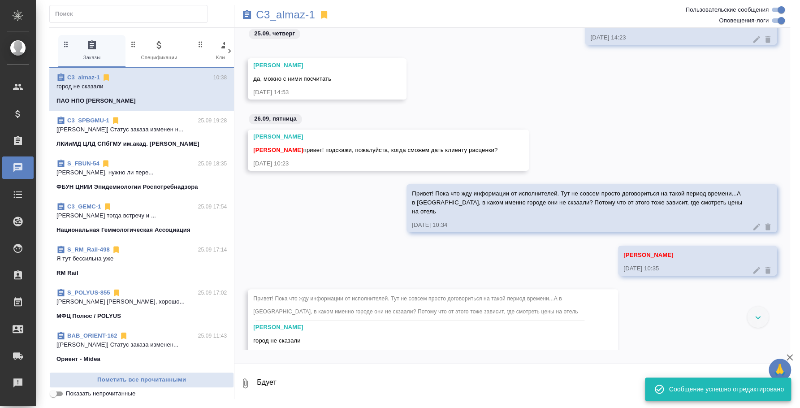
scroll to position [532, 0]
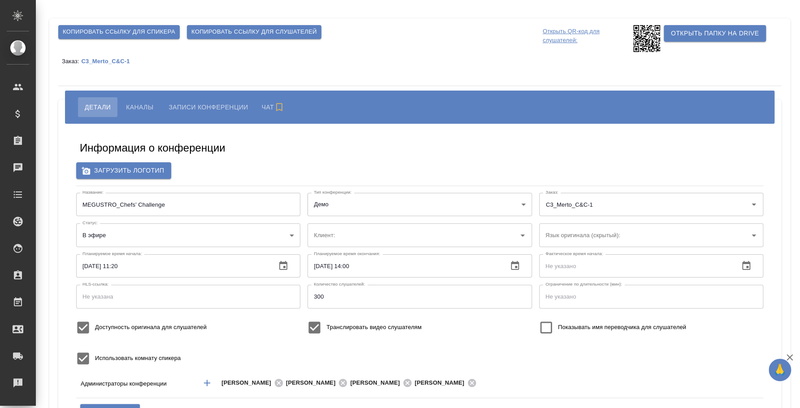
type input "МЕТРО Кэш энд Керри"
type input "400"
click at [225, 35] on span "Копировать ссылку для слушателей" at bounding box center [254, 32] width 126 height 10
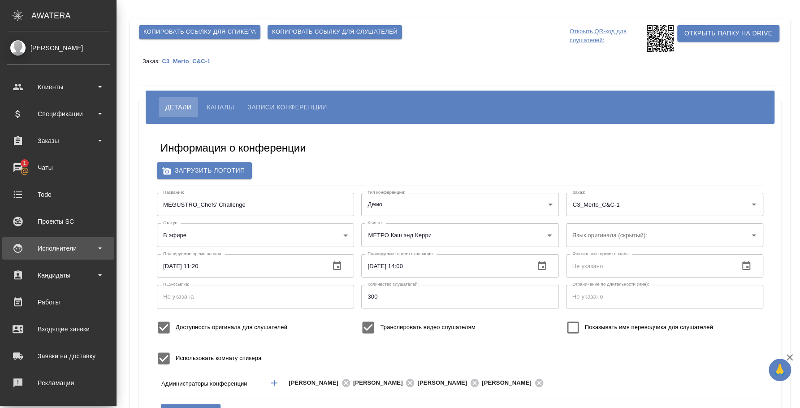
click at [71, 247] on div "Исполнители" at bounding box center [58, 248] width 103 height 13
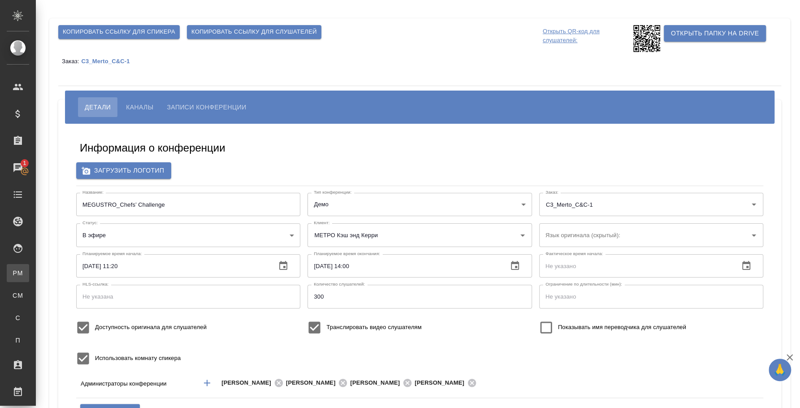
click at [13, 269] on div "Для PM/LQA" at bounding box center [6, 273] width 13 height 9
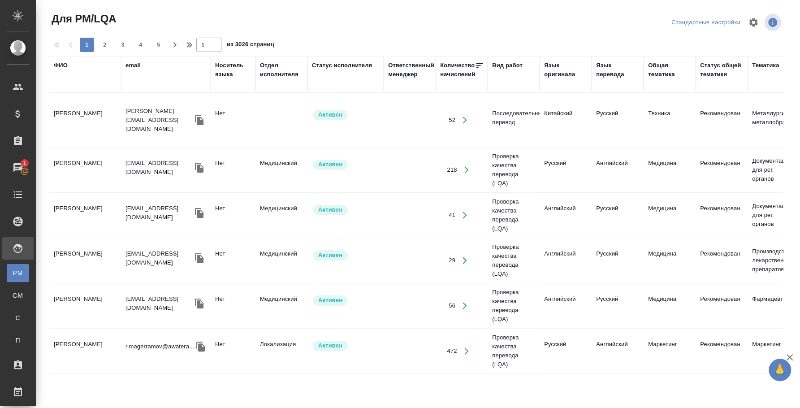
click at [66, 67] on div "ФИО" at bounding box center [61, 65] width 14 height 9
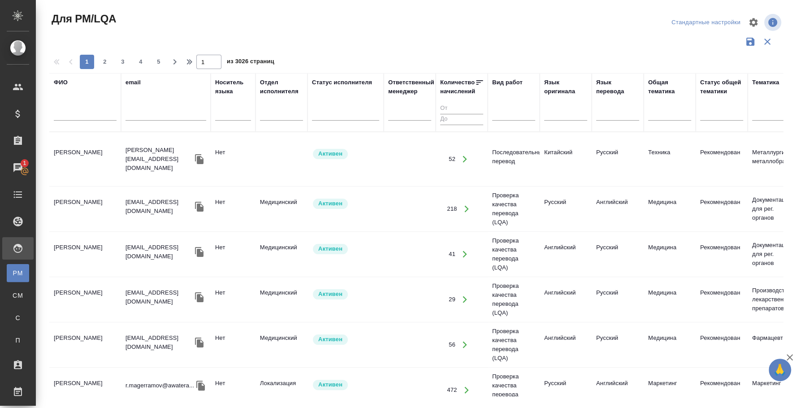
click at [76, 114] on input "text" at bounding box center [85, 114] width 63 height 11
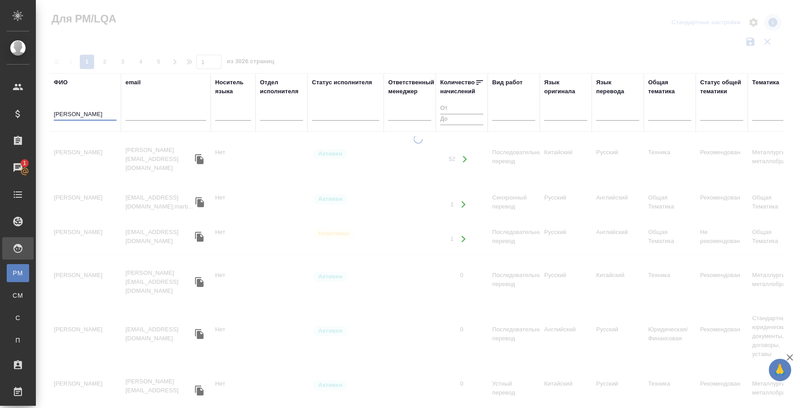
type input "[PERSON_NAME]"
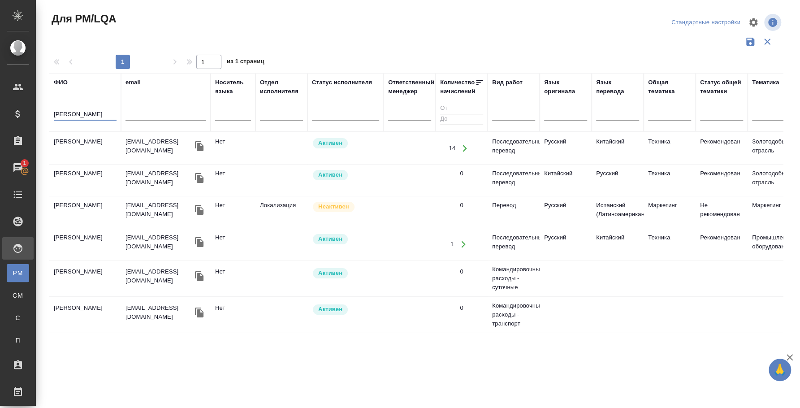
click at [89, 142] on td "[PERSON_NAME]" at bounding box center [85, 148] width 72 height 31
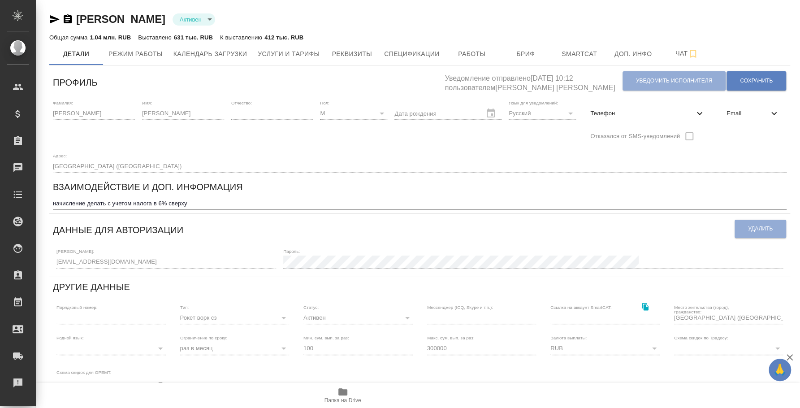
click at [56, 19] on icon "button" at bounding box center [54, 19] width 11 height 11
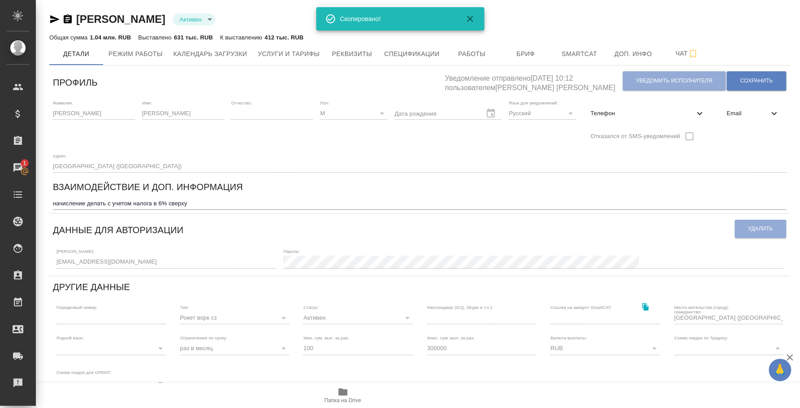
click at [56, 19] on icon "button" at bounding box center [54, 19] width 11 height 11
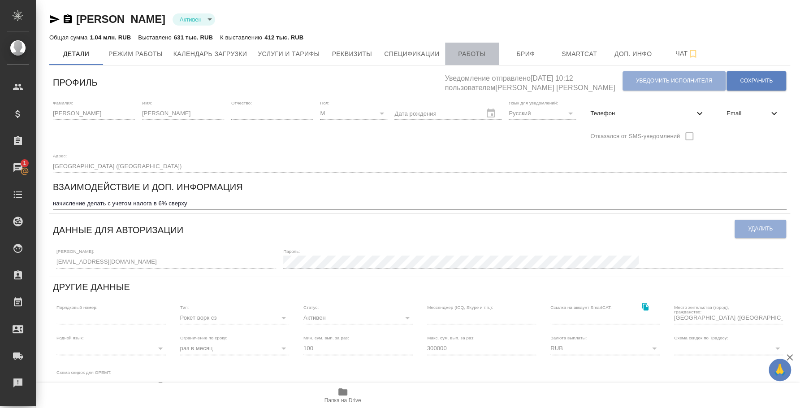
click at [477, 53] on span "Работы" at bounding box center [472, 53] width 43 height 11
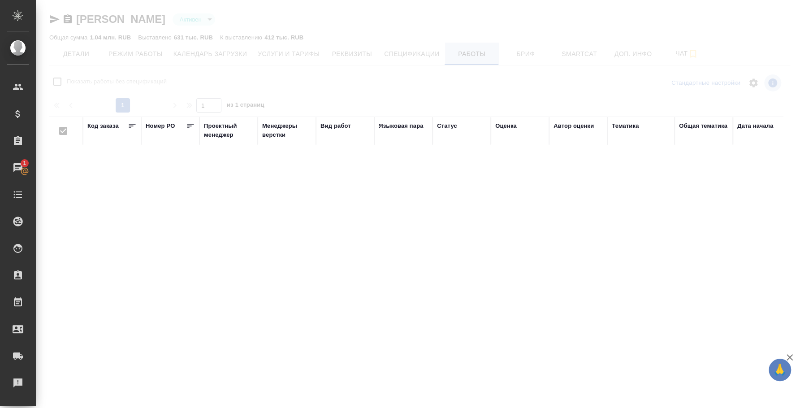
checkbox input "false"
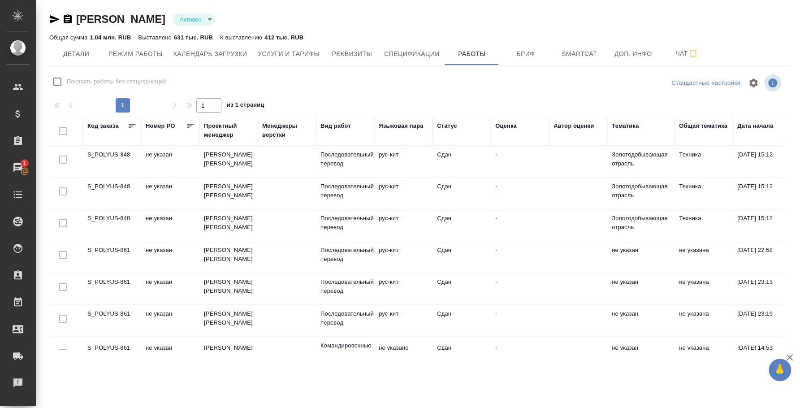
click at [117, 190] on td "S_POLYUS-848" at bounding box center [112, 193] width 58 height 31
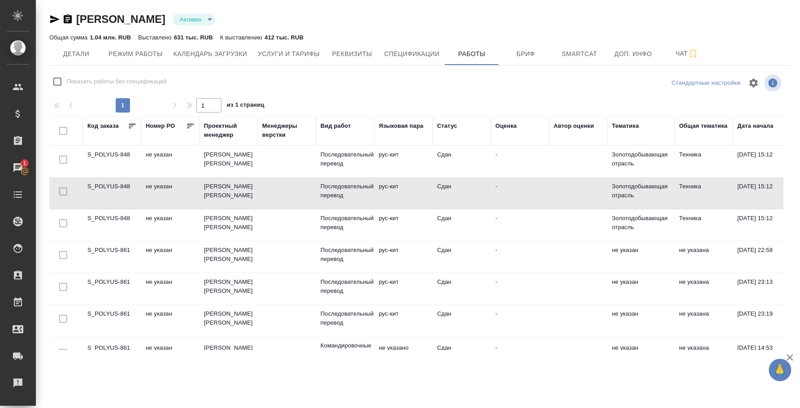
click at [117, 190] on td "S_POLYUS-848" at bounding box center [112, 193] width 58 height 31
click at [126, 248] on td "S_POLYUS-861" at bounding box center [112, 256] width 58 height 31
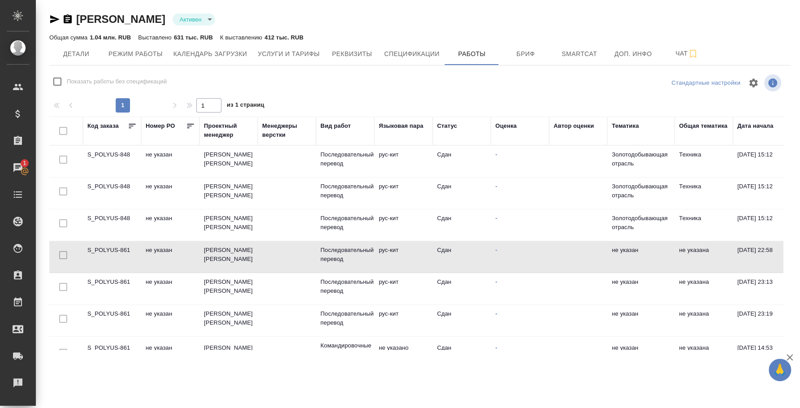
click at [126, 248] on td "S_POLYUS-861" at bounding box center [112, 256] width 58 height 31
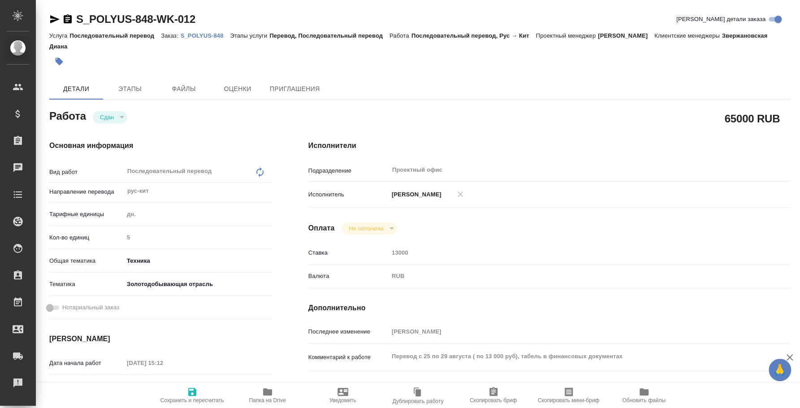
type textarea "x"
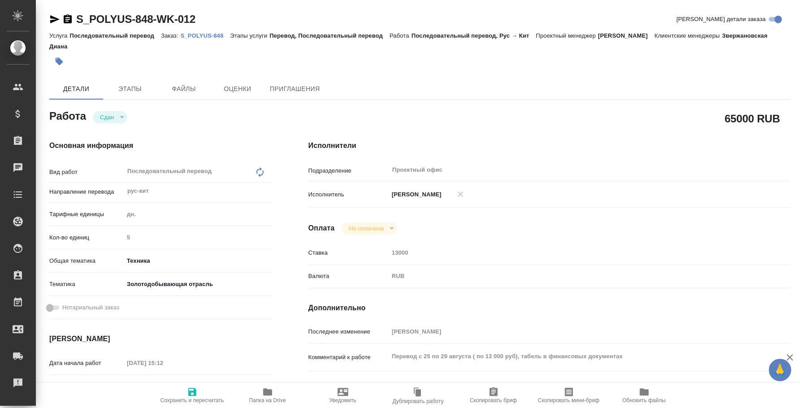
type textarea "x"
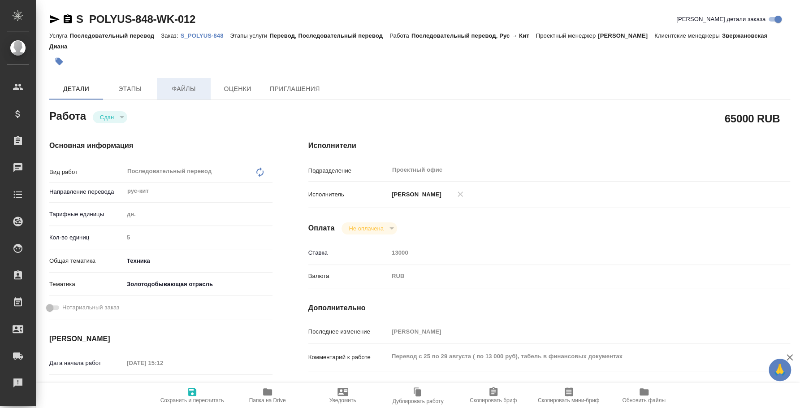
type textarea "x"
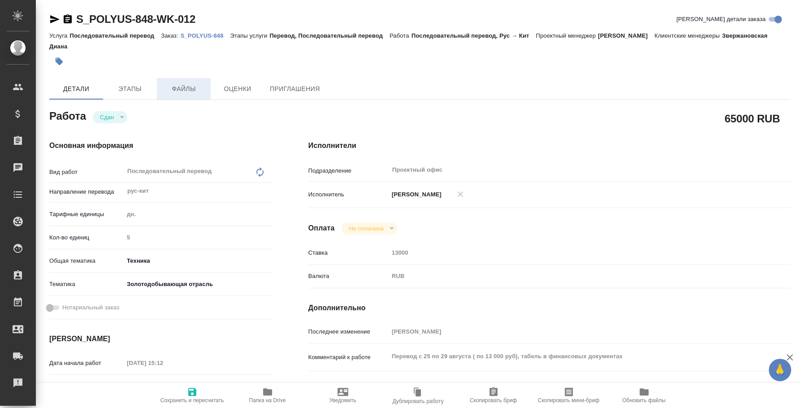
click at [188, 94] on span "Файлы" at bounding box center [183, 88] width 43 height 11
type textarea "x"
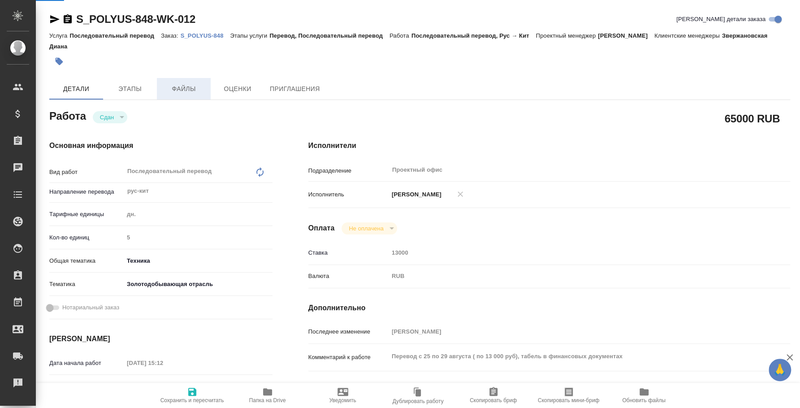
type textarea "x"
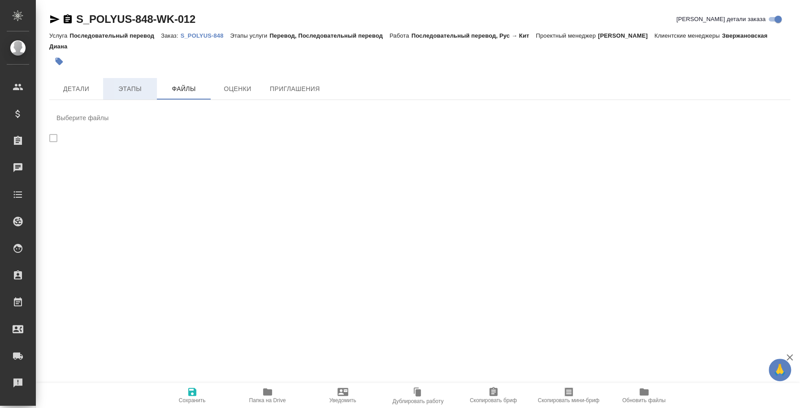
click at [126, 85] on span "Этапы" at bounding box center [129, 88] width 43 height 11
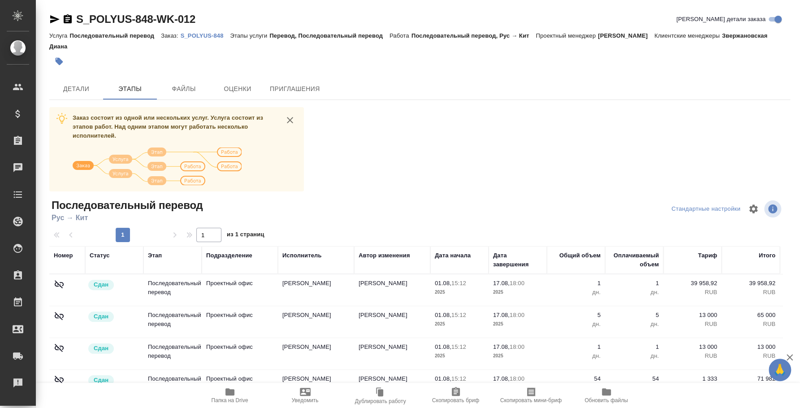
click at [196, 38] on p "S_POLYUS-848" at bounding box center [206, 35] width 50 height 7
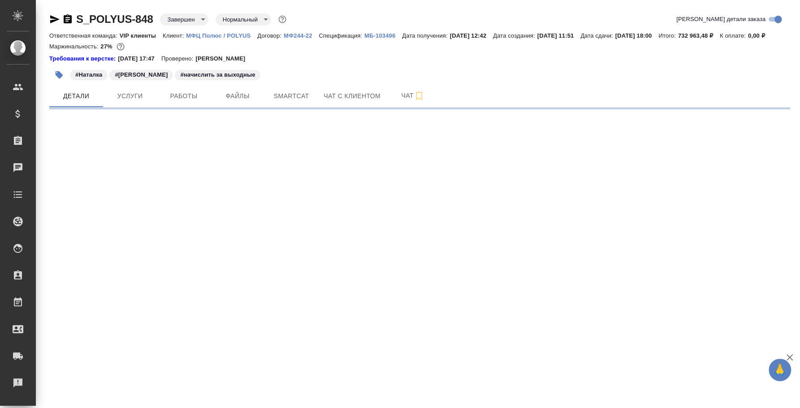
select select "RU"
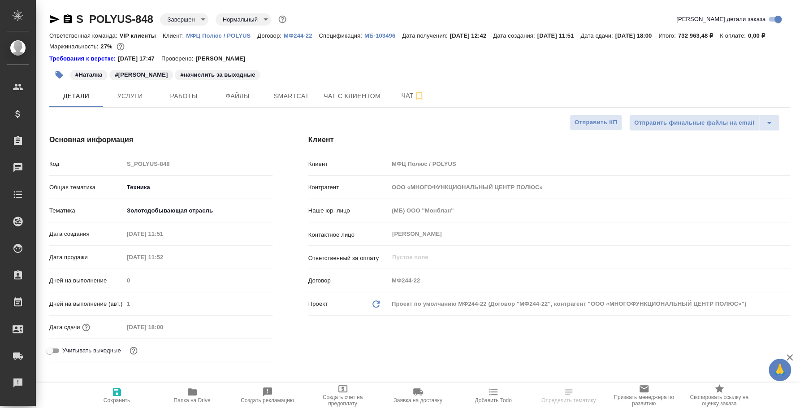
type textarea "x"
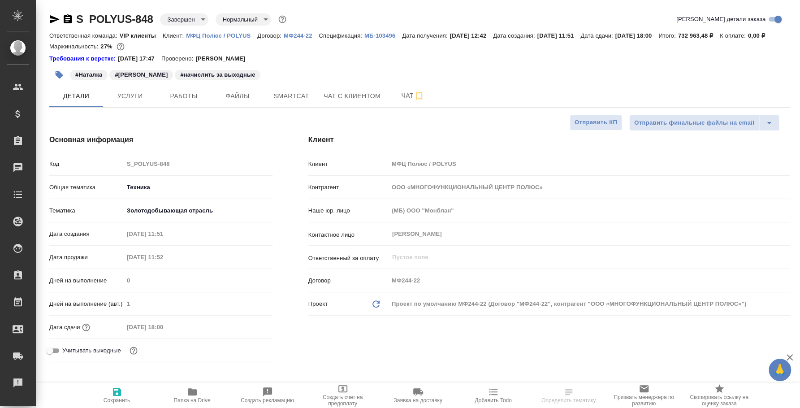
type textarea "x"
click at [203, 102] on span "Работы" at bounding box center [183, 96] width 43 height 11
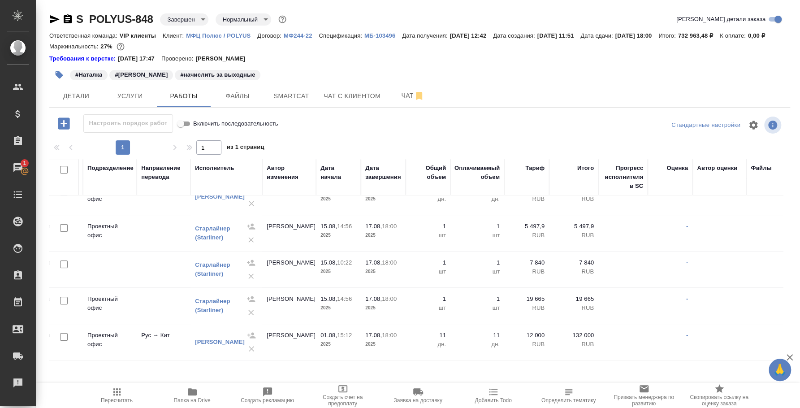
scroll to position [170, 238]
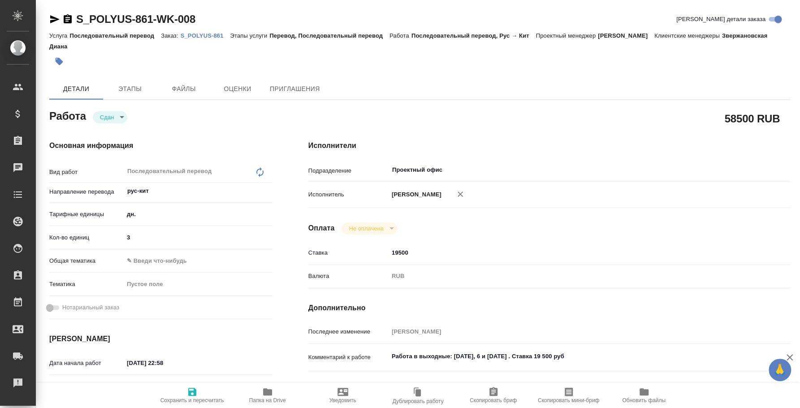
click at [215, 37] on p "S_POLYUS-861" at bounding box center [206, 35] width 50 height 7
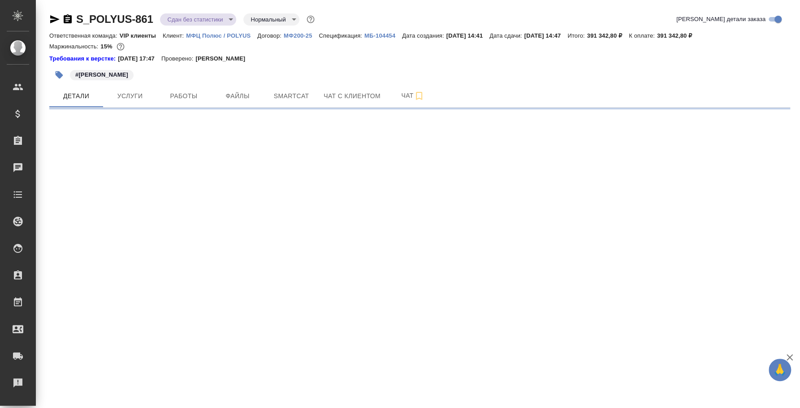
select select "RU"
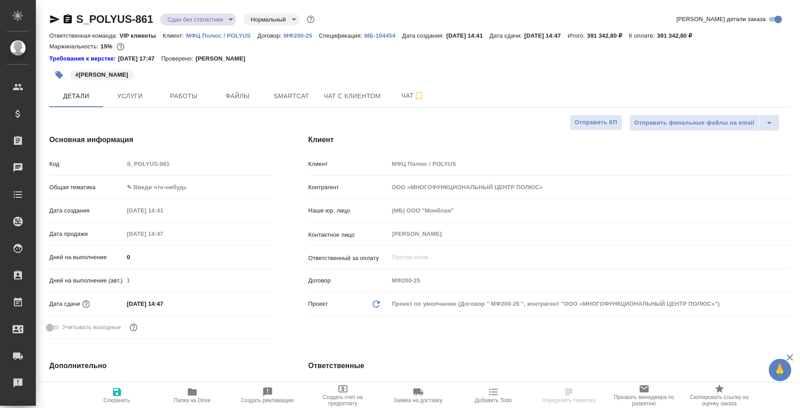
type textarea "x"
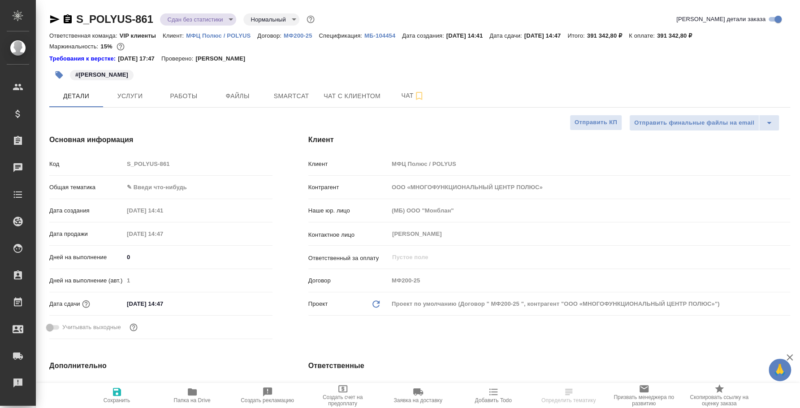
type textarea "x"
click at [187, 91] on span "Работы" at bounding box center [183, 96] width 43 height 11
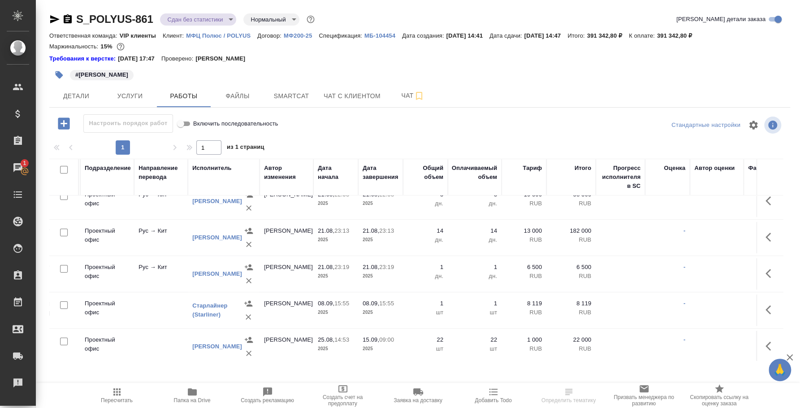
scroll to position [25, 240]
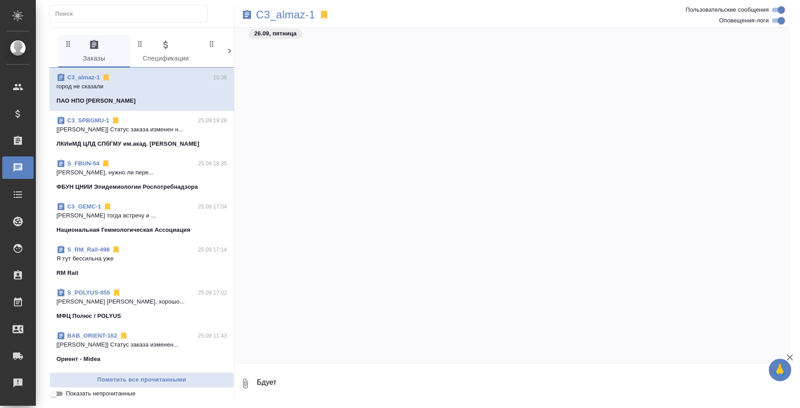
scroll to position [1246, 0]
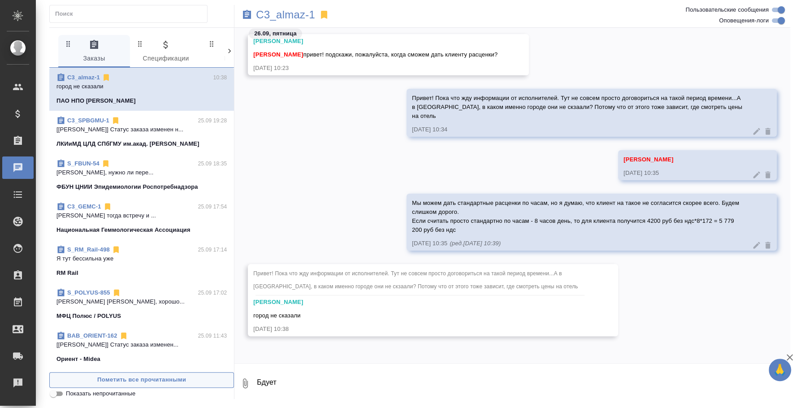
drag, startPoint x: 281, startPoint y: 386, endPoint x: 211, endPoint y: 373, distance: 71.0
click at [211, 373] on div "0 Заказы 0 Спецификации 0 Клиенты 0 Входящие 0 Тендеры 0 Исполнители 0 Подбор и…" at bounding box center [419, 213] width 741 height 372
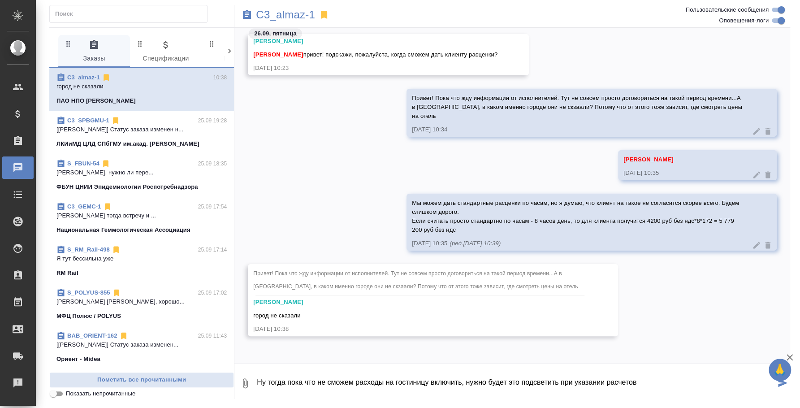
type textarea "Ну тогда пока что не сможем расходы на гостиницу включить, нужно будет это подс…"
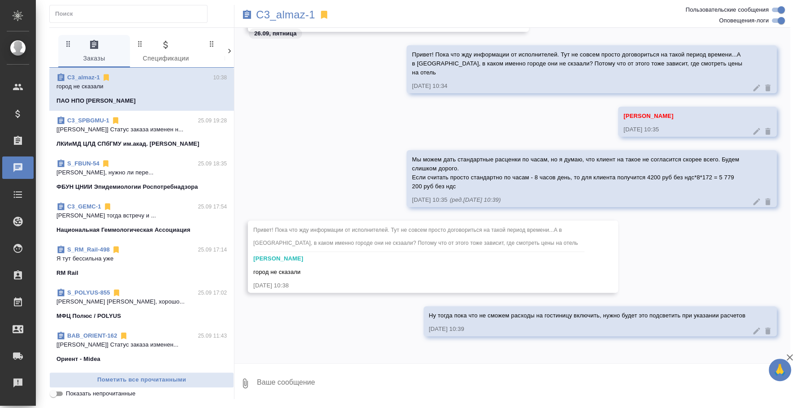
paste textarea "Будем слишком дорого. Если считать просто стандартно по часам - 8 часов день, т…"
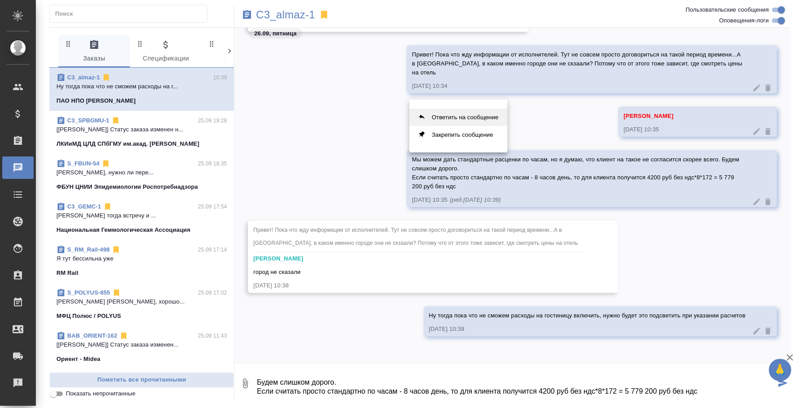
click at [470, 120] on button "Ответить на сообщение" at bounding box center [458, 116] width 98 height 17
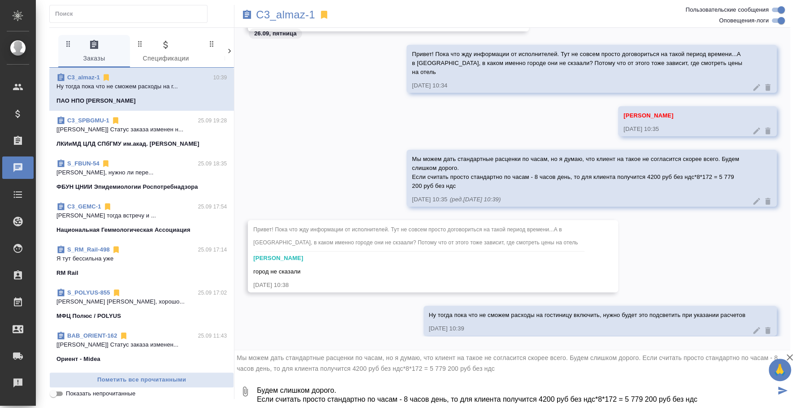
click at [257, 387] on textarea "Будем слишком дорого. Если считать просто стандартно по часам - 8 часов день, т…" at bounding box center [516, 391] width 520 height 30
type textarea "Вот тут добавила: Будем слишком дорого. Если считать просто стандартно по часам…"
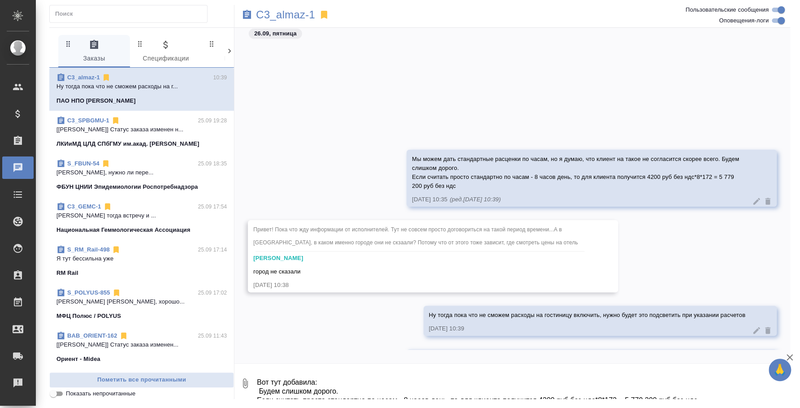
scroll to position [1418, 0]
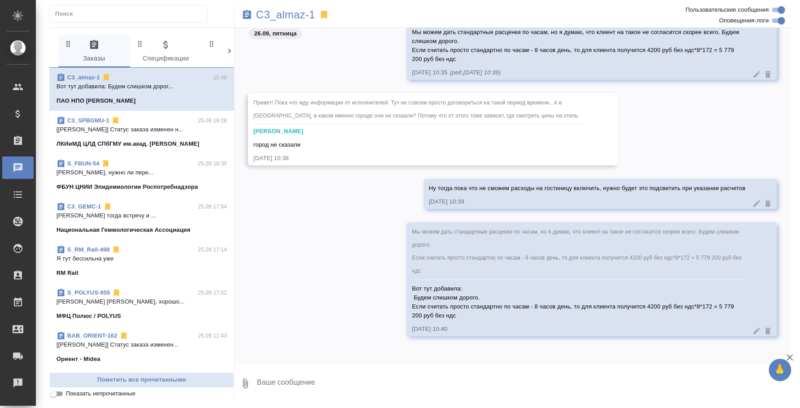
click at [752, 327] on icon at bounding box center [756, 330] width 9 height 9
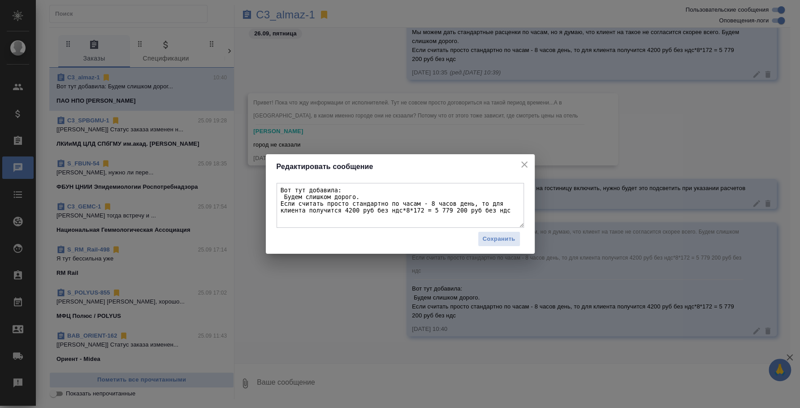
click at [280, 200] on textarea "Вот тут добавила: Будем слишком дорого. Если считать просто стандартно по часам…" at bounding box center [400, 205] width 247 height 45
type textarea "Вот тут добавила: Будет слишком дорого. Если считать просто стандартно по часам…"
click at [498, 239] on span "Сохранить" at bounding box center [499, 239] width 33 height 10
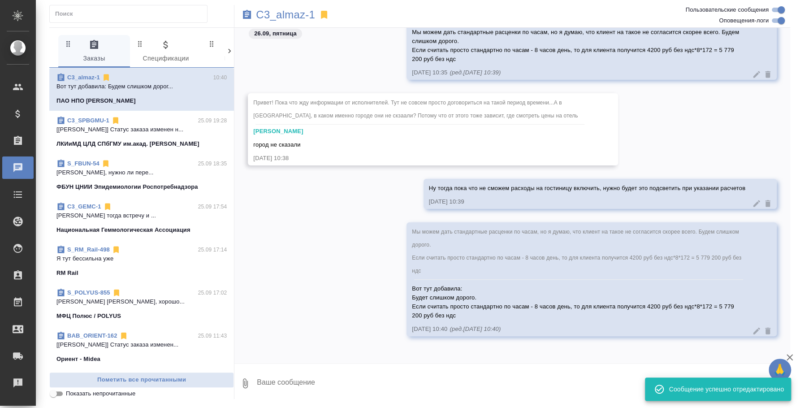
scroll to position [1362, 0]
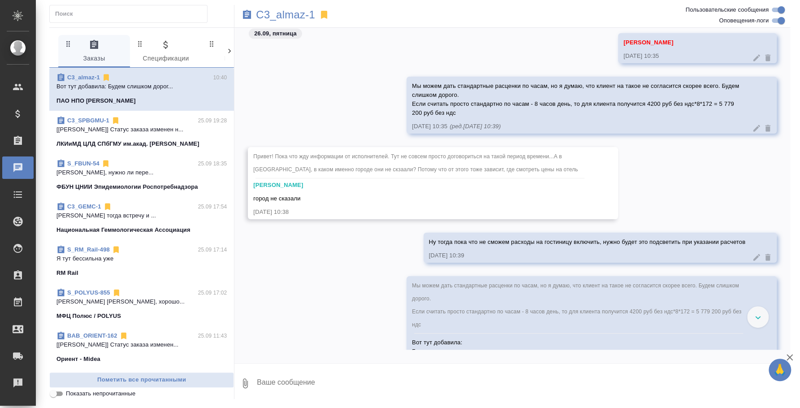
click at [754, 130] on icon at bounding box center [757, 128] width 7 height 7
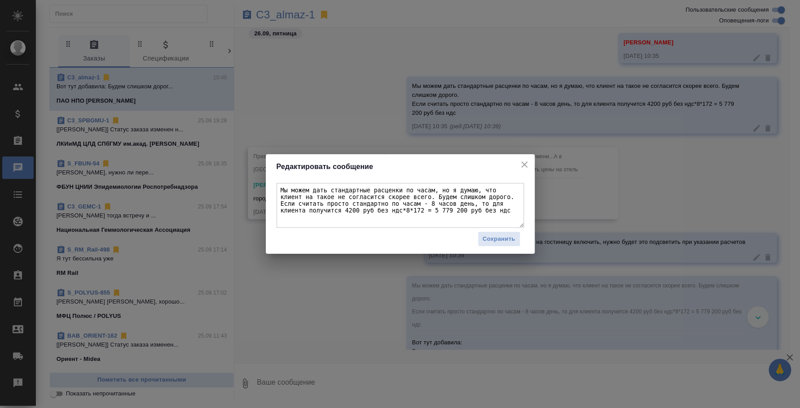
click at [408, 197] on textarea "Мы можем дать стандартные расценки по часам, но я думаю, что клиент на такое не…" at bounding box center [400, 205] width 247 height 45
type textarea "Мы можем дать стандартные расценки по часам, но я думаю, что клиент на такое не…"
click at [503, 239] on span "Сохранить" at bounding box center [499, 239] width 33 height 10
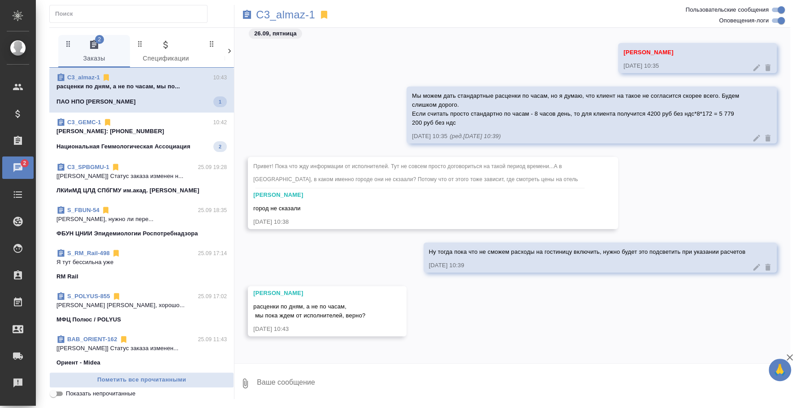
scroll to position [1353, 0]
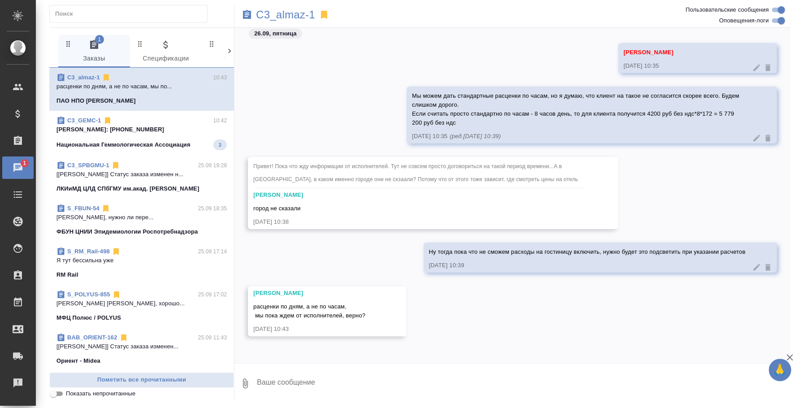
click at [375, 387] on textarea at bounding box center [523, 383] width 534 height 30
type textarea "Да"
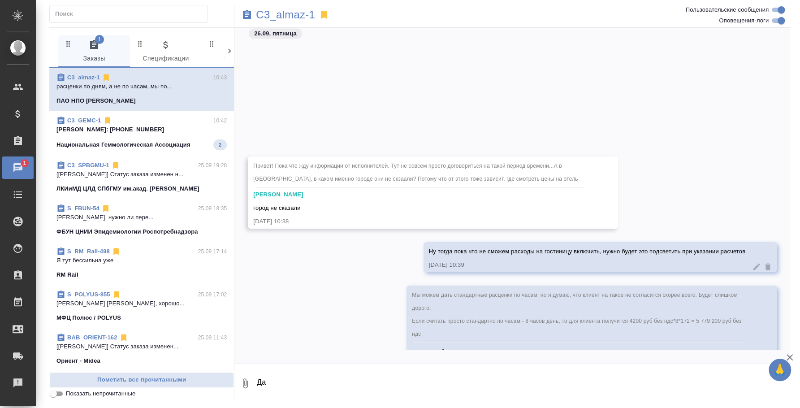
scroll to position [1525, 0]
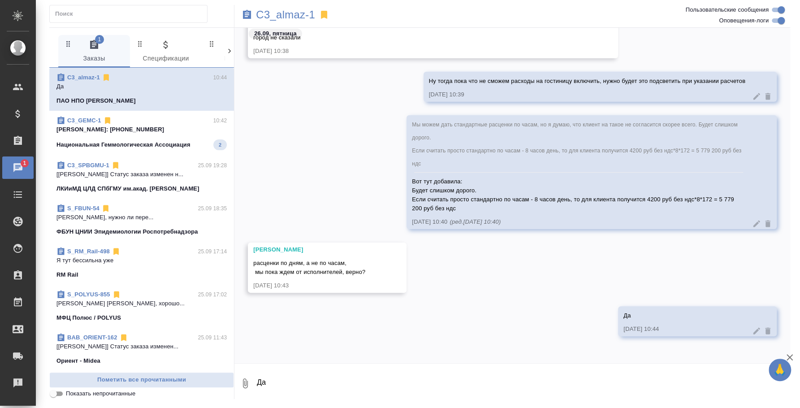
click at [162, 116] on div "C3_GEMC-1 10:42" at bounding box center [141, 120] width 170 height 9
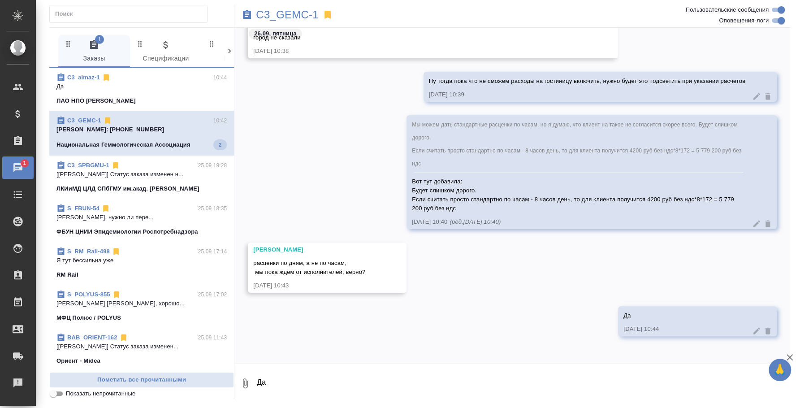
click at [148, 136] on span "C3_GEMC-1 10:42 Tigran: +7 925 188-53-91 Национальная Геммологическая Ассоциаци…" at bounding box center [141, 133] width 170 height 34
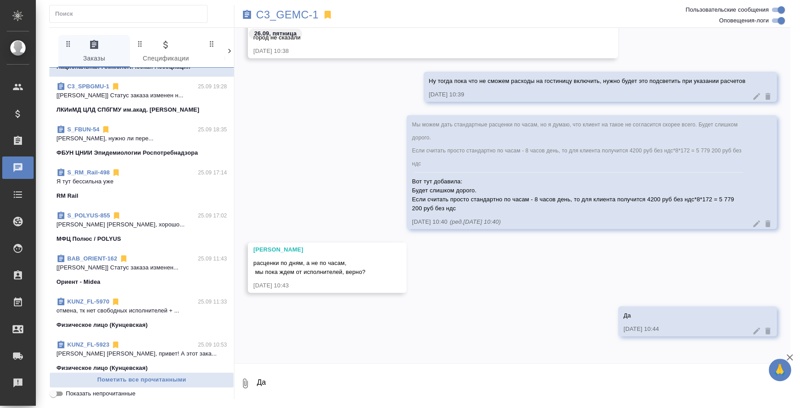
scroll to position [0, 0]
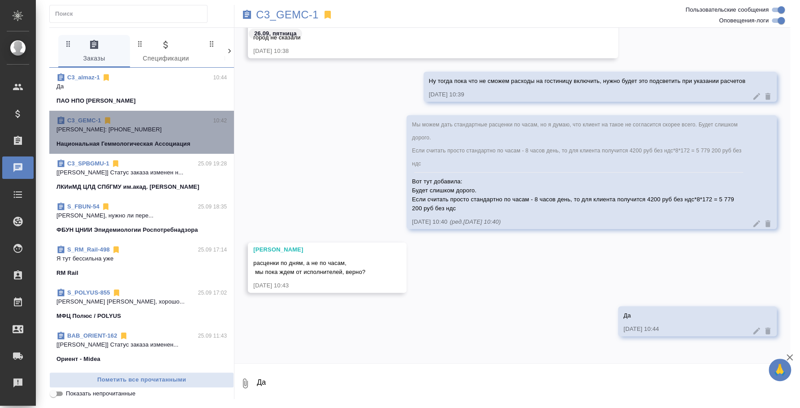
click at [154, 139] on p "Национальная Геммологическая Ассоциация" at bounding box center [123, 143] width 134 height 9
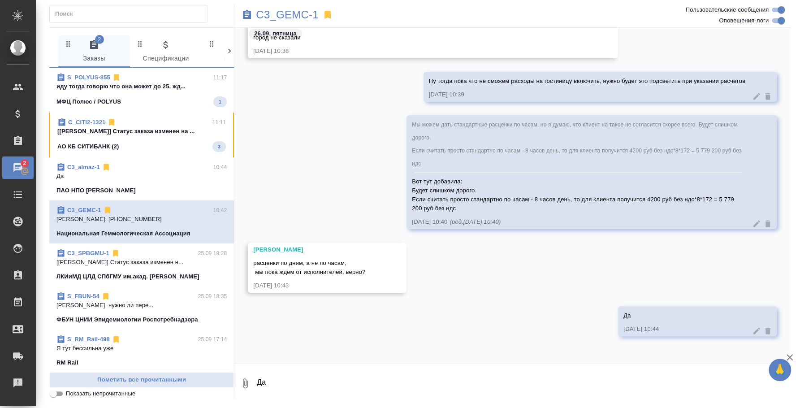
click at [88, 160] on div "C3_almaz-1 10:44 Да ПАО НПО Алмаз" at bounding box center [141, 178] width 185 height 43
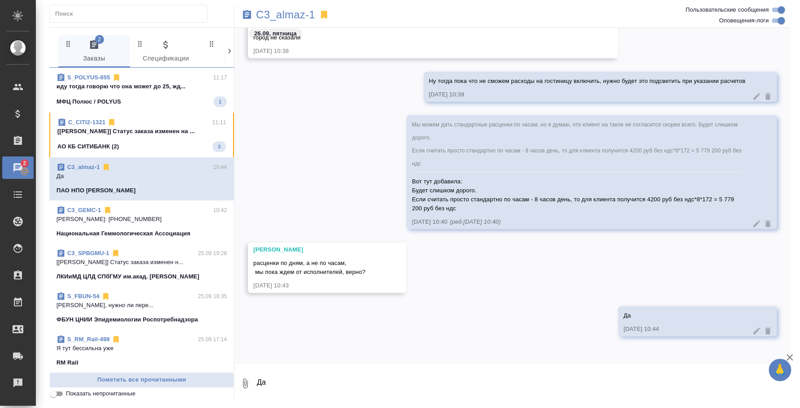
click at [95, 131] on p "[Валеев Динар] Статус заказа изменен на ..." at bounding box center [141, 131] width 169 height 9
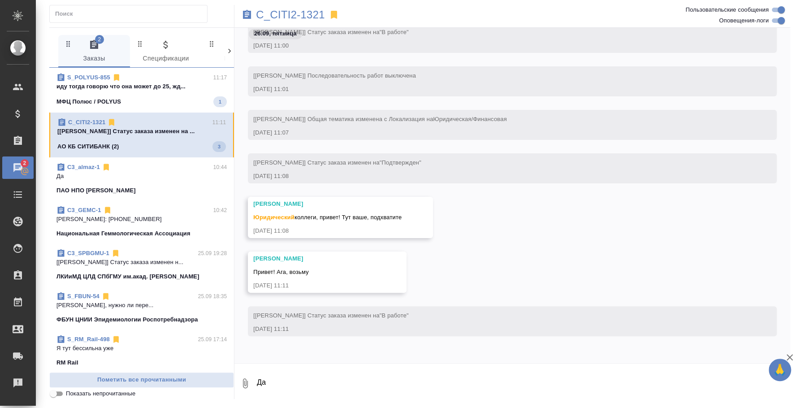
scroll to position [1029, 0]
click at [127, 84] on p "иду тогда говорю что она может до 25, жд..." at bounding box center [141, 86] width 170 height 9
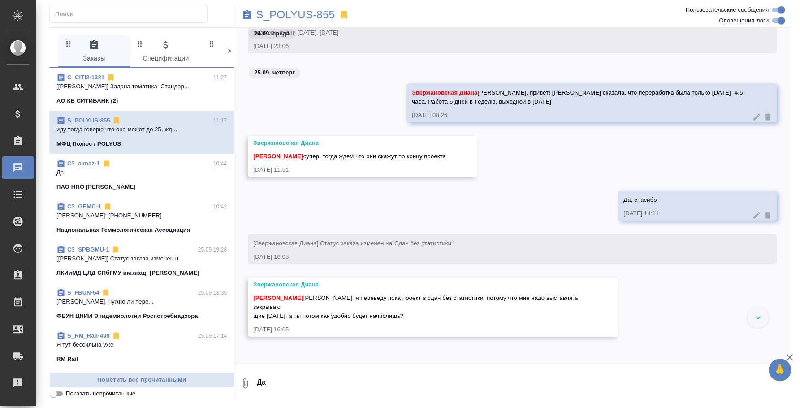
scroll to position [16242, 0]
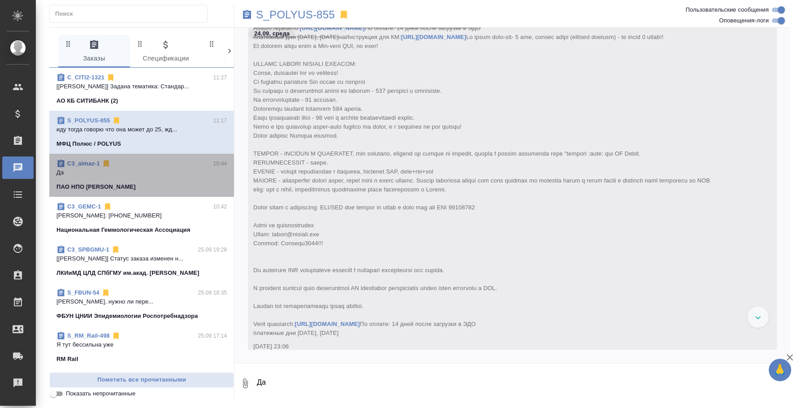
click at [155, 175] on p "Да" at bounding box center [141, 172] width 170 height 9
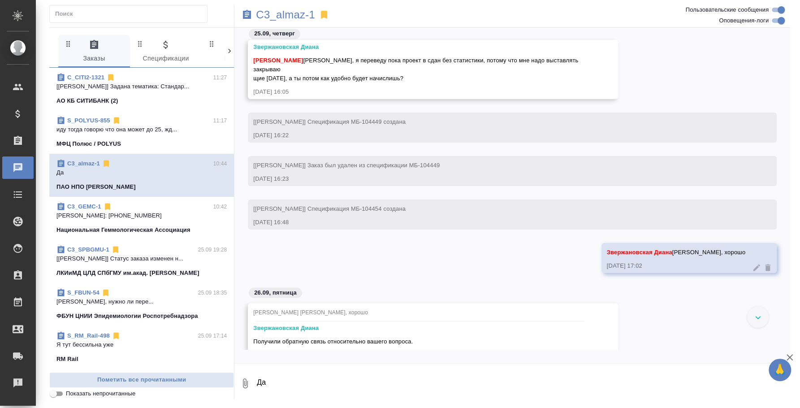
scroll to position [56, 0]
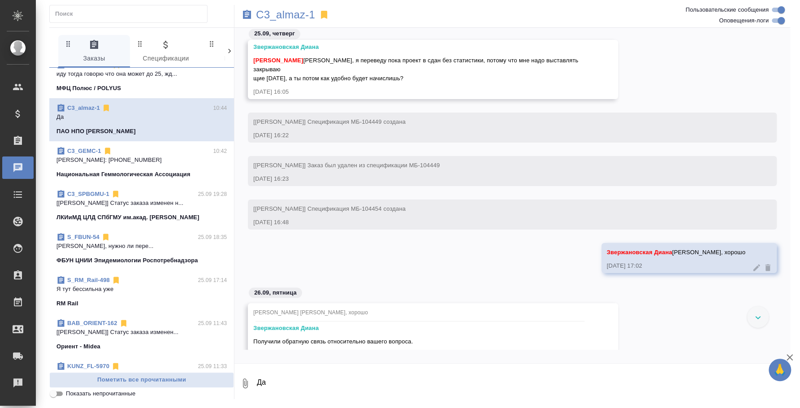
click at [99, 252] on span "S_FBUN-54 25.09 18:35 Никифорова Валерия Привет, нужно ли пере... ФБУН ЦНИИ Эпи…" at bounding box center [141, 249] width 170 height 32
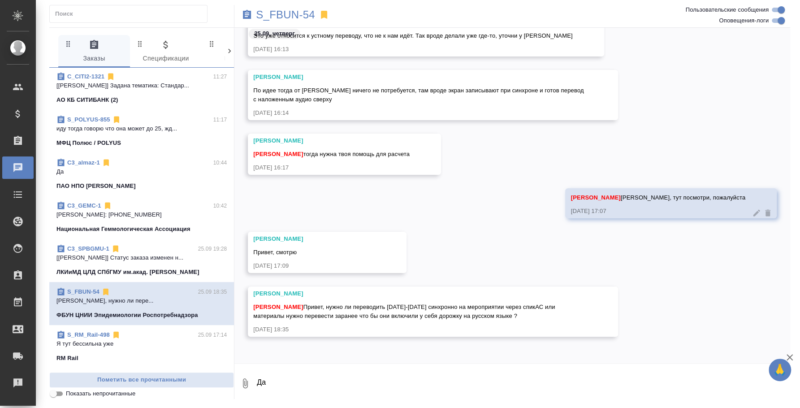
scroll to position [0, 0]
click at [130, 171] on p "Да" at bounding box center [141, 172] width 170 height 9
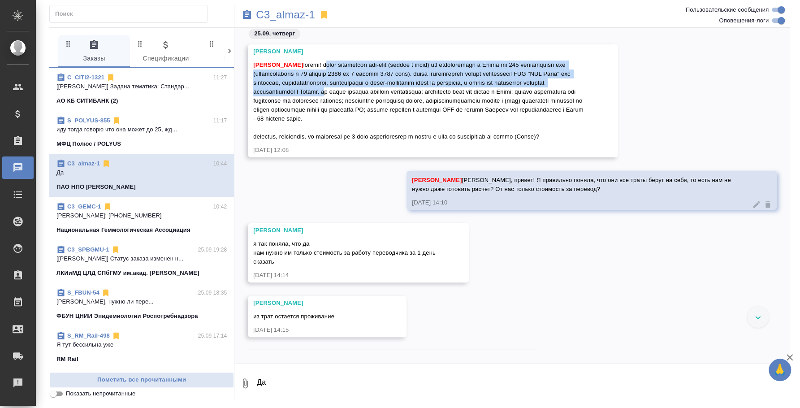
drag, startPoint x: 328, startPoint y: 65, endPoint x: 457, endPoint y: 90, distance: 131.6
click at [457, 90] on span "[PERSON_NAME]" at bounding box center [419, 100] width 332 height 78
copy span "нужен переводчик рус-англ (послед и письм) для командировки в Индию на 172 кале…"
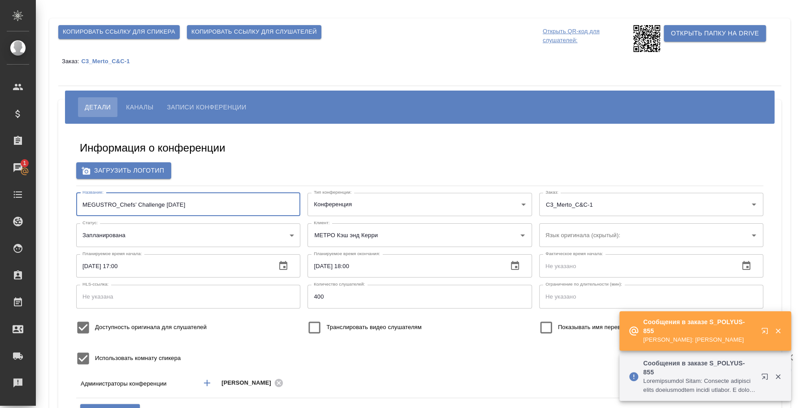
click at [763, 331] on icon "button" at bounding box center [765, 331] width 6 height 6
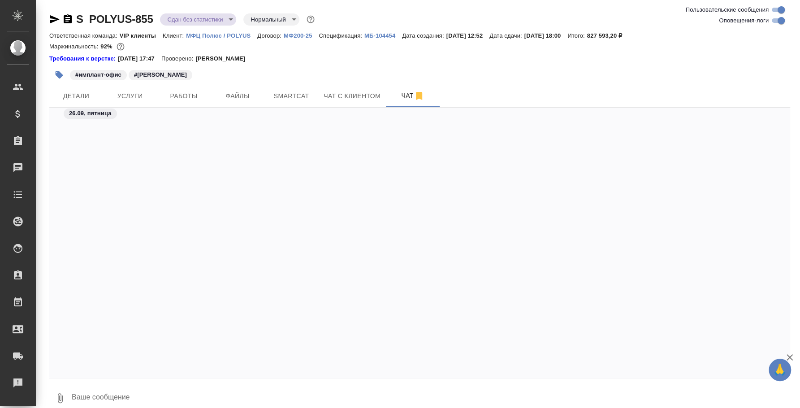
scroll to position [5571, 0]
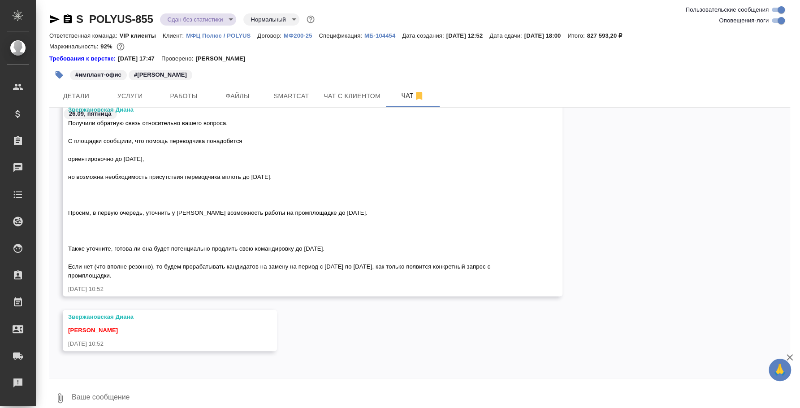
click at [85, 388] on textarea at bounding box center [430, 398] width 719 height 30
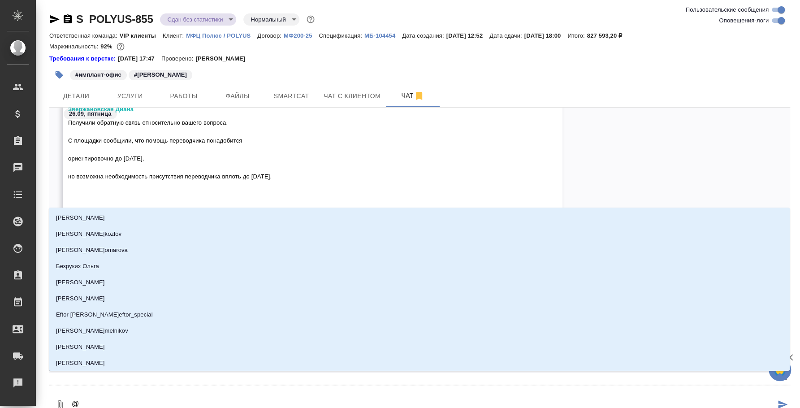
type textarea "@p"
type input "p"
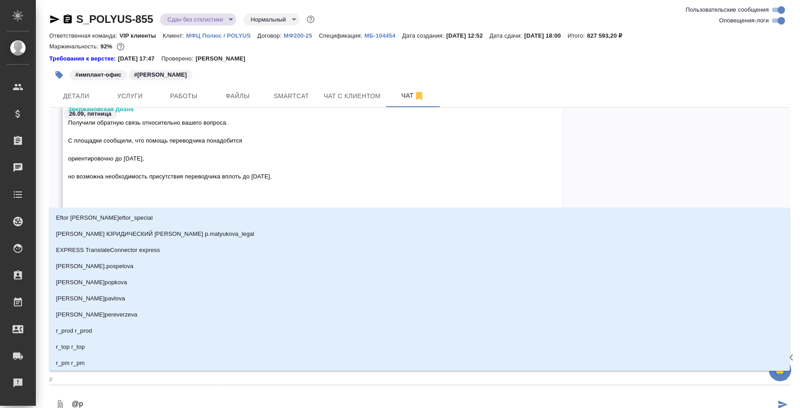
type textarea "@"
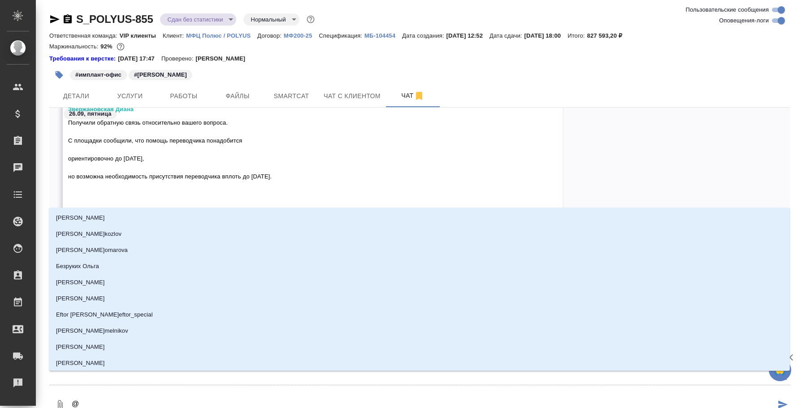
type textarea "@【"
type input "【"
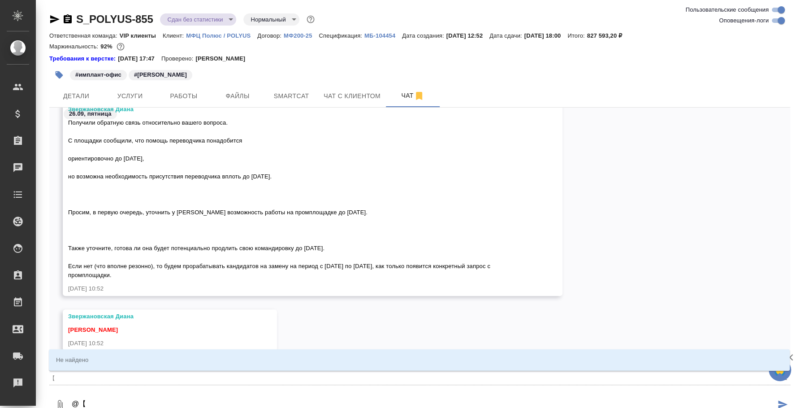
type textarea "@【d"
type input "【d"
type textarea "@【d't"
type input "【d't"
type textarea "@【d"
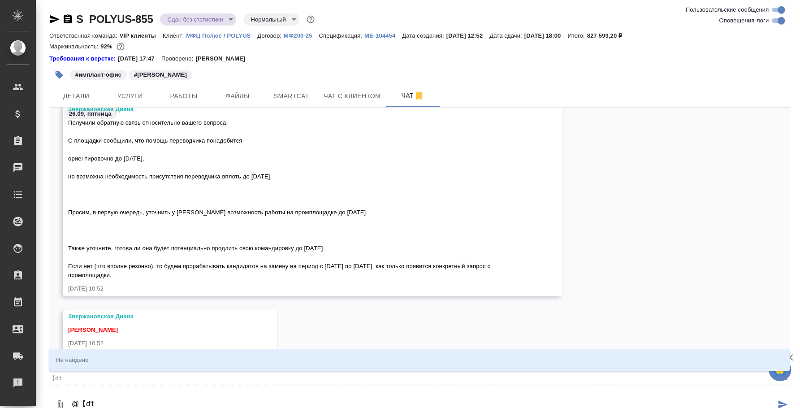
type input "【d"
type textarea "@【"
type input "【"
type textarea "@"
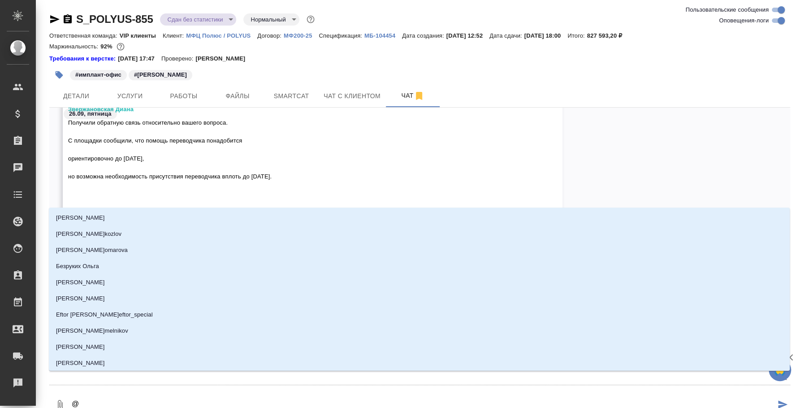
type textarea "@х"
type input "х"
type textarea "@"
type textarea "@з"
type input "з"
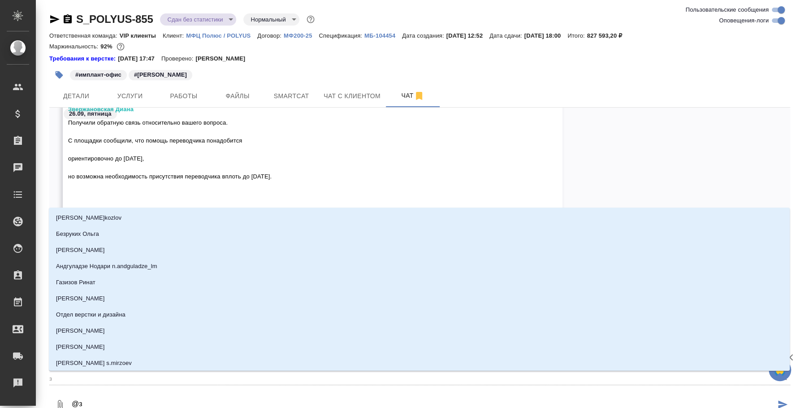
type textarea "@зв"
type input "зв"
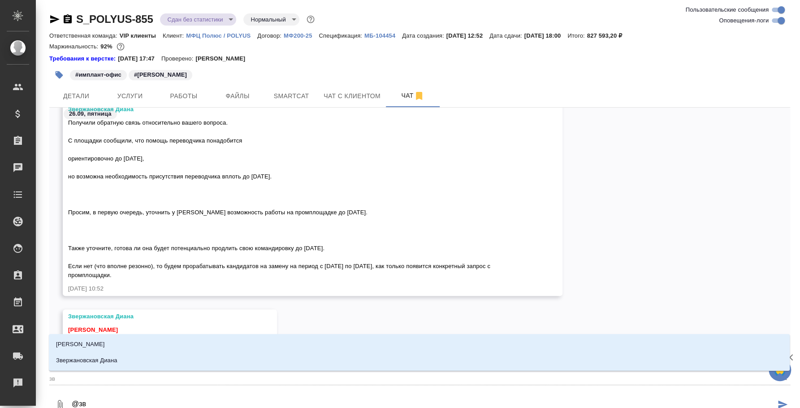
type textarea "@зве"
type input "зве"
type textarea "@звер"
type input "звер"
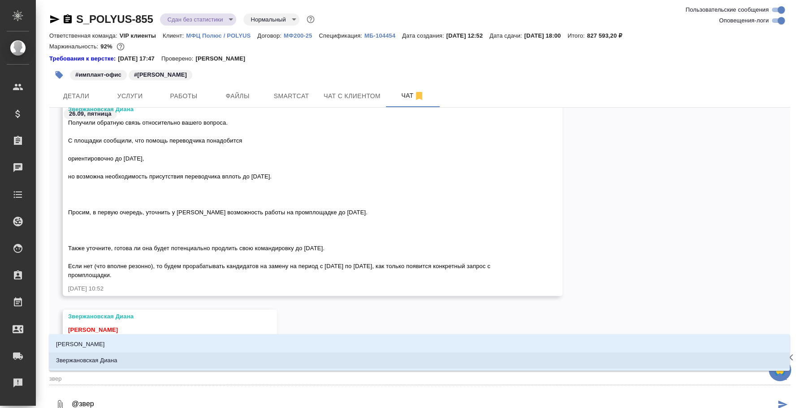
click at [105, 364] on li "Звержановская Диана" at bounding box center [419, 360] width 741 height 16
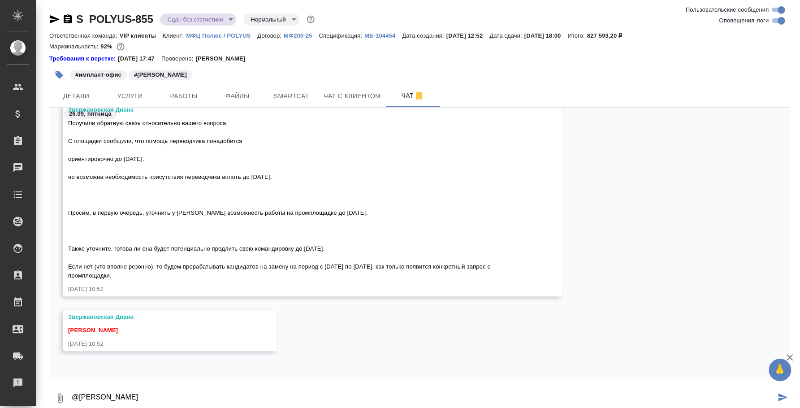
paste textarea "Д"
type textarea "@[PERSON_NAME] [PERSON_NAME], она может и до [DATE] и до [DATE]"
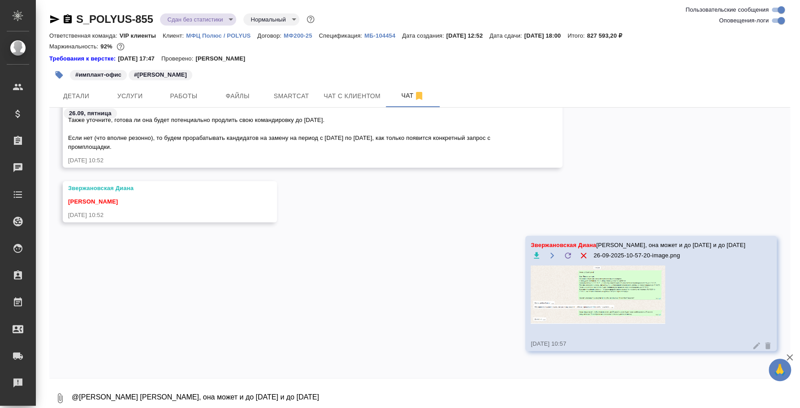
scroll to position [10, 0]
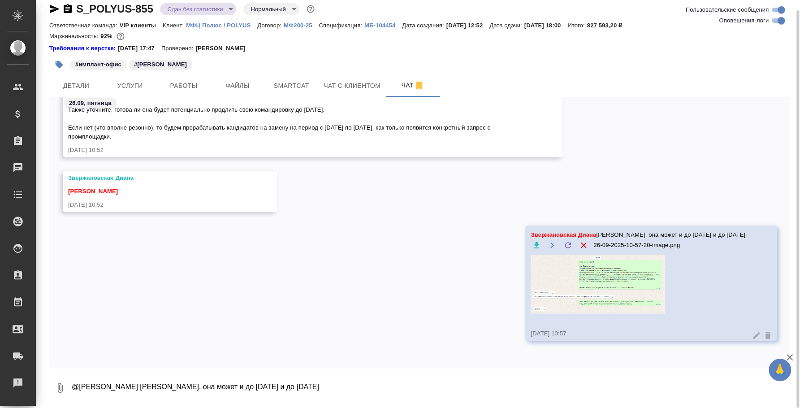
click at [376, 390] on textarea "@[PERSON_NAME] [PERSON_NAME], она может и до [DATE] и до [DATE]" at bounding box center [430, 388] width 719 height 30
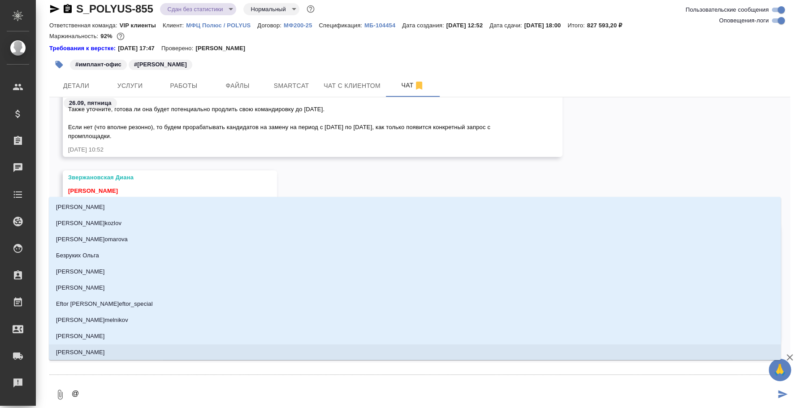
type textarea "@p"
type input "p"
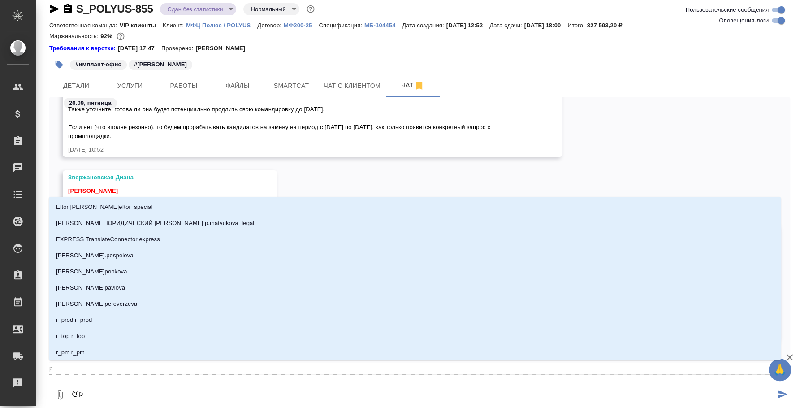
type textarea "@p'd"
type input "p'd"
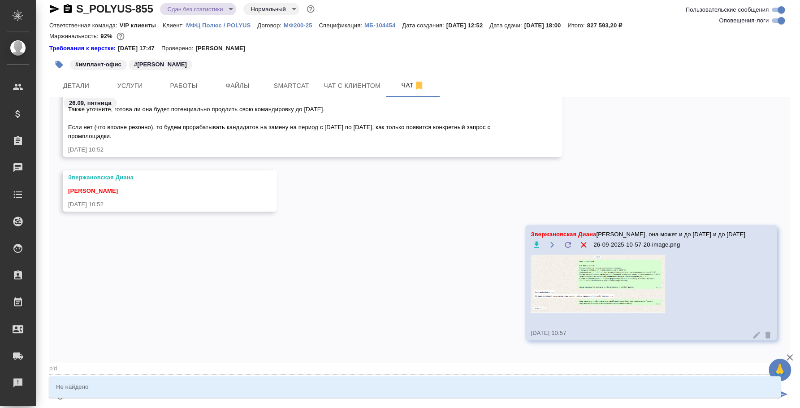
type textarea "@p"
type input "p"
type textarea "@"
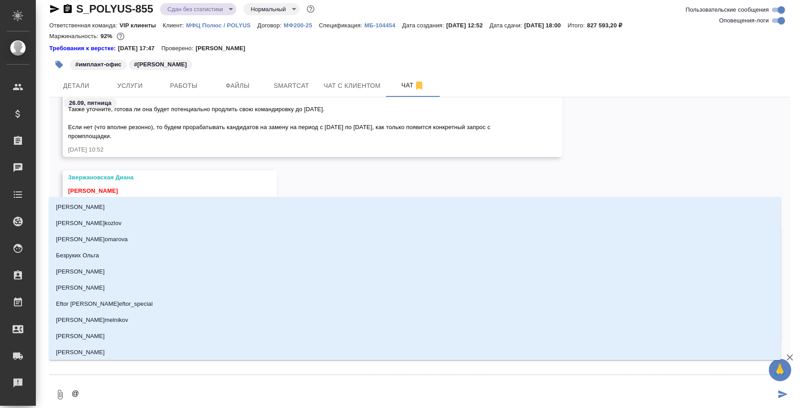
type textarea "@з"
type input "з"
type textarea "@зв"
type input "зв"
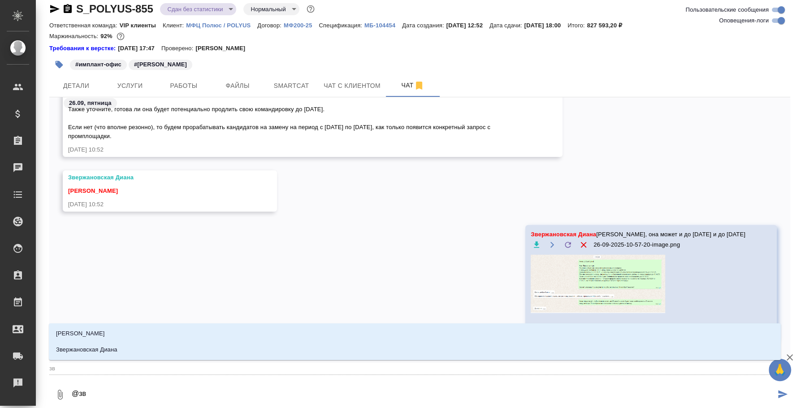
type textarea "@зве"
type input "зве"
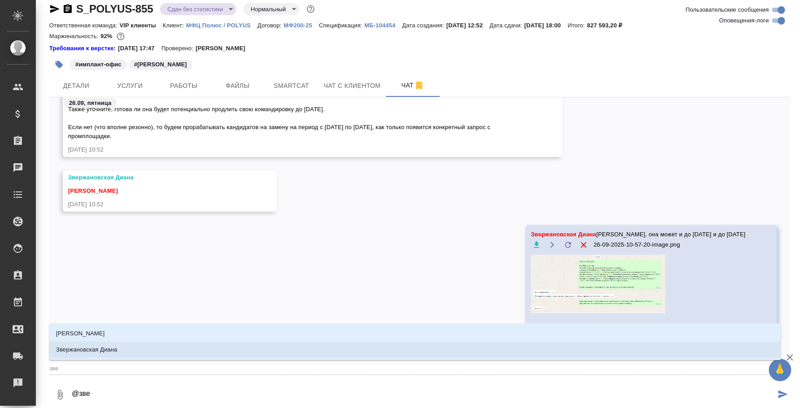
click at [411, 354] on li "Звержановская Диана" at bounding box center [415, 350] width 732 height 16
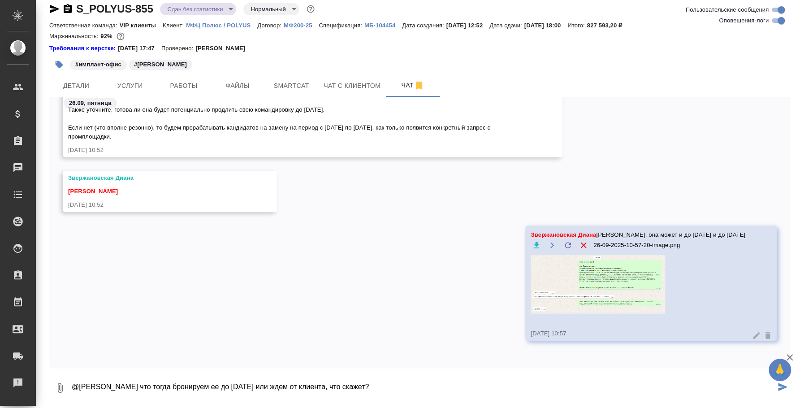
type textarea "@[PERSON_NAME] что тогда бронируем ее до [DATE] или ждем от клиента, что скажет?"
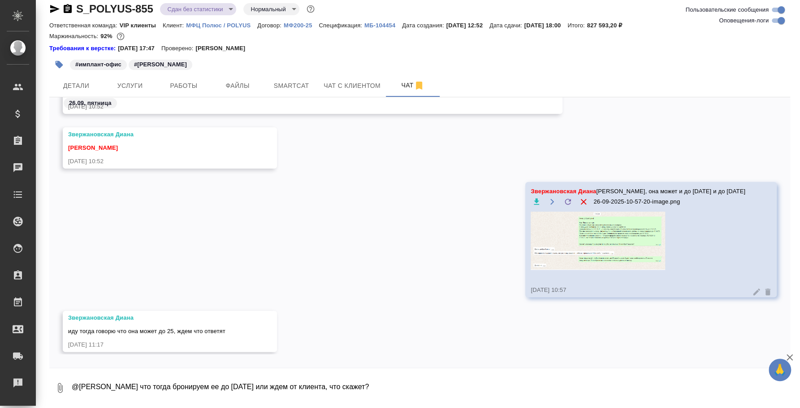
scroll to position [5754, 0]
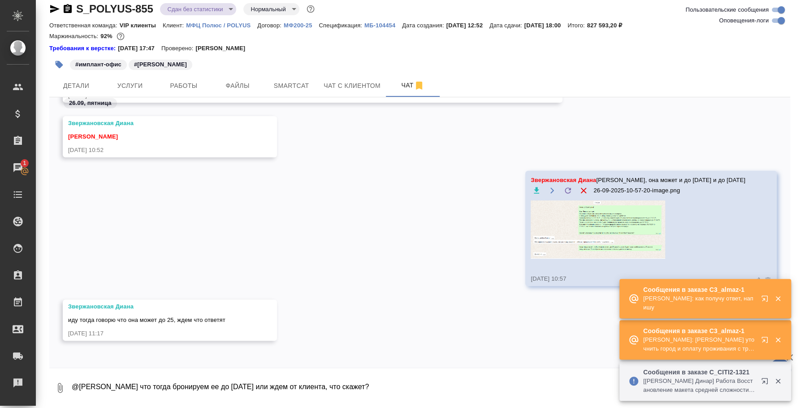
click at [765, 295] on icon "button" at bounding box center [765, 298] width 6 height 6
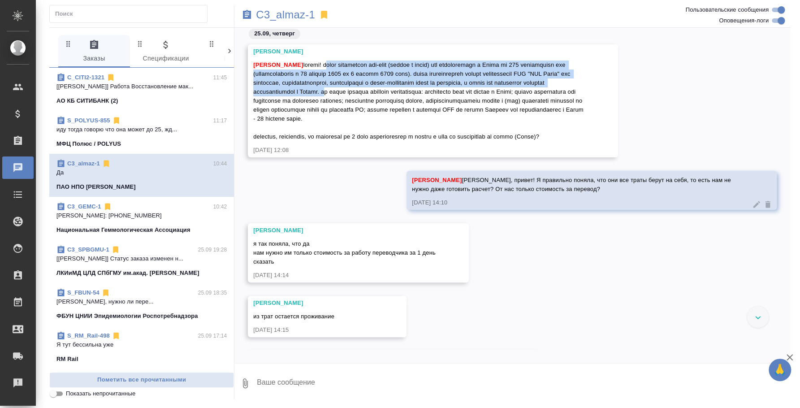
click at [324, 385] on textarea at bounding box center [523, 383] width 534 height 30
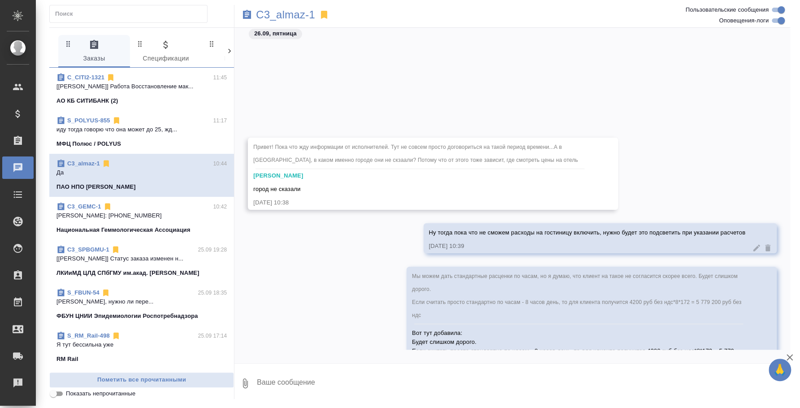
scroll to position [882, 0]
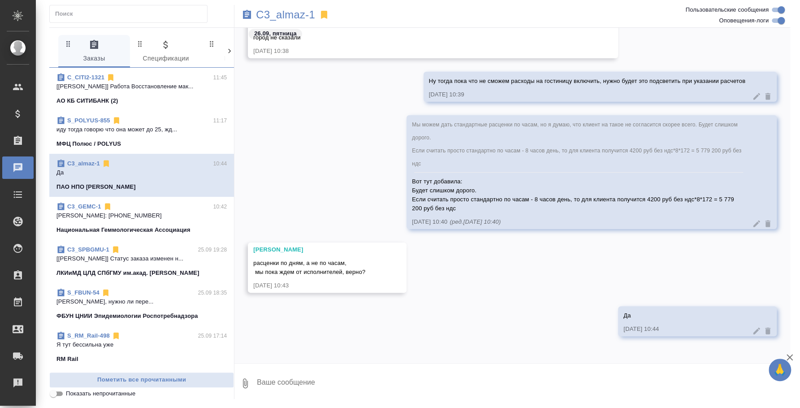
paste textarea "В"
type textarea "Все-таки переводчики спрашивают, какой именно город"
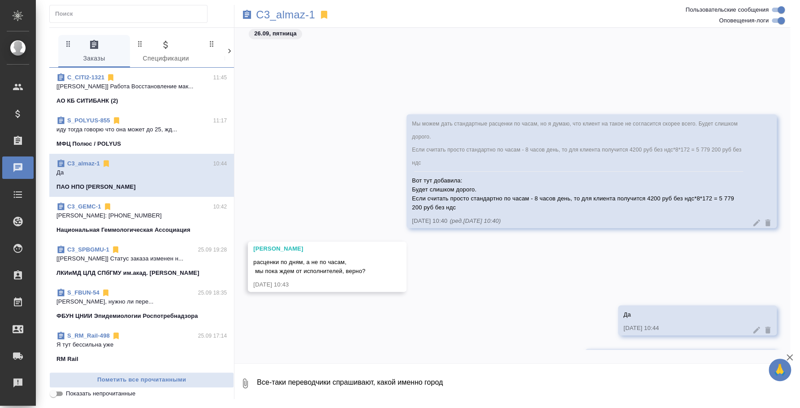
scroll to position [953, 0]
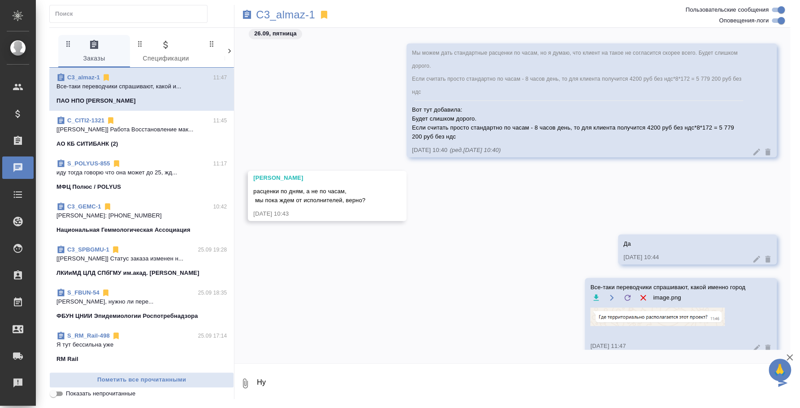
type textarea "[PERSON_NAME]"
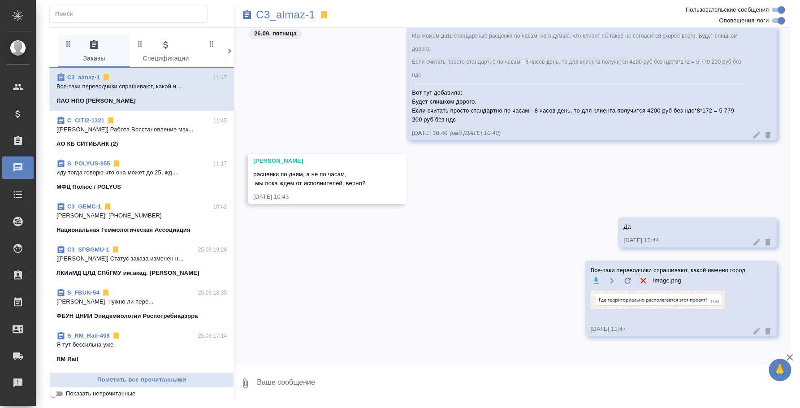
scroll to position [971, 0]
type textarea "[PERSON_NAME]"
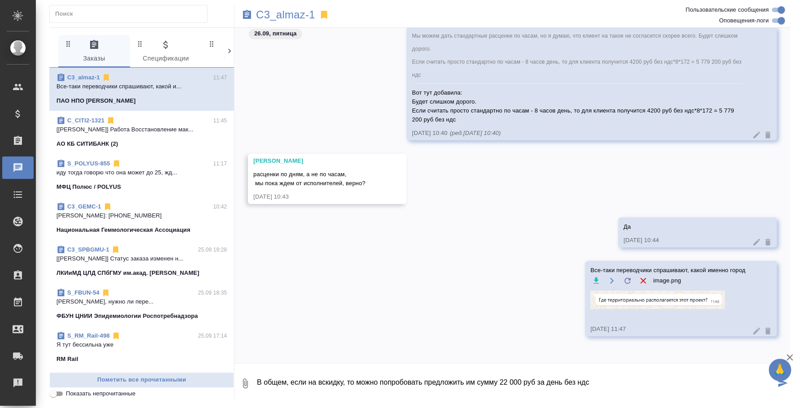
type textarea "В общем, если на вскидку, то можно попробовать предложить им сумму 22 000 руб з…"
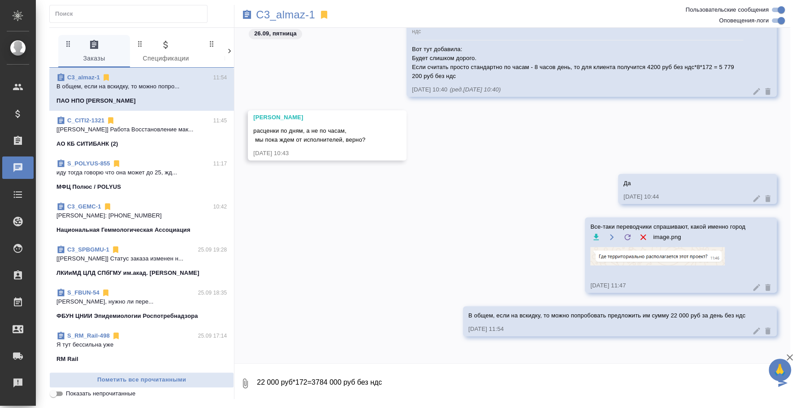
type textarea "22 000 руб*172=3784 000 руб без ндс"
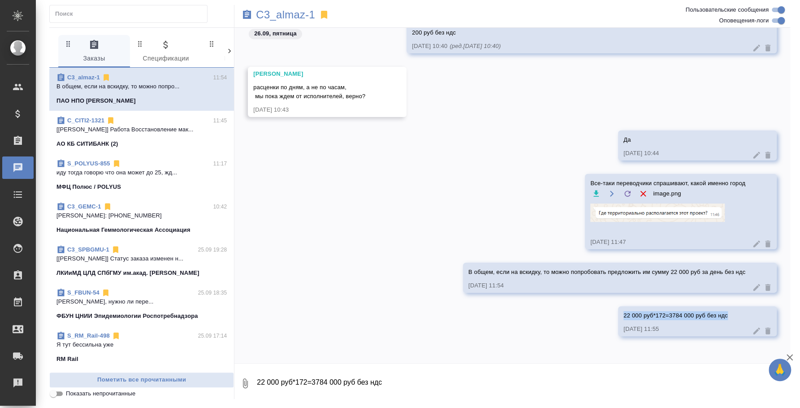
drag, startPoint x: 734, startPoint y: 313, endPoint x: 591, endPoint y: 317, distance: 142.6
click at [591, 317] on div "22 000 руб*172=3784 000 руб без ндс 26.09.25, 11:55" at bounding box center [512, 327] width 556 height 43
copy span "22 000 руб*172=3784 000 руб без ндс"
click at [763, 330] on div "22 000 руб*172=3784 000 руб без ндс 26.09.25, 11:55" at bounding box center [697, 321] width 159 height 30
click at [765, 330] on icon at bounding box center [767, 330] width 5 height 7
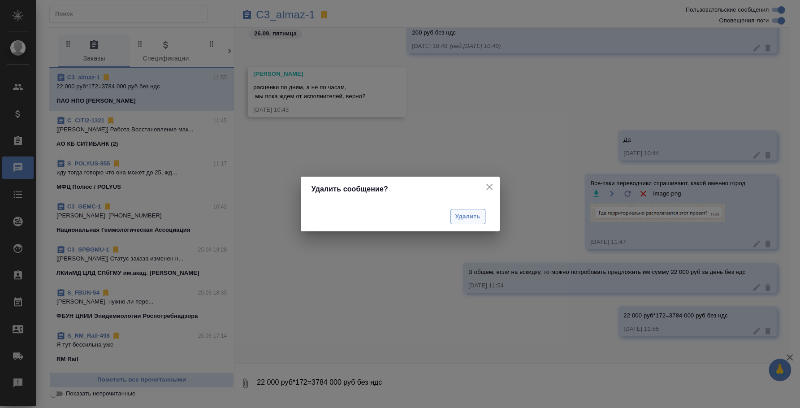
click at [458, 217] on span "Удалить" at bounding box center [467, 217] width 25 height 10
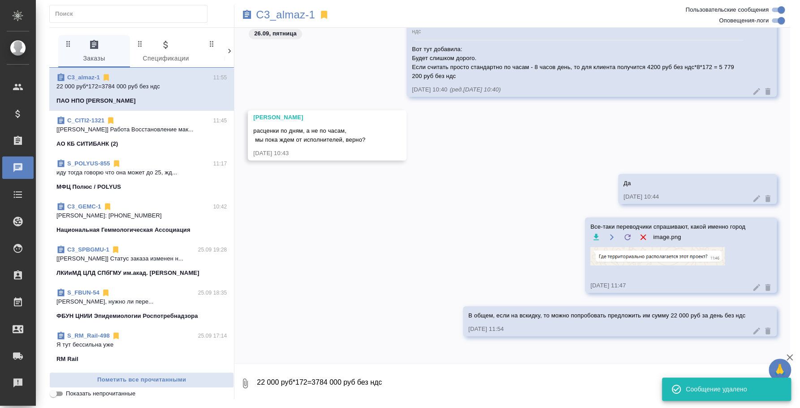
scroll to position [1014, 0]
click at [752, 328] on icon at bounding box center [756, 330] width 9 height 9
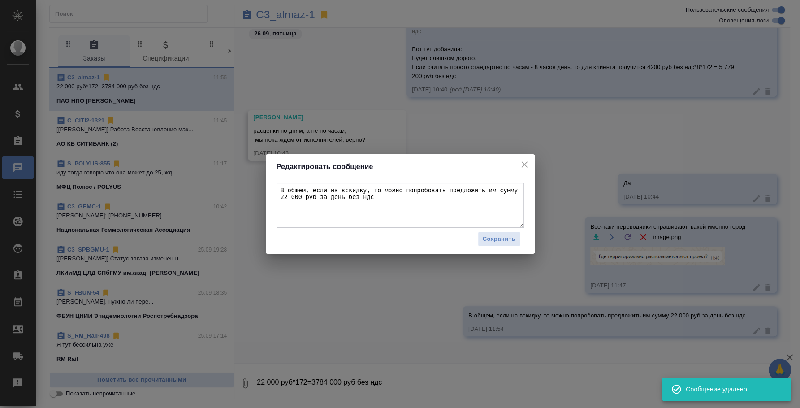
click at [398, 204] on textarea "В общем, если на вскидку, то можно попробовать предложить им сумму 22 000 руб з…" at bounding box center [400, 205] width 247 height 45
paste textarea "22 000 руб*172=3784 000 руб без ндс"
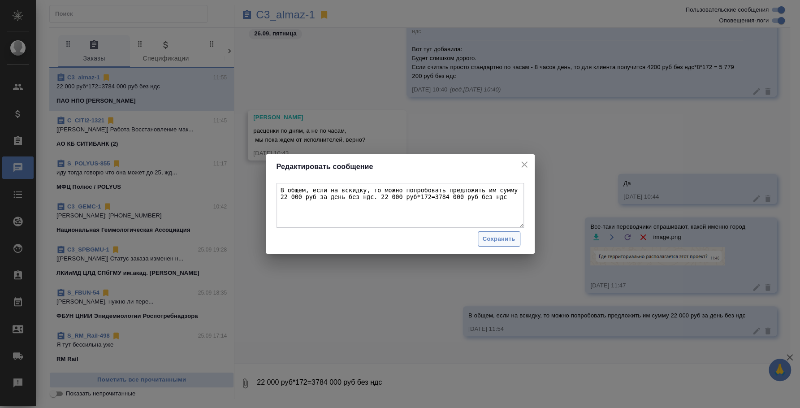
type textarea "В общем, если на вскидку, то можно попробовать предложить им сумму 22 000 руб з…"
click at [496, 238] on span "Сохранить" at bounding box center [499, 239] width 33 height 10
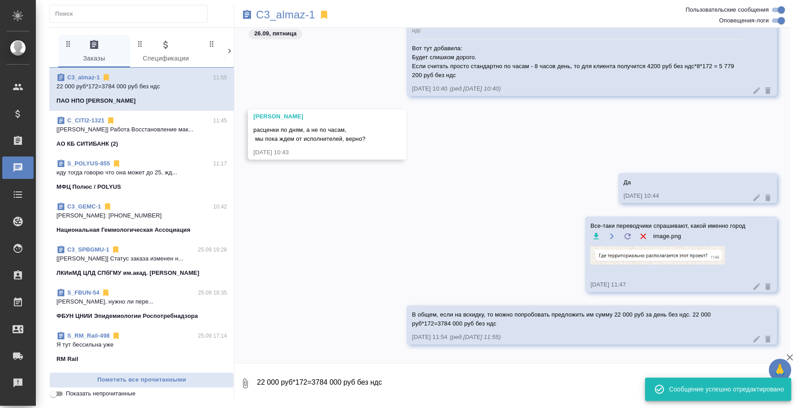
click at [490, 376] on textarea "22 000 руб*172=3784 000 руб без ндс" at bounding box center [523, 383] width 534 height 30
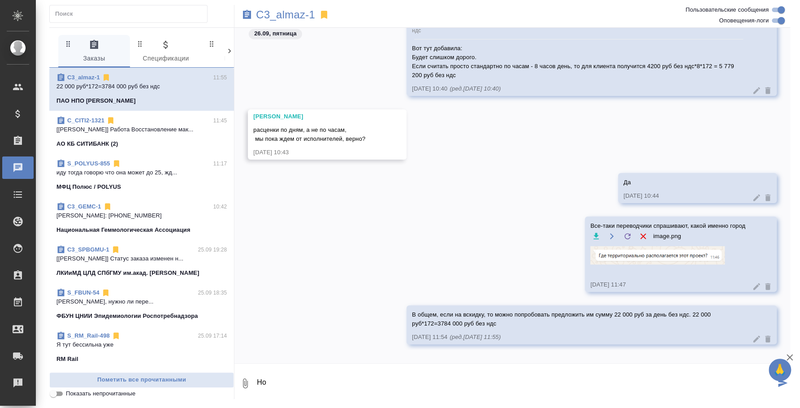
type textarea "Н"
type textarea "Это только за перевод"
click at [752, 338] on icon at bounding box center [756, 338] width 9 height 9
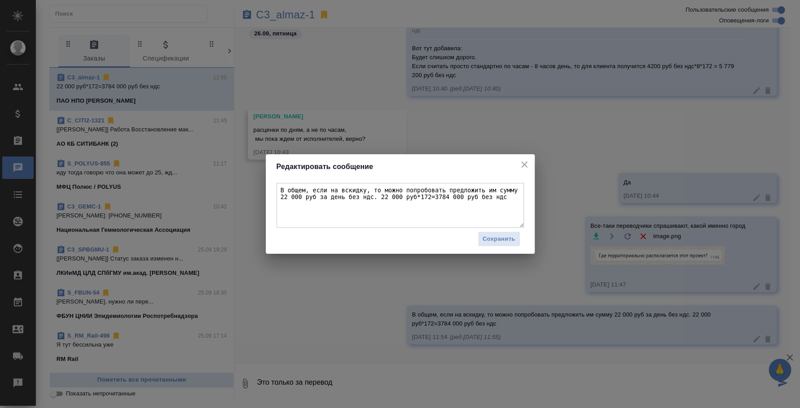
click at [481, 203] on textarea "В общем, если на вскидку, то можно попробовать предложить им сумму 22 000 руб з…" at bounding box center [400, 205] width 247 height 45
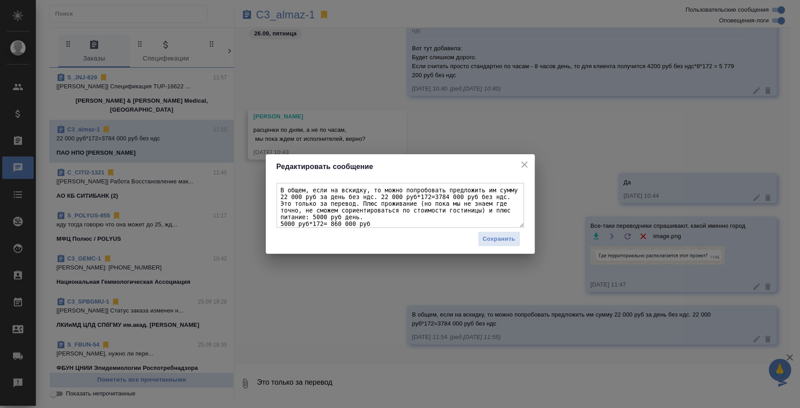
scroll to position [1, 0]
click at [432, 217] on textarea "В общем, если на вскидку, то можно попробовать предложить им сумму 22 000 руб з…" at bounding box center [400, 205] width 247 height 45
type textarea "В общем, если на вскидку, то можно попробовать предложить им сумму 22 000 руб з…"
click at [514, 233] on button "Сохранить" at bounding box center [499, 239] width 43 height 16
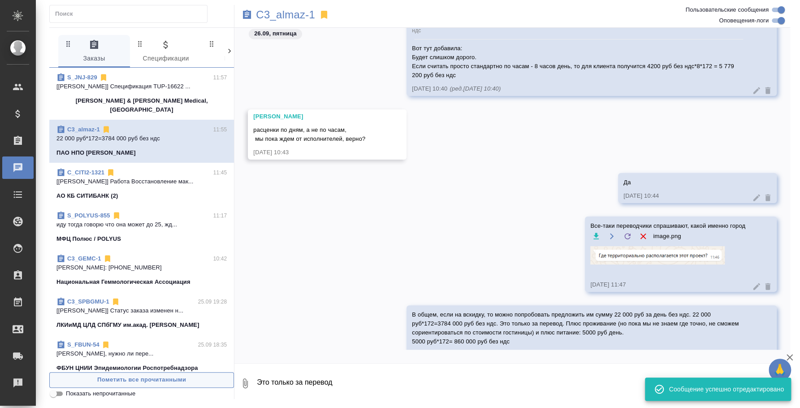
drag, startPoint x: 434, startPoint y: 373, endPoint x: 220, endPoint y: 374, distance: 213.8
click at [220, 374] on div "0 Заказы 0 Спецификации 0 Клиенты 0 Входящие 0 Тендеры 0 Исполнители 0 Подбор и…" at bounding box center [419, 213] width 741 height 372
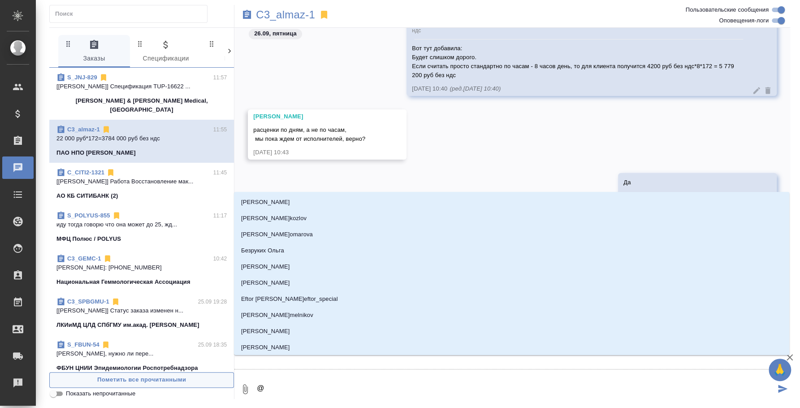
type textarea "@u"
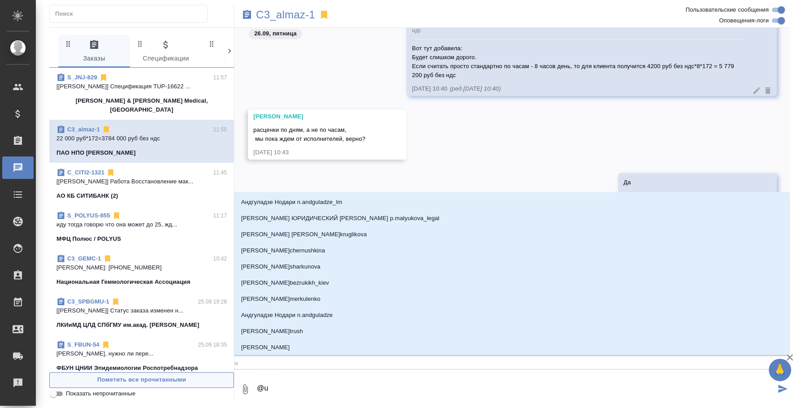
type input "u"
type textarea "@u'f"
type input "u'f"
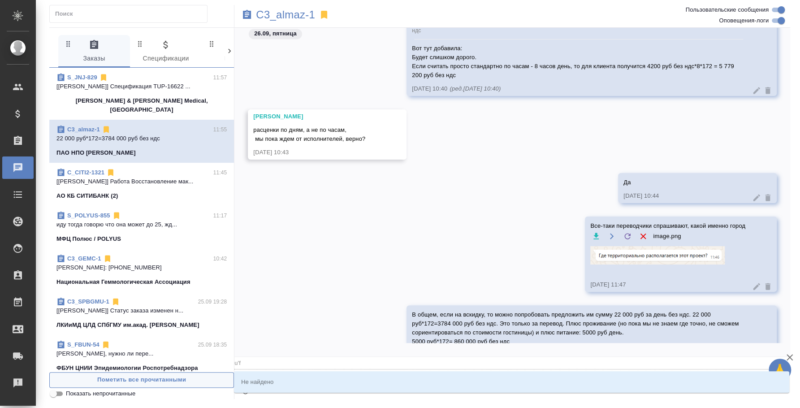
type textarea "@u'f'k"
type input "u'f'k"
type textarea "@u'f'k'b"
type input "u'f'k'b"
type textarea "@u'f'k"
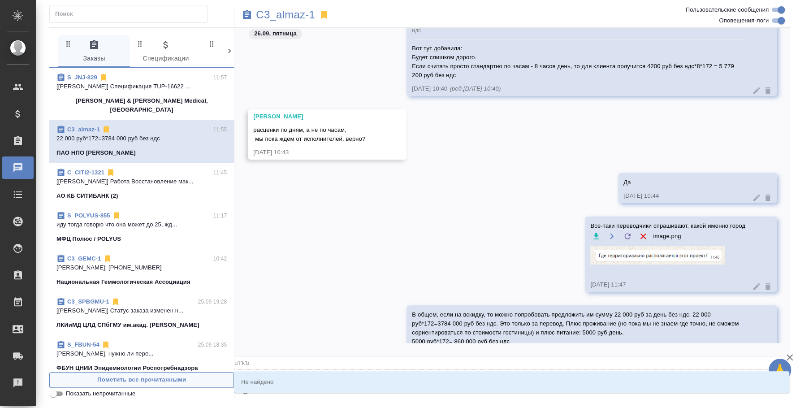
type input "u'f'k"
type textarea "@u'f"
type input "u'f"
type textarea "@u"
type input "u"
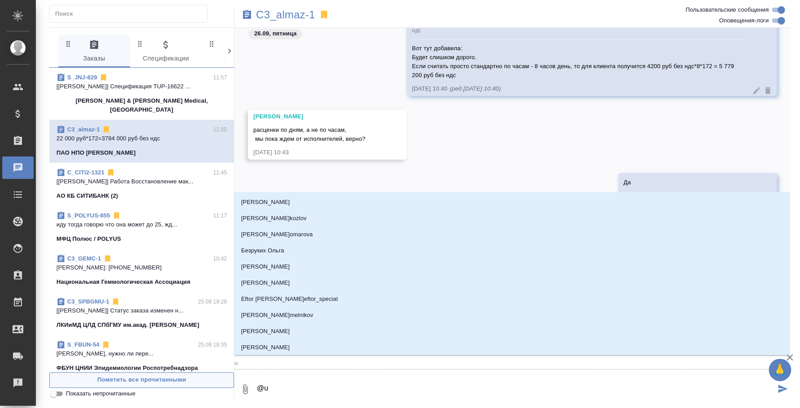
type textarea "@"
type textarea "@н"
type input "н"
type textarea "@на"
type input "на"
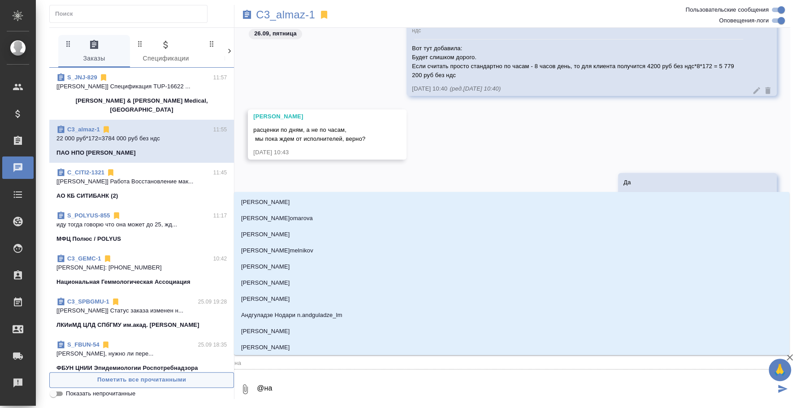
type textarea "@нал"
type input "нал"
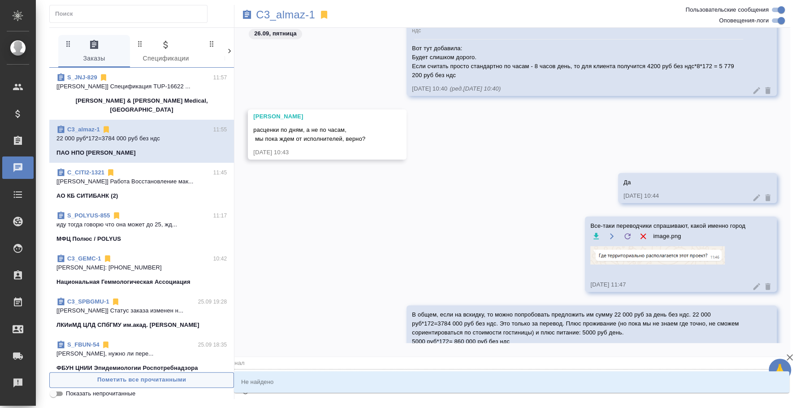
type textarea "@нали"
type input "нали"
type textarea "@нал"
type input "нал"
type textarea "@на"
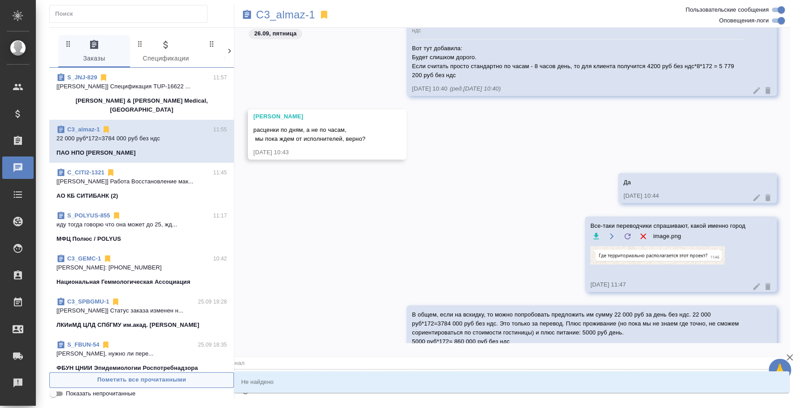
type input "на"
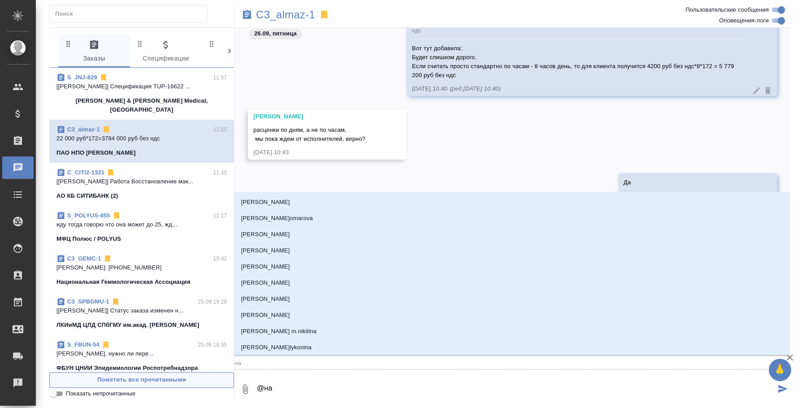
type textarea "@н"
type input "н"
type textarea "@"
type textarea "@u"
type input "u"
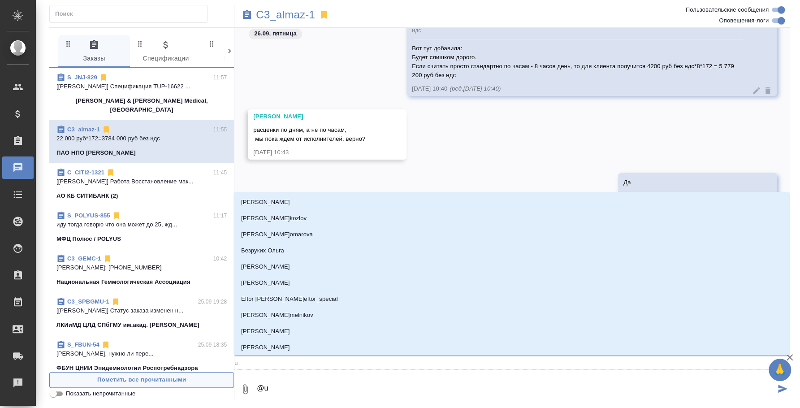
type textarea "@uf"
type input "uf"
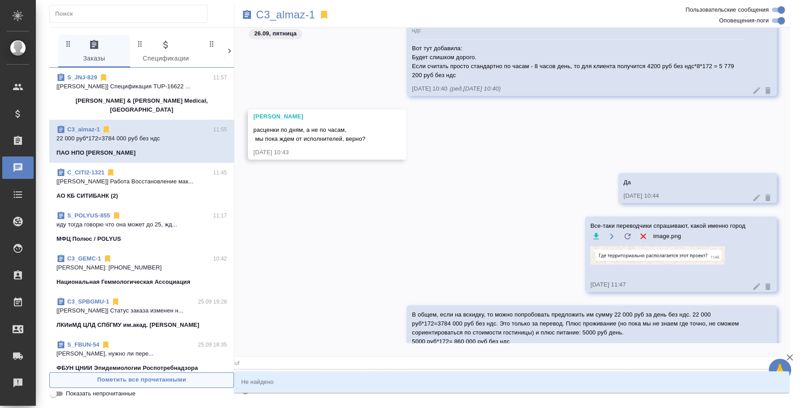
type textarea "@ufk"
type input "ufk"
type textarea "@uf"
type input "uf"
type textarea "@u"
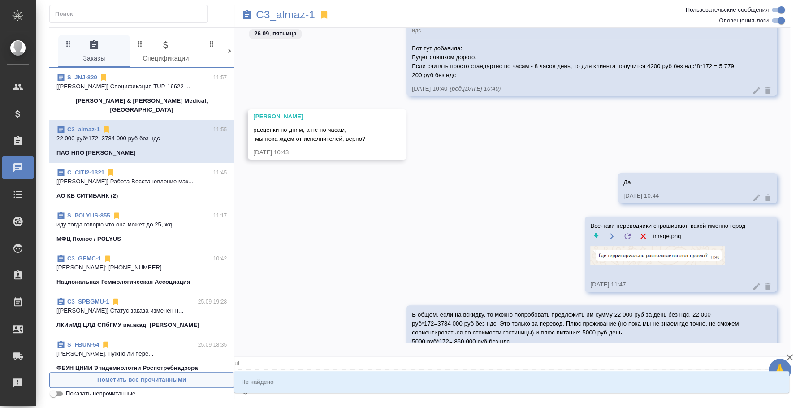
type input "u"
type textarea "@"
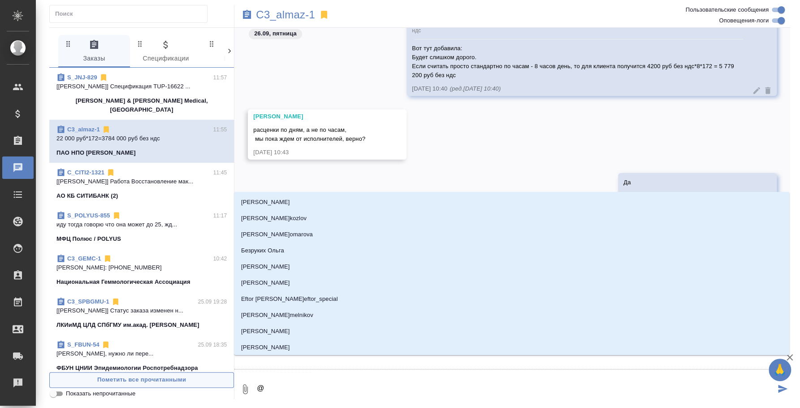
type textarea "@u"
type input "u"
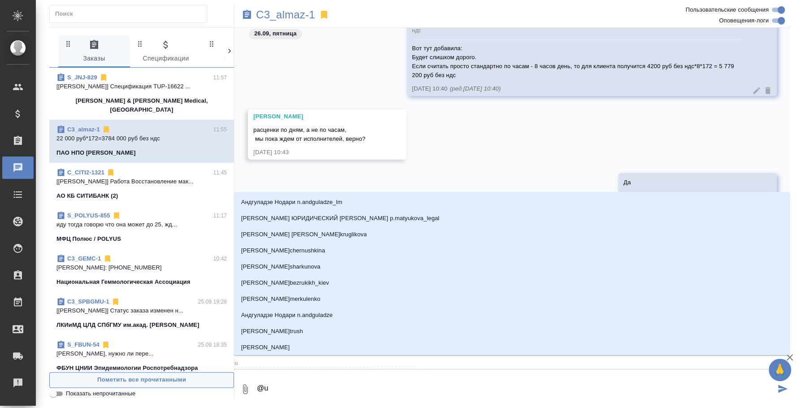
type textarea "@u'f"
type input "u'f"
type textarea "@u'f'k"
type input "u'f'k"
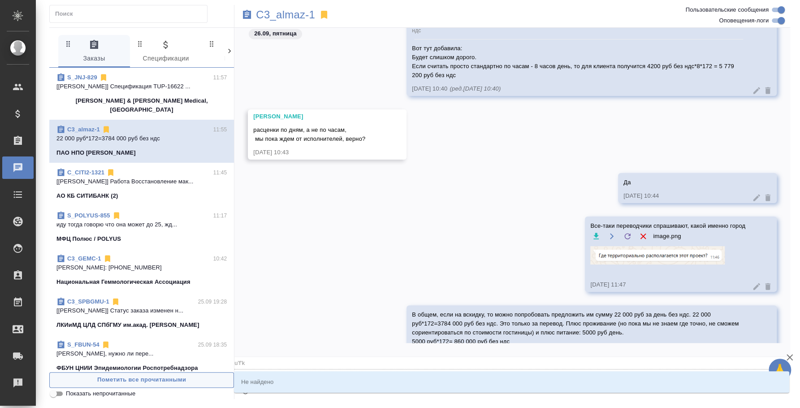
type textarea "@u'f'k'b"
type input "u'f'k'b"
type textarea "@u'f'k"
type input "u'f'k"
type textarea "@u'f"
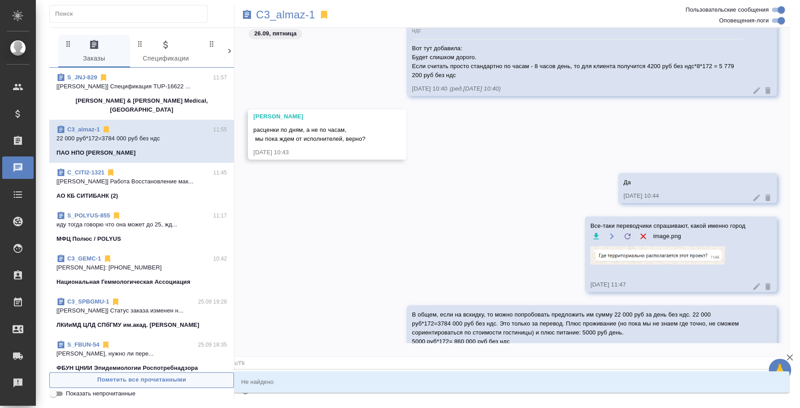
type input "u'f"
type textarea "@u"
type input "u"
type textarea "@"
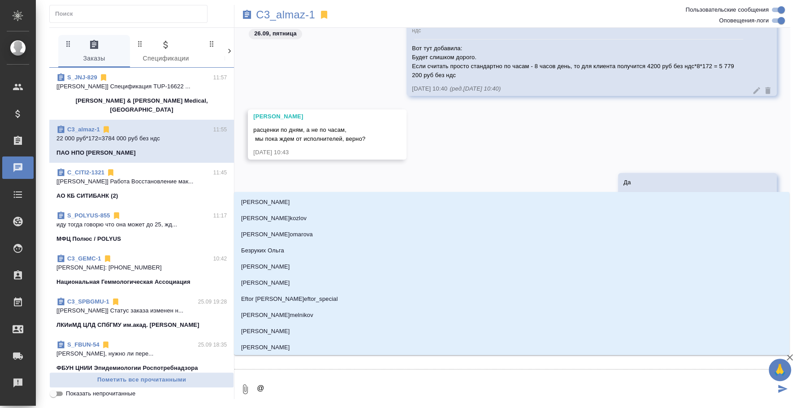
click at [274, 382] on textarea "@" at bounding box center [516, 389] width 520 height 30
type textarea "@гал"
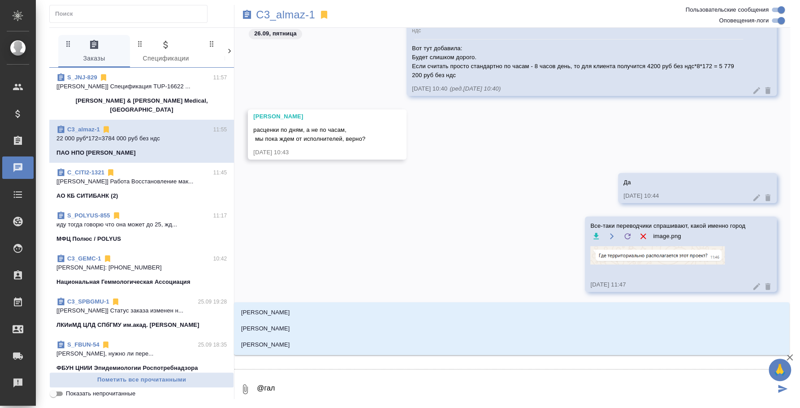
type input "гал"
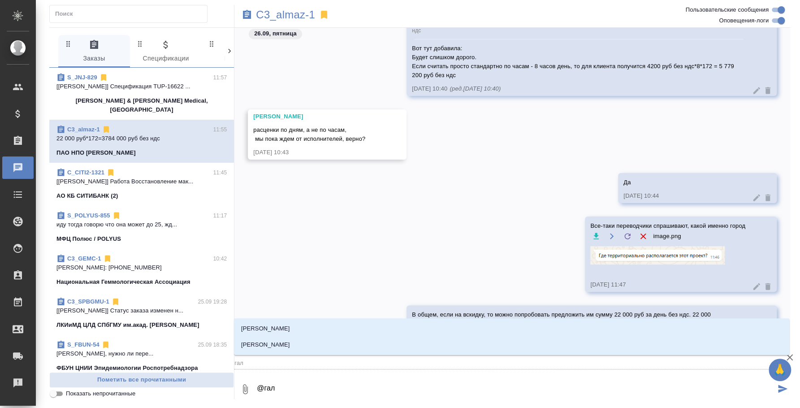
type textarea "@гали"
type input "гали"
click at [298, 350] on li "Галишева Мария" at bounding box center [511, 345] width 555 height 16
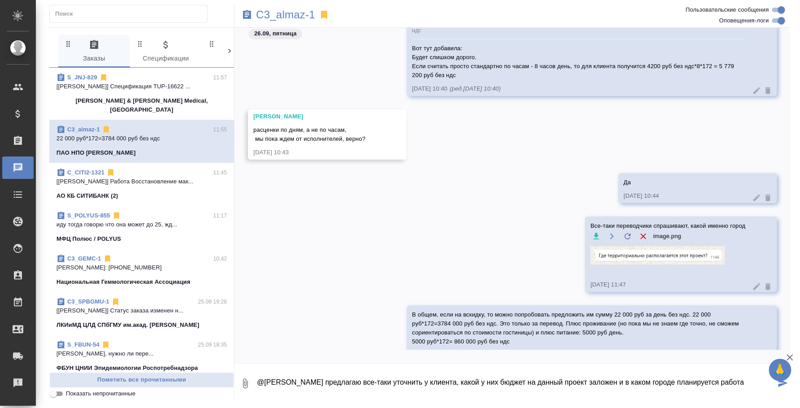
type textarea "@Галишева Мария Я предлагаю все-таки уточнить у клиента, какой у них бюджет на …"
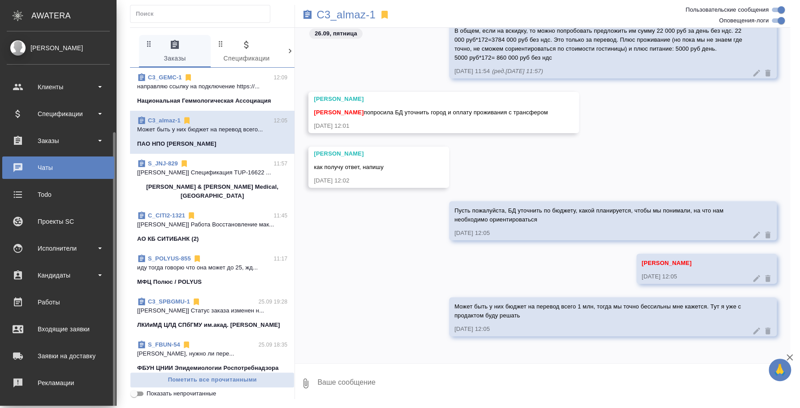
scroll to position [56, 0]
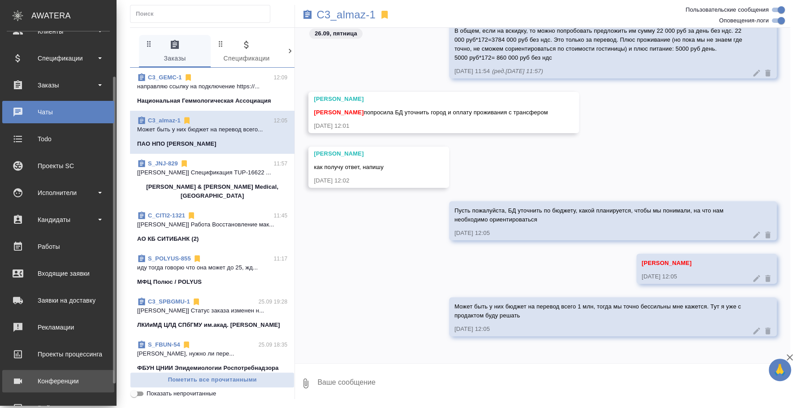
click at [52, 375] on div "Конференции" at bounding box center [58, 380] width 103 height 13
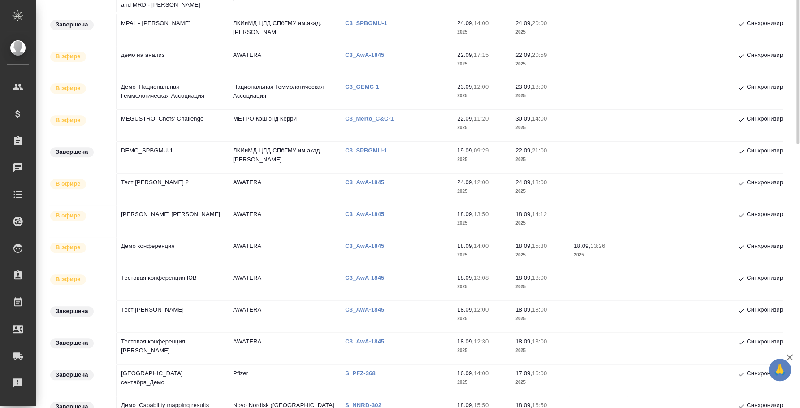
scroll to position [162, 0]
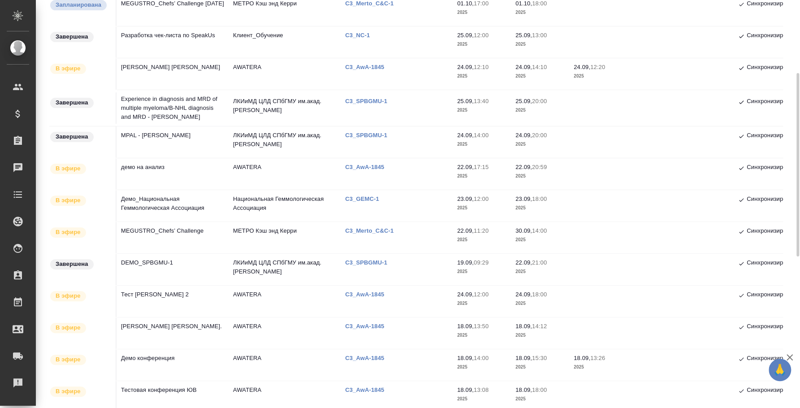
click at [178, 232] on td "MEGUSTRO_Chefs’ Challenge" at bounding box center [173, 237] width 112 height 31
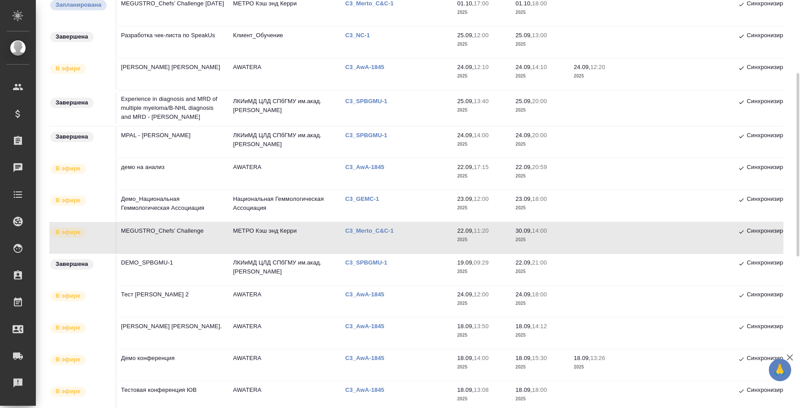
click at [188, 232] on td "MEGUSTRO_Chefs’ Challenge" at bounding box center [173, 237] width 112 height 31
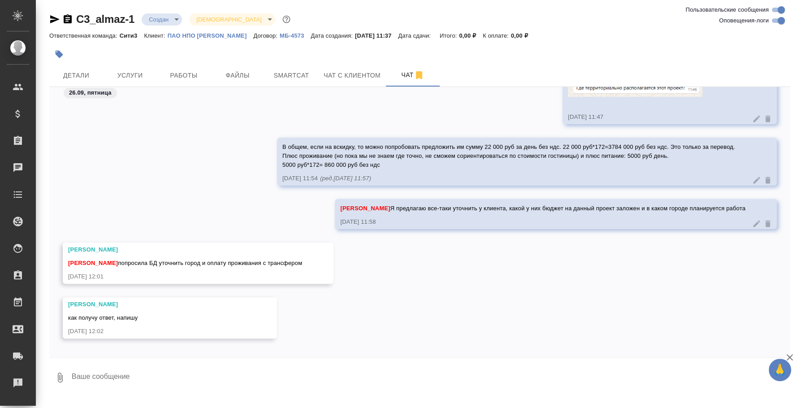
scroll to position [2032, 0]
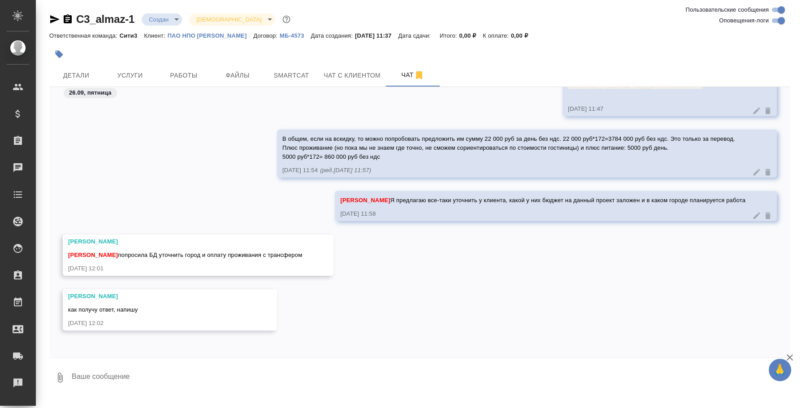
click at [209, 387] on textarea at bounding box center [430, 377] width 719 height 30
click at [303, 367] on textarea at bounding box center [430, 377] width 719 height 30
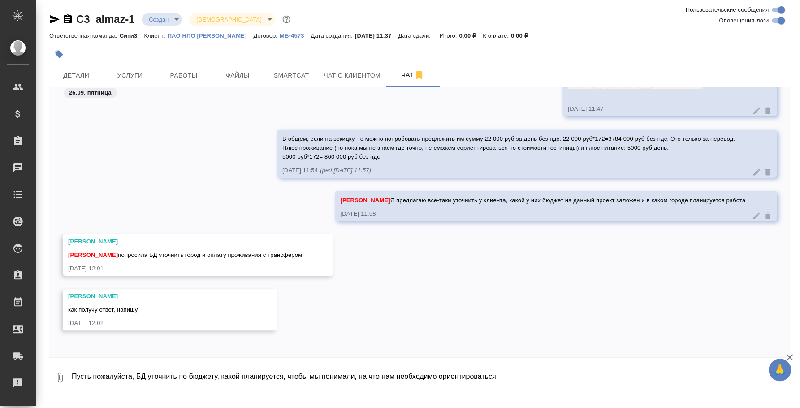
type textarea "Пусть пожалуйста, БД уточнить по бюджету, какой планируется, чтобы мы понимали,…"
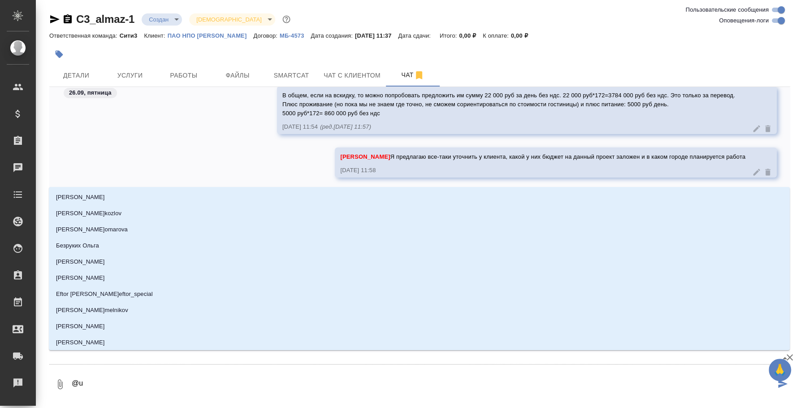
type textarea "@u'f"
type input "u'f"
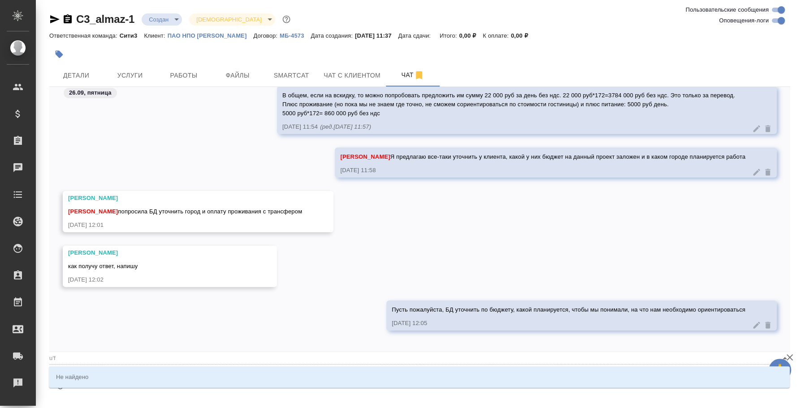
type textarea "@u'f'k"
type input "u'f'k"
type textarea "@u'f'k'b"
type input "u'f'k'b"
type textarea "@u'f'k"
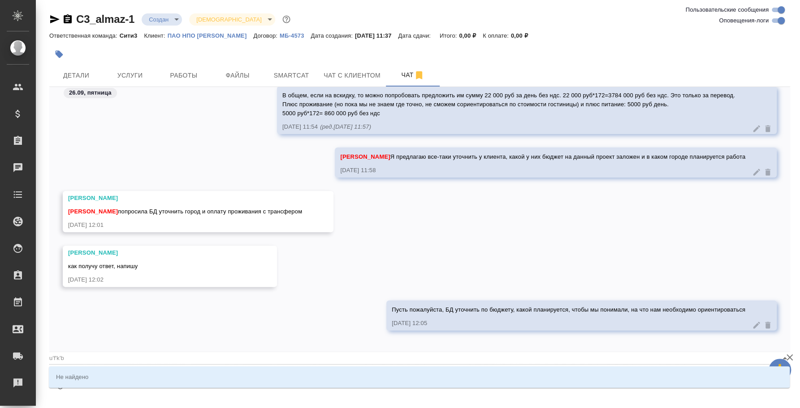
type input "u'f'k"
type textarea "@u'f"
type input "u'f"
type textarea "@u"
type input "u"
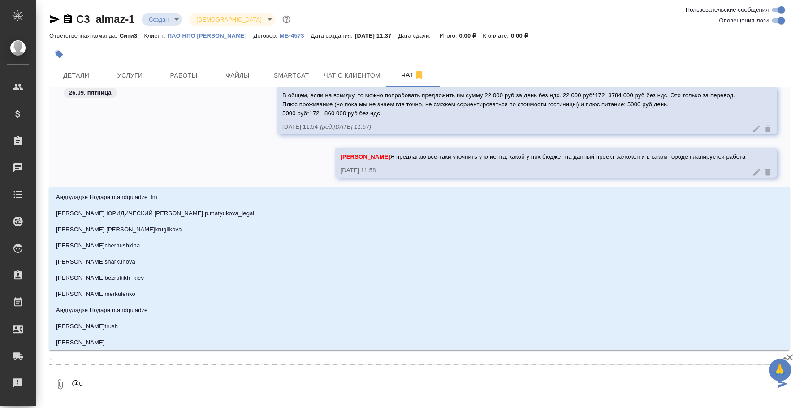
type textarea "@"
type textarea "@г"
type input "г"
type textarea "@га"
type input "га"
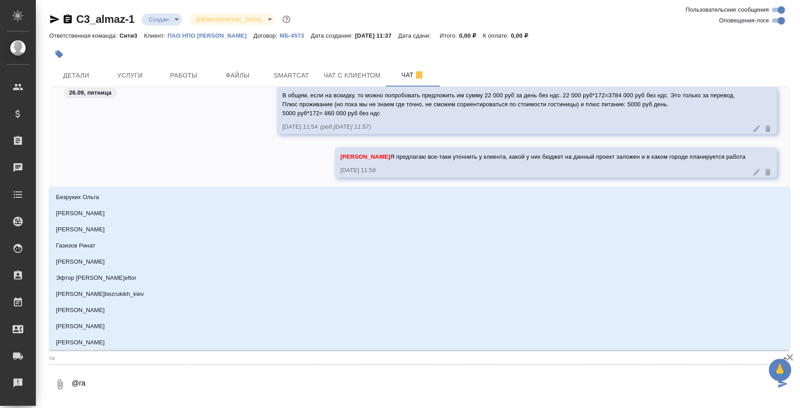
type textarea "@гал"
type input "гал"
type textarea "@гали"
type input "гали"
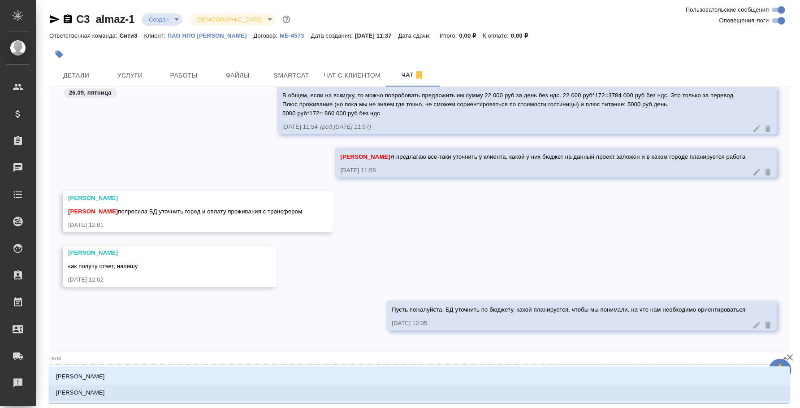
click at [297, 392] on li "[PERSON_NAME]" at bounding box center [419, 393] width 741 height 16
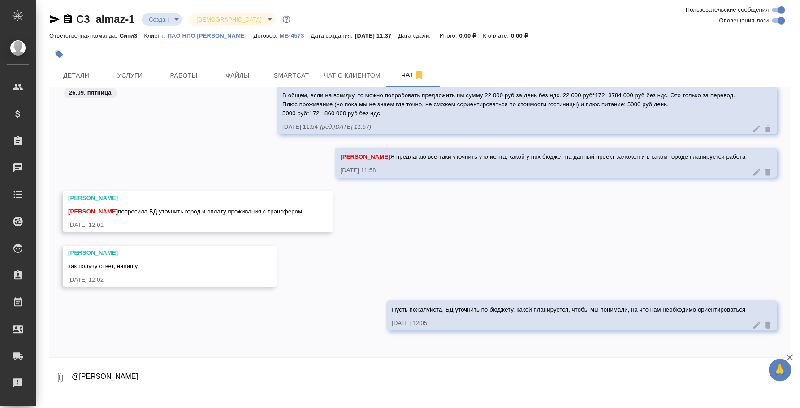
type textarea "@Галишева Мария"
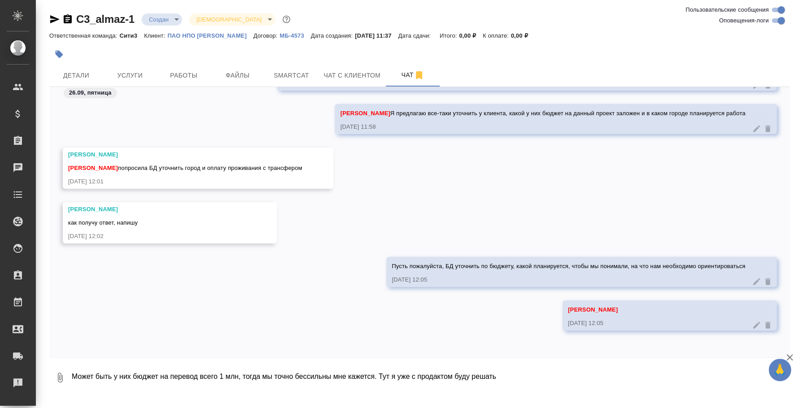
type textarea "Может быть у них бюджет на перевод всего 1 млн, тогда мы точно бессильны мне ка…"
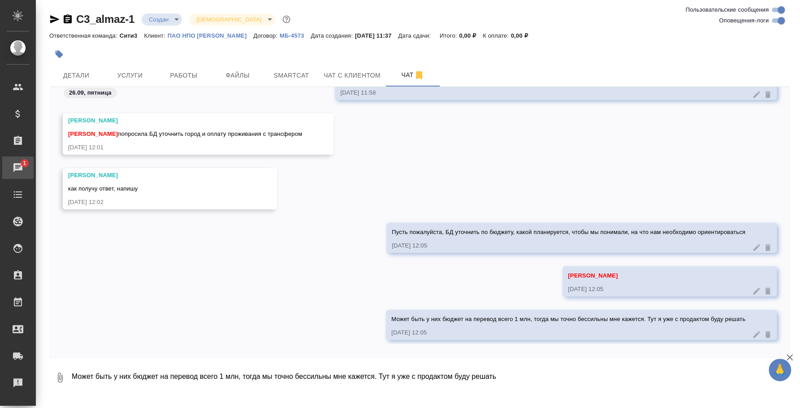
click at [15, 165] on div "Чаты" at bounding box center [7, 167] width 22 height 13
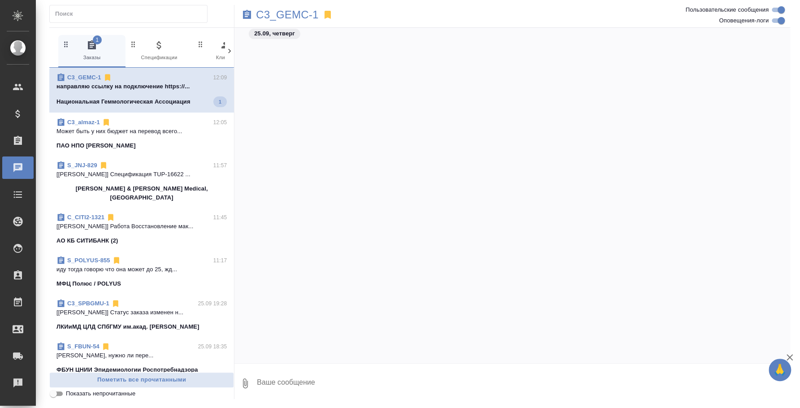
scroll to position [3713, 0]
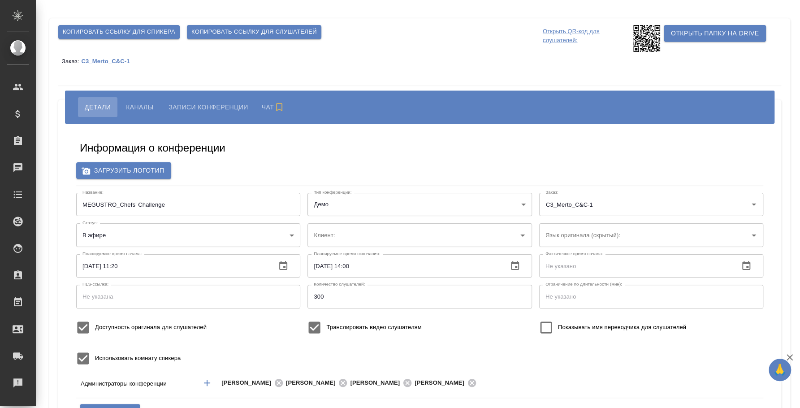
type input "400"
type input "МЕТРО Кэш энд Керри"
click at [146, 105] on span "Каналы" at bounding box center [139, 107] width 27 height 11
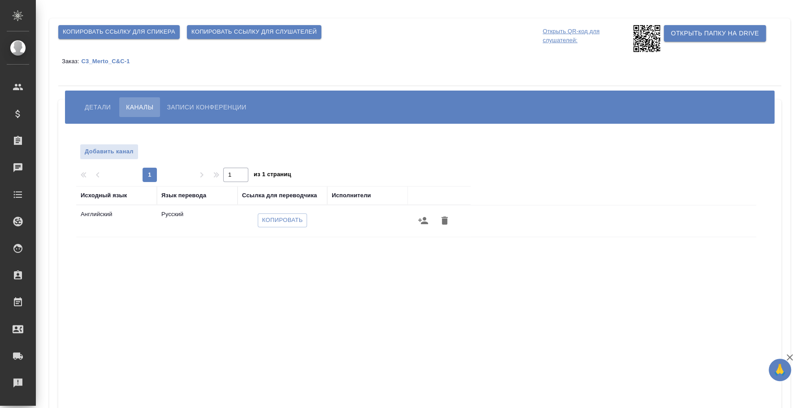
click at [237, 27] on span "Копировать ссылку для слушателей" at bounding box center [254, 32] width 126 height 10
drag, startPoint x: 280, startPoint y: 222, endPoint x: 281, endPoint y: 211, distance: 11.2
click at [281, 223] on span "Копировать" at bounding box center [282, 220] width 41 height 10
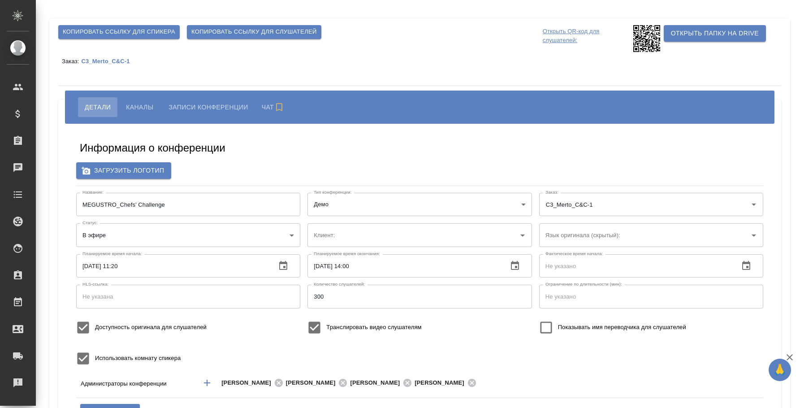
type input "400"
click at [145, 103] on span "Каналы" at bounding box center [139, 107] width 27 height 11
type input "МЕТРО Кэш энд Керри"
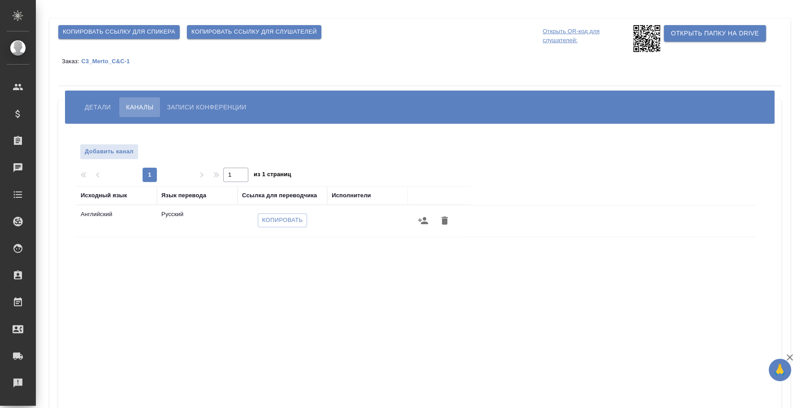
click at [425, 221] on icon "button" at bounding box center [423, 220] width 11 height 11
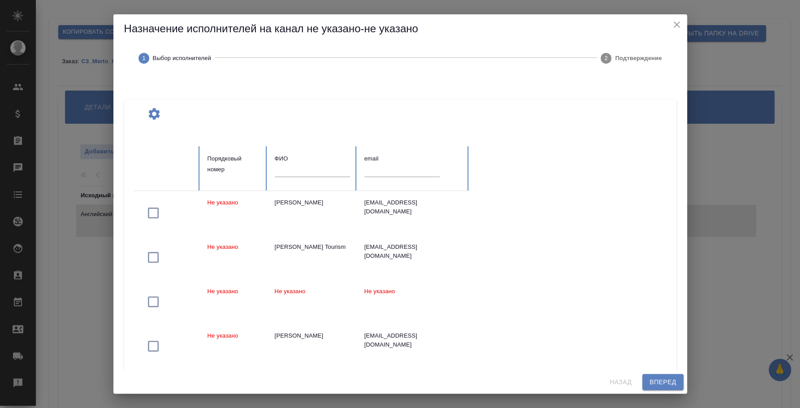
click at [319, 169] on input "text" at bounding box center [312, 170] width 75 height 13
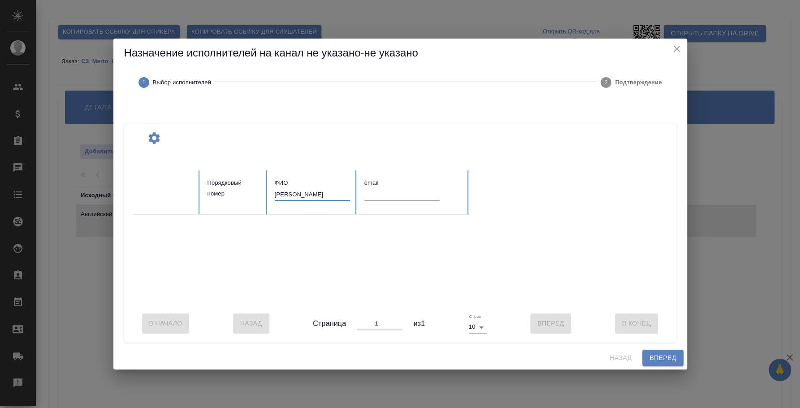
scroll to position [0, 14]
type input "алексеева наталья леонидовна"
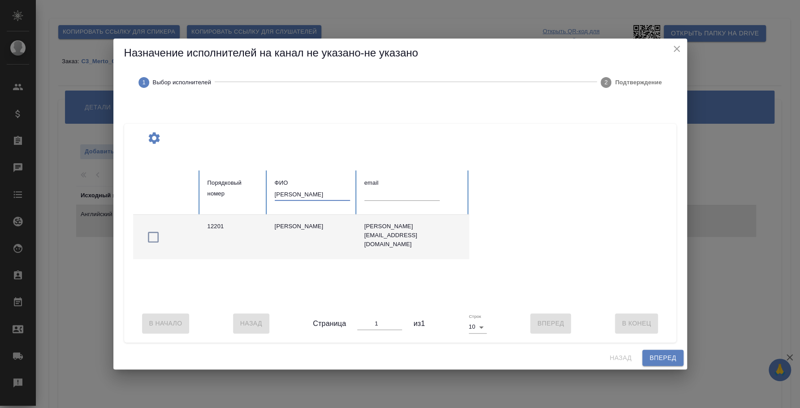
click at [157, 234] on icon "button" at bounding box center [153, 237] width 11 height 11
click at [668, 358] on span "Вперед" at bounding box center [663, 357] width 26 height 11
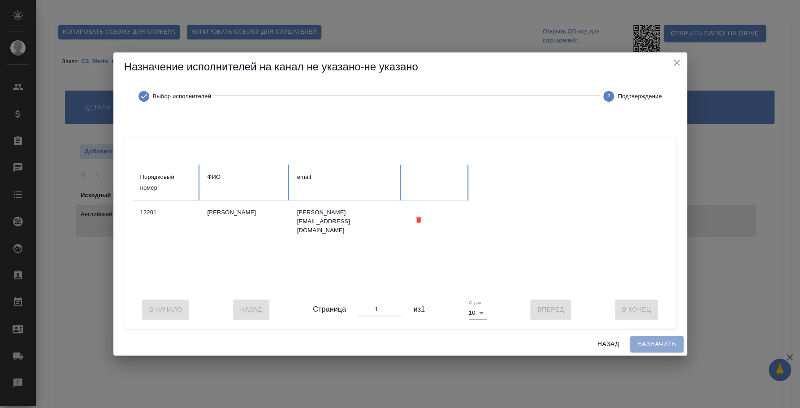
click at [655, 350] on span "Назначить" at bounding box center [656, 343] width 39 height 11
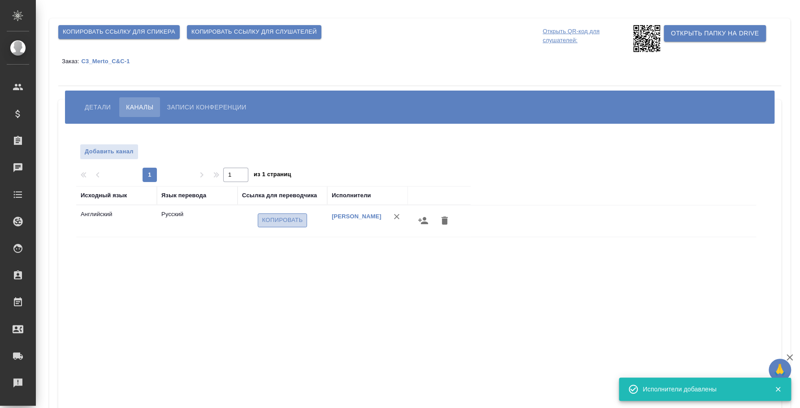
click at [277, 221] on span "Копировать" at bounding box center [282, 220] width 41 height 10
